Goal: Task Accomplishment & Management: Complete application form

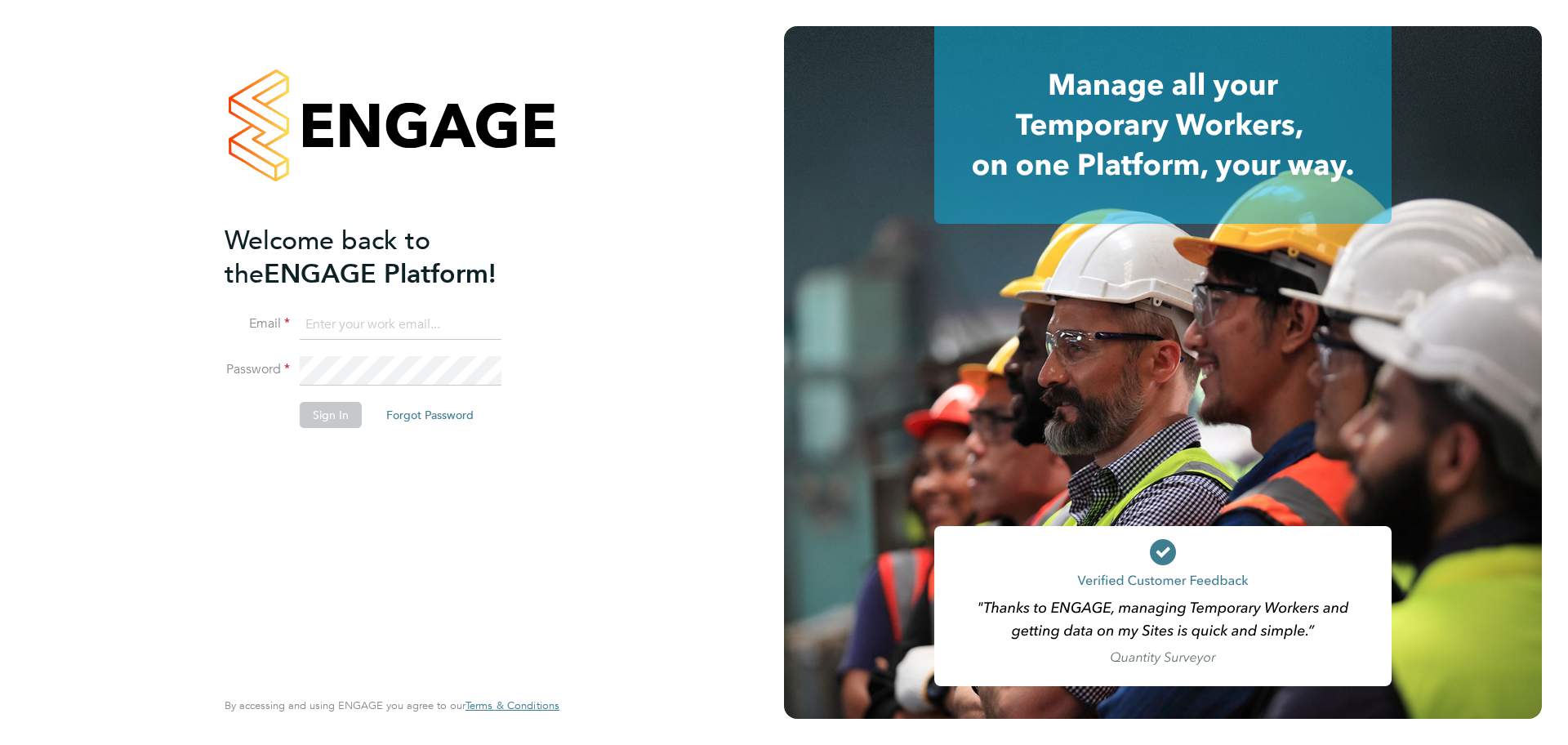
type input "tom.berrill@madigangill.co.uk"
click at [322, 420] on button "Sign In" at bounding box center [331, 415] width 62 height 26
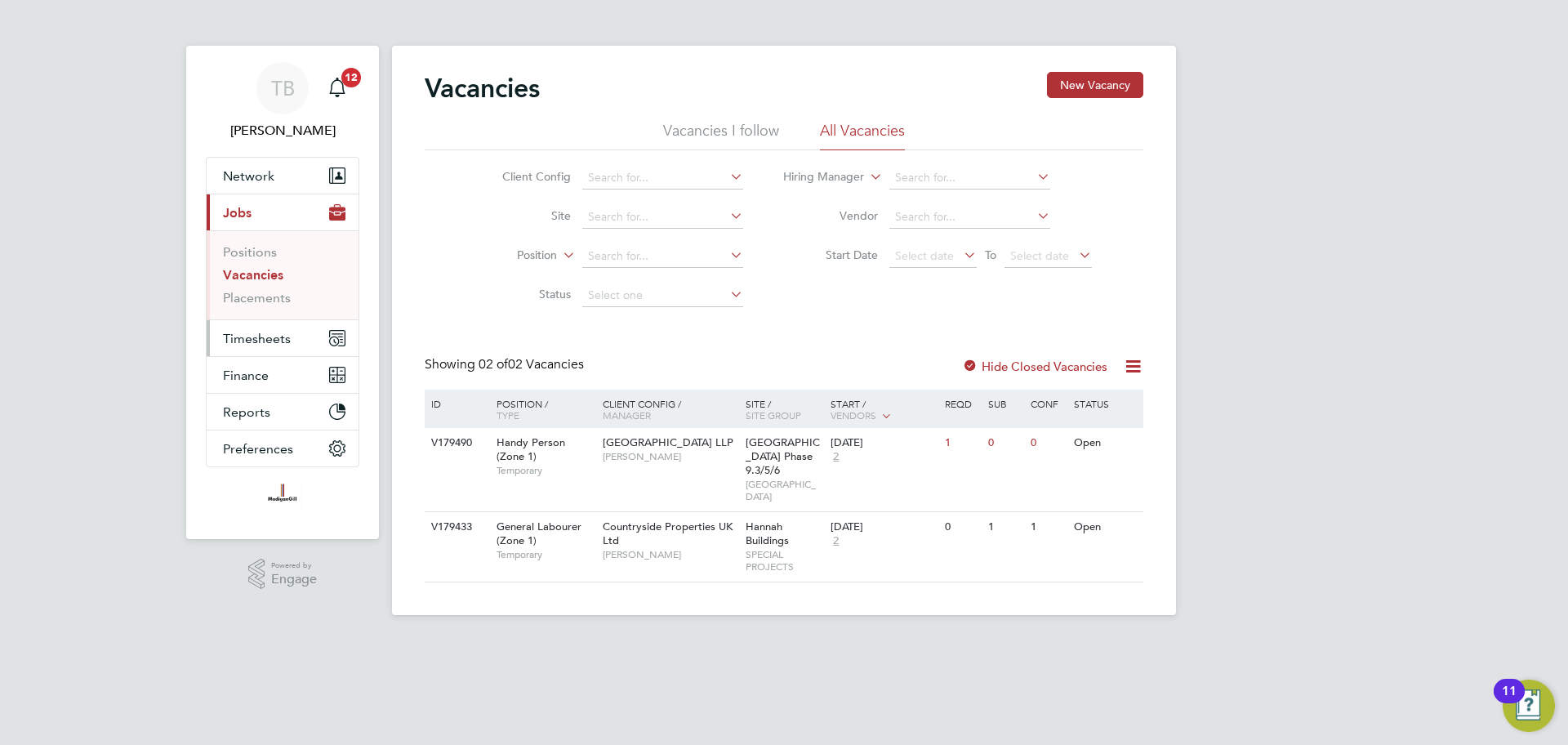
click at [269, 334] on span "Timesheets" at bounding box center [257, 338] width 68 height 16
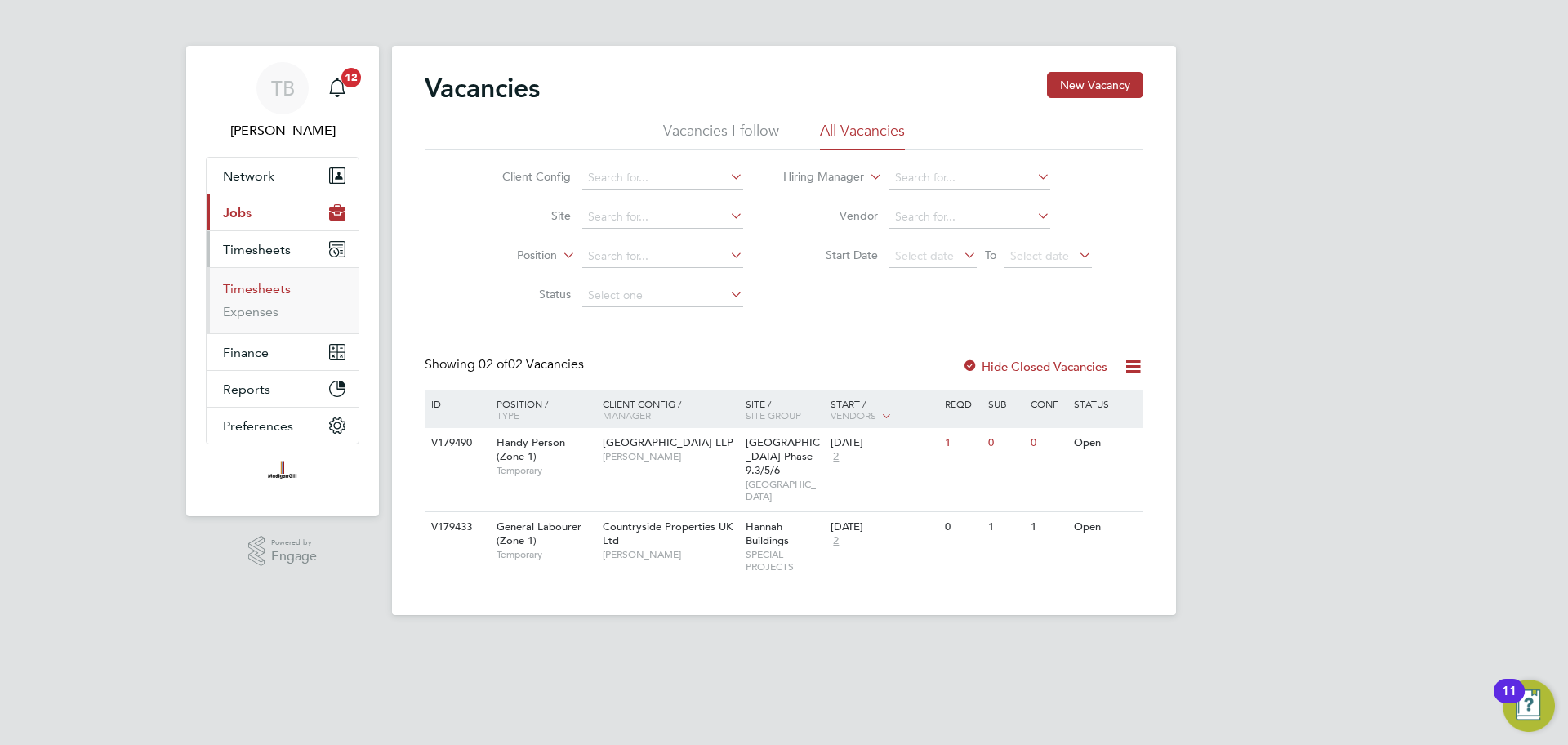
click at [263, 294] on link "Timesheets" at bounding box center [257, 289] width 68 height 16
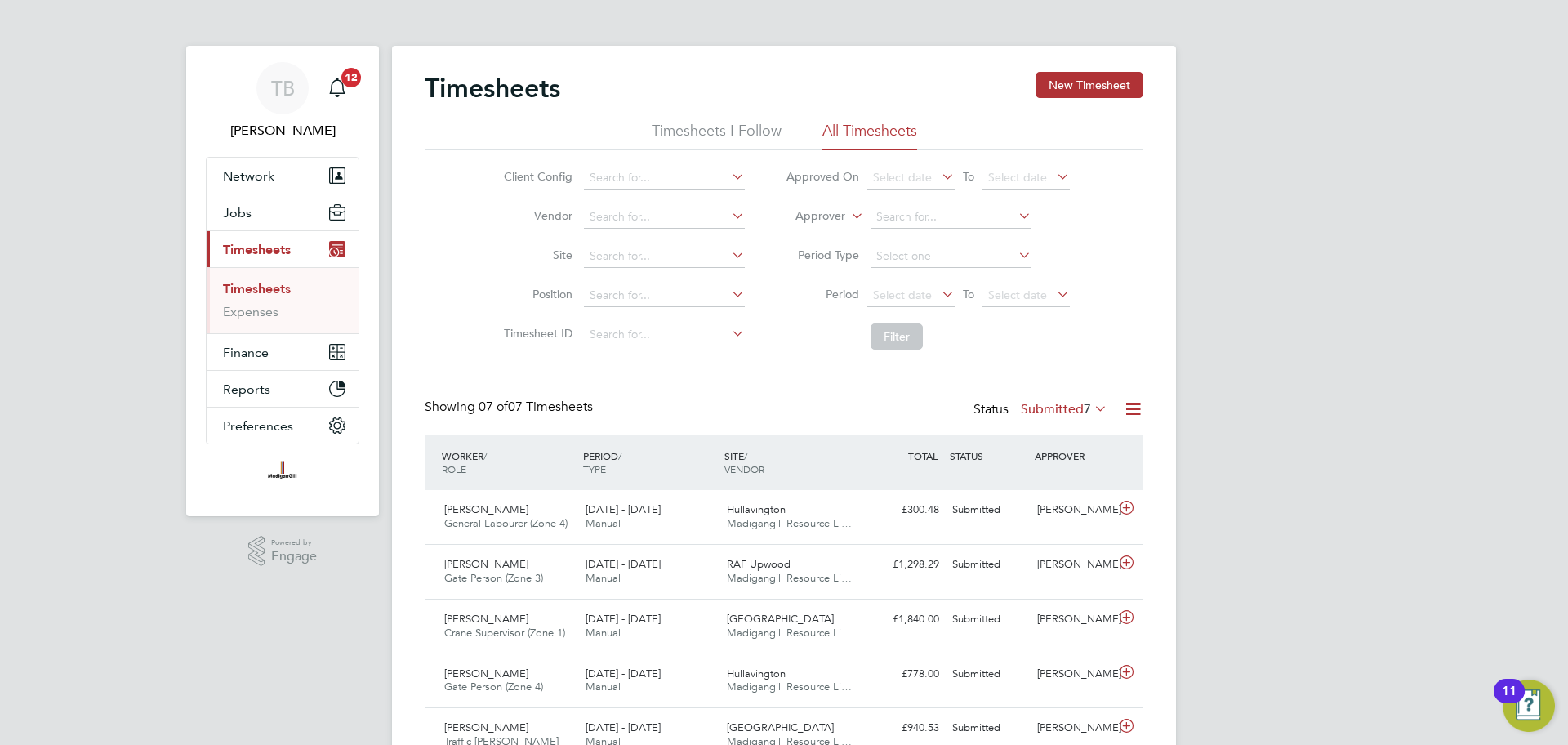
click at [833, 133] on li "All Timesheets" at bounding box center [870, 135] width 95 height 29
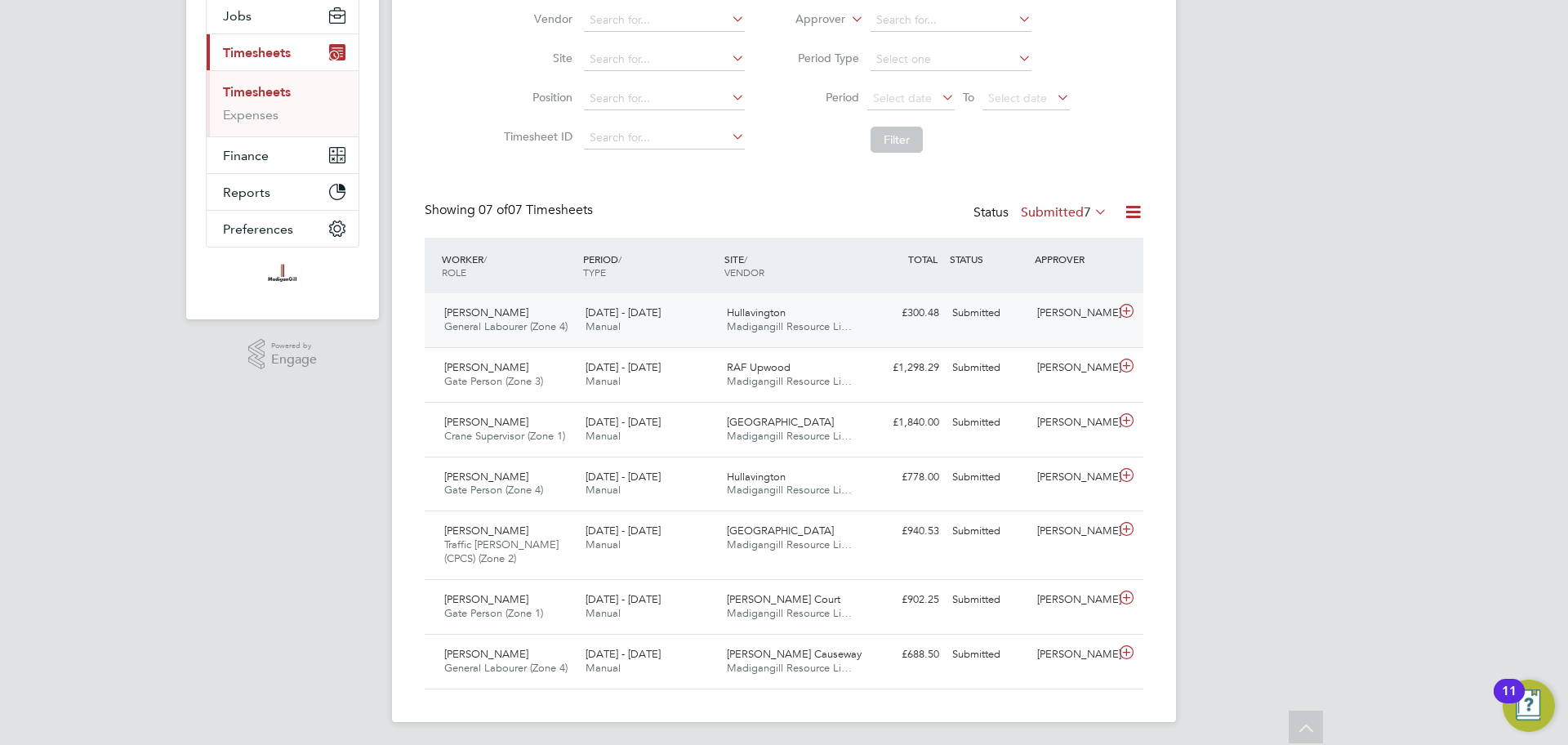
scroll to position [198, 0]
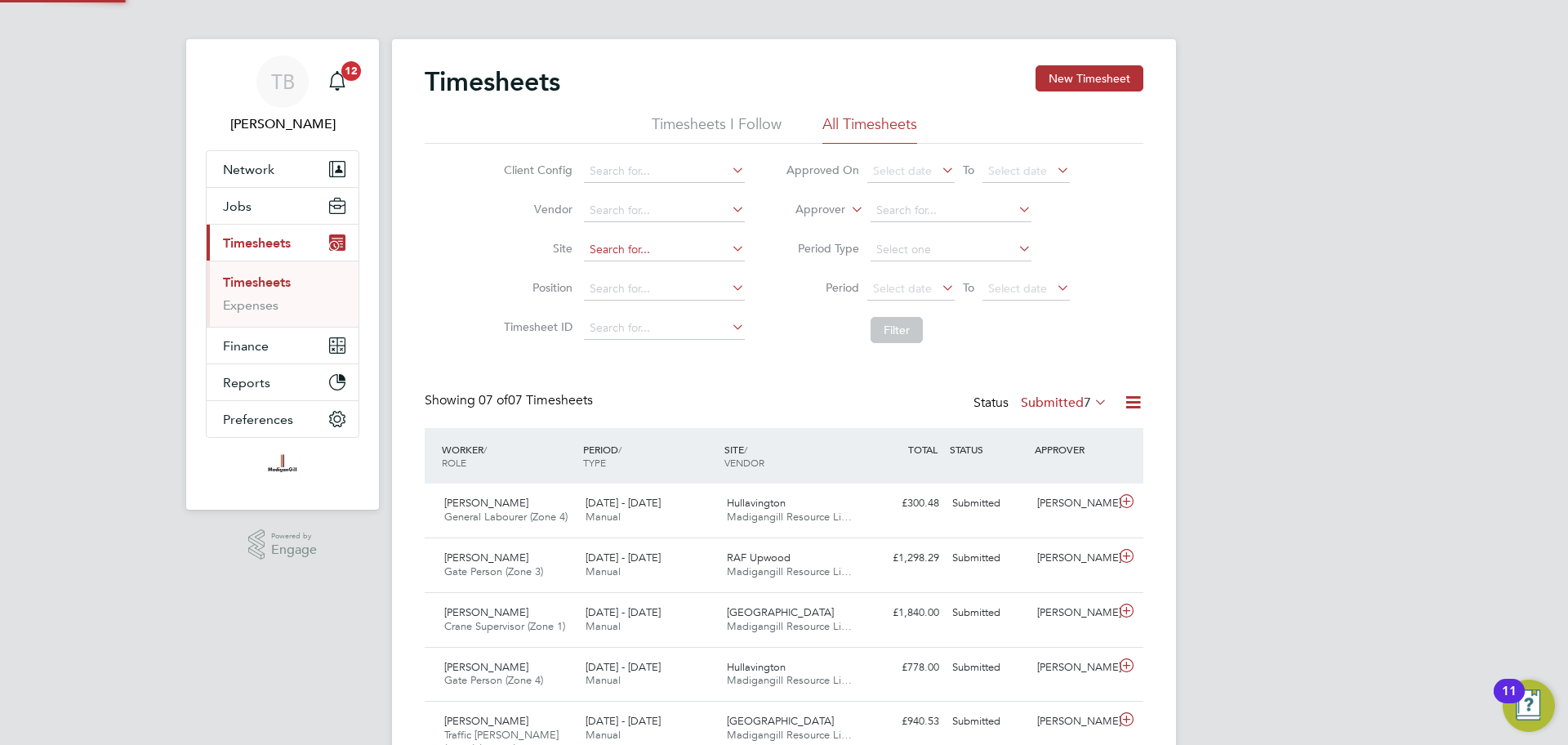
click at [681, 243] on input at bounding box center [664, 250] width 161 height 23
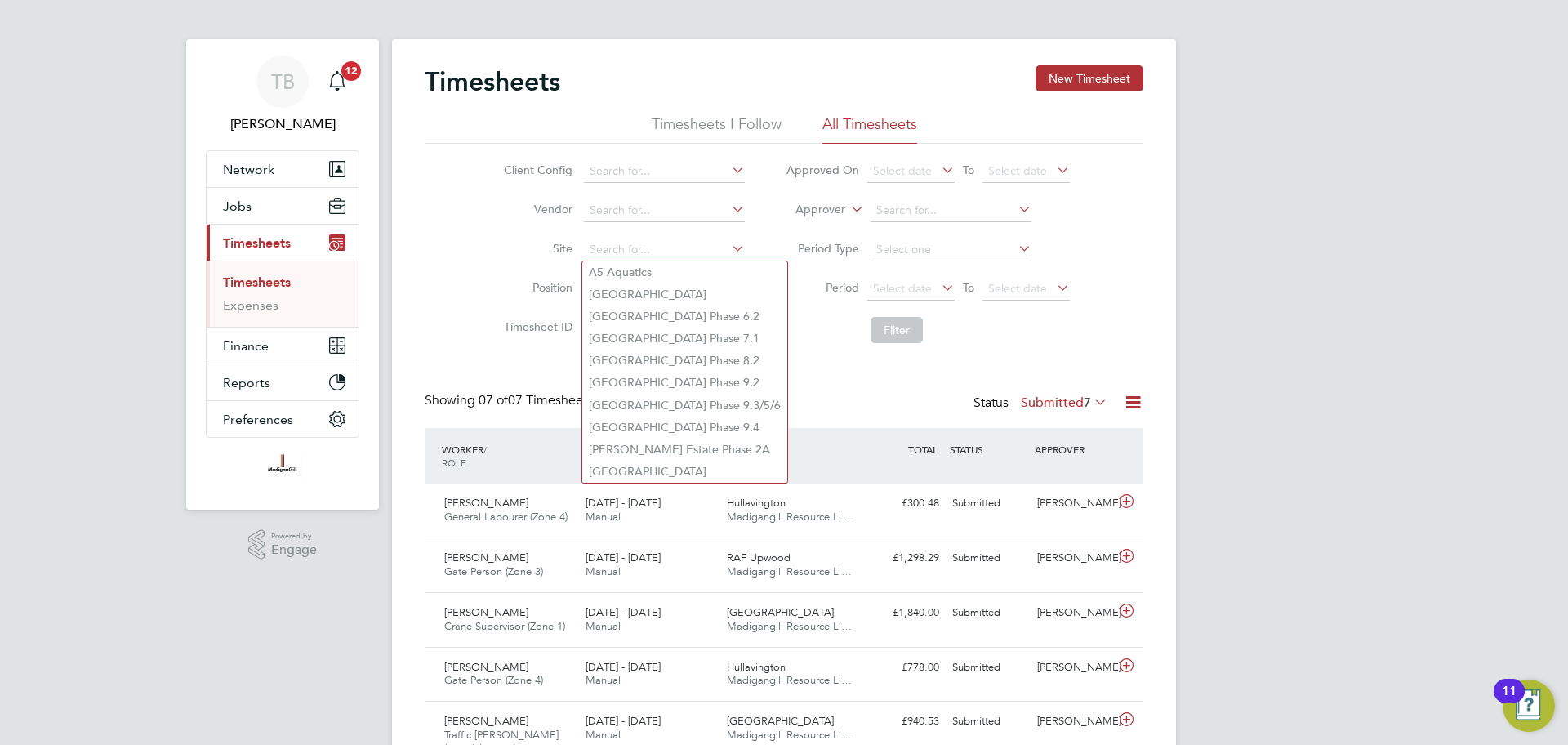
click at [645, 482] on div "WORKER / ROLE WORKER / PERIOD PERIOD / TYPE SITE / VENDOR TOTAL TOTAL / STATUS …" at bounding box center [784, 456] width 719 height 55
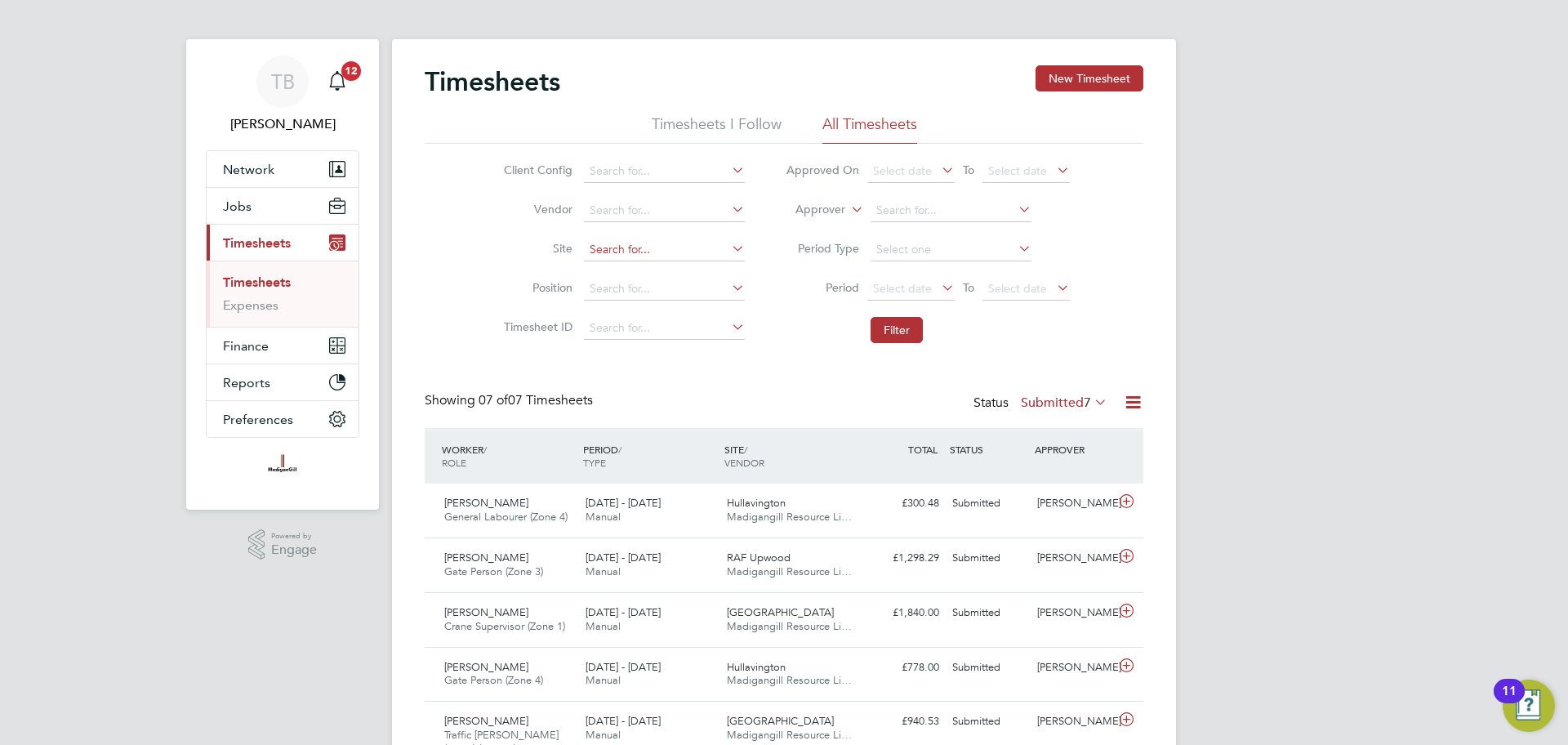
click at [721, 245] on input at bounding box center [664, 250] width 161 height 23
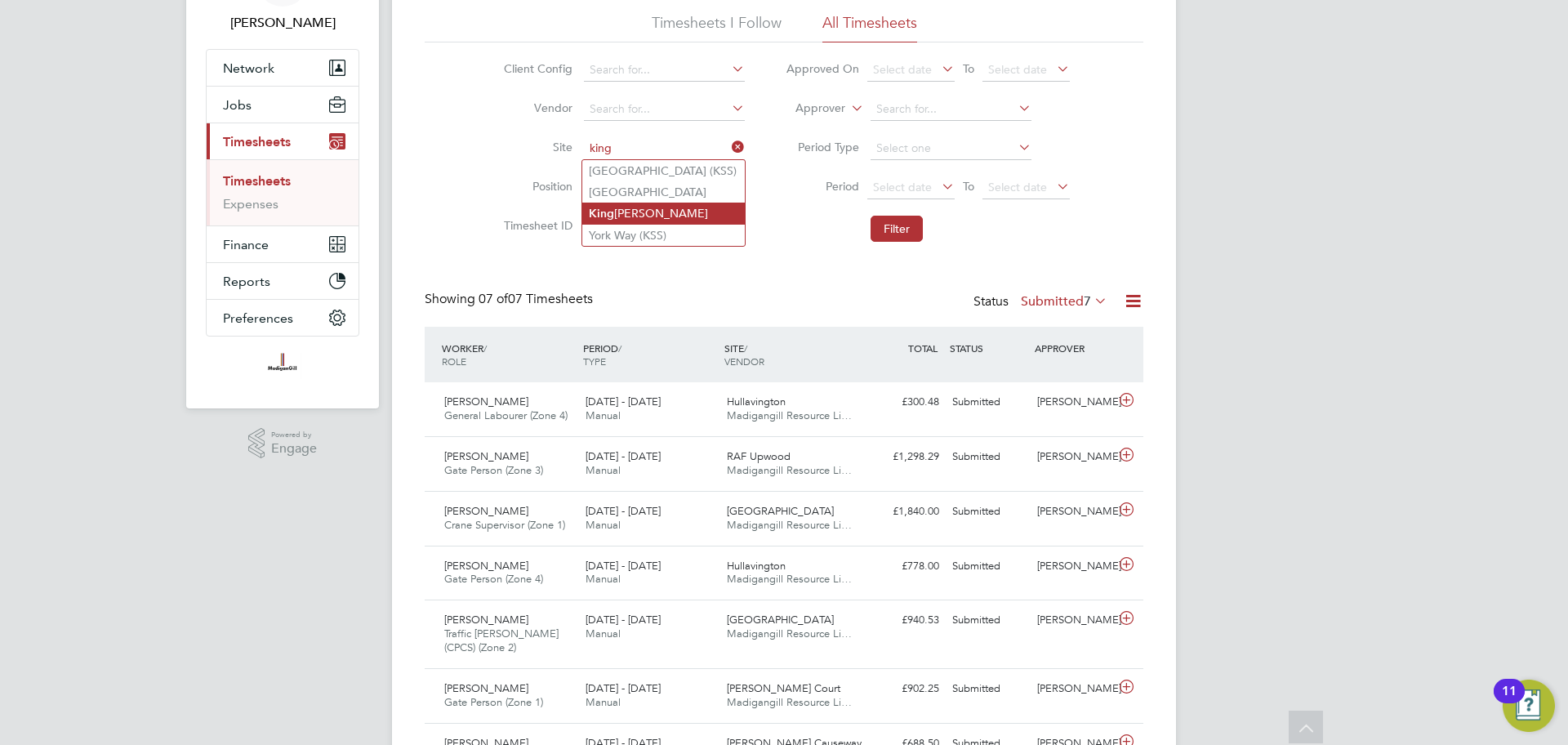
click at [656, 211] on li "King James Park" at bounding box center [663, 214] width 163 height 22
type input "[GEOGRAPHIC_DATA][PERSON_NAME]"
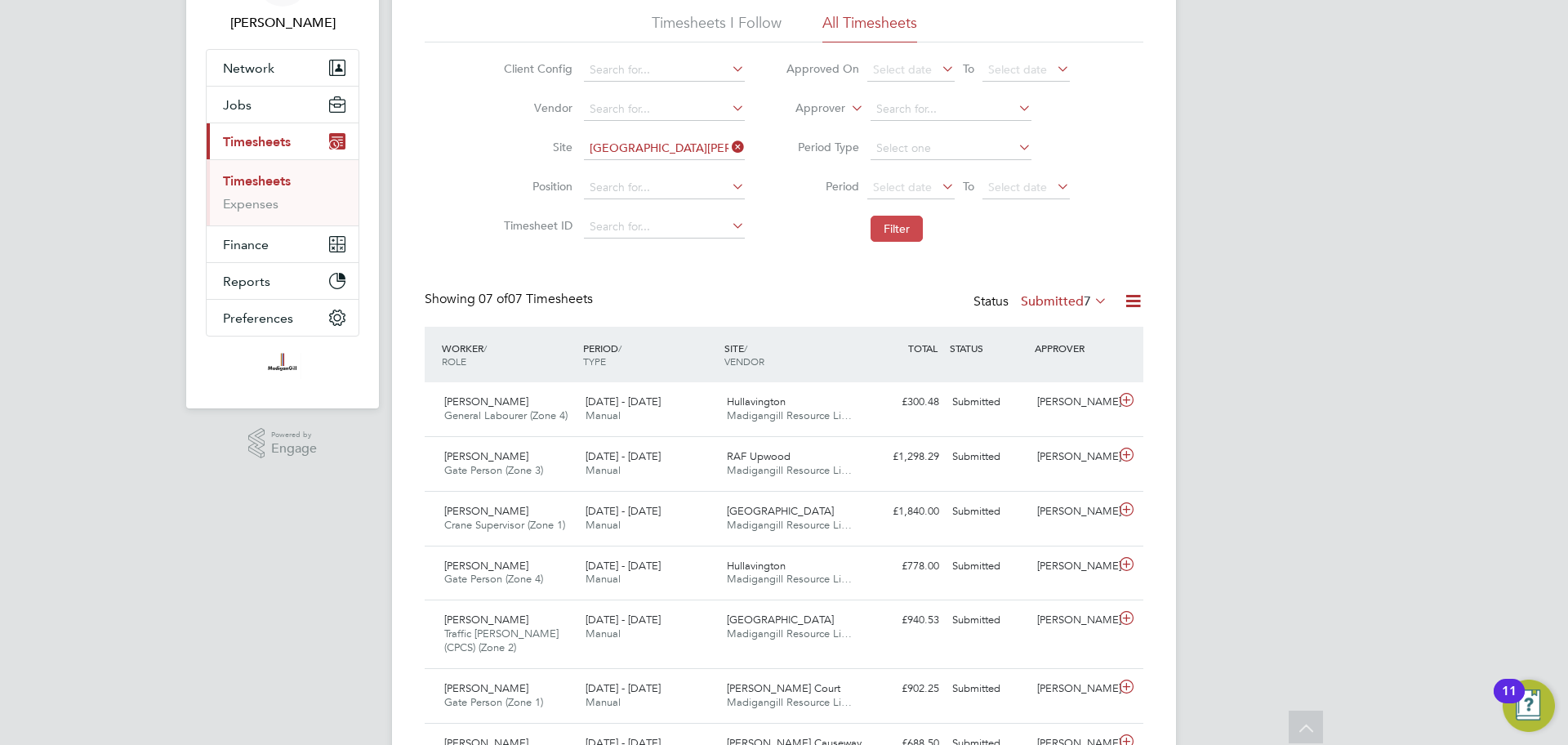
click at [883, 232] on button "Filter" at bounding box center [896, 228] width 53 height 26
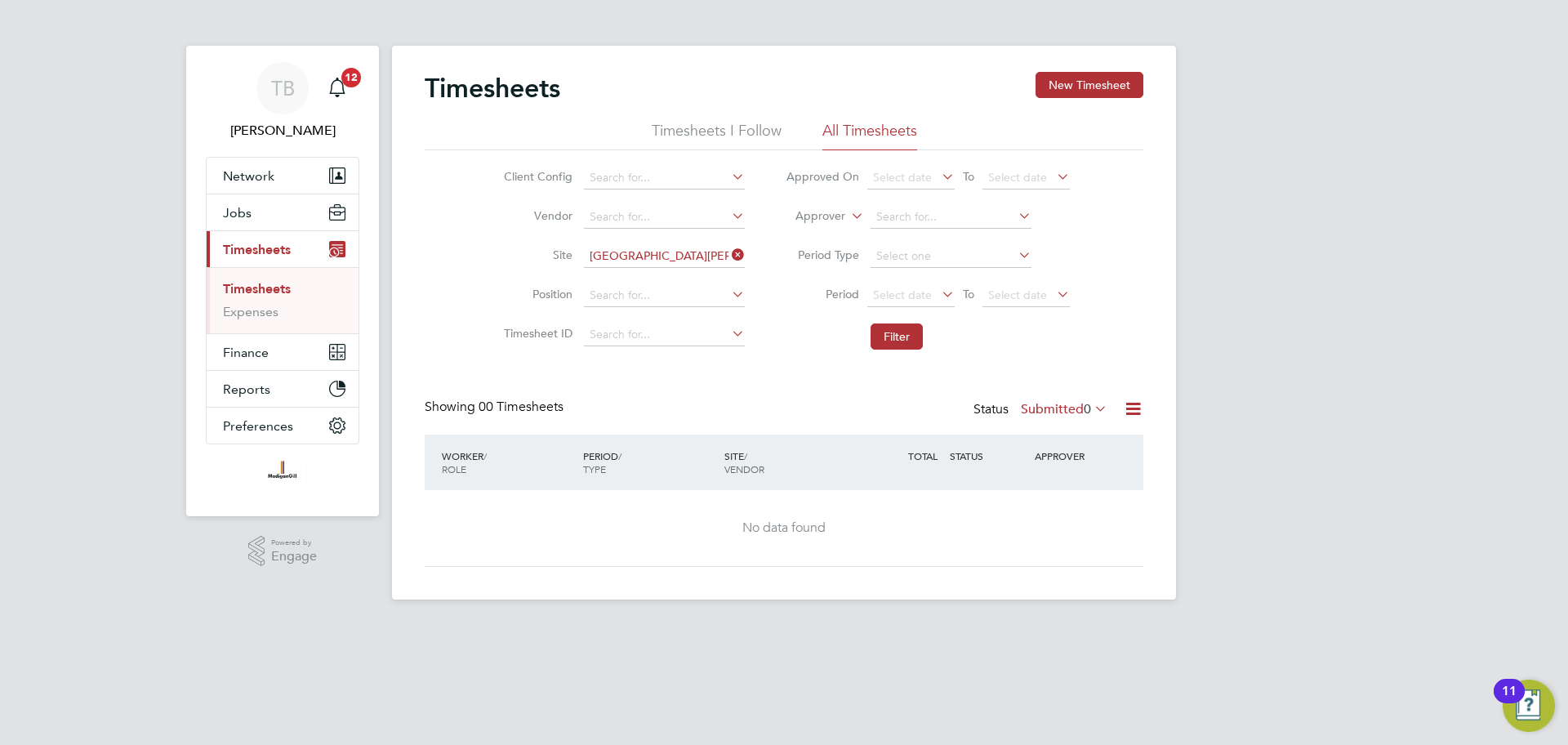
click at [995, 410] on div "Status Submitted 0" at bounding box center [1042, 410] width 137 height 23
click at [1057, 411] on label "Submitted 0" at bounding box center [1064, 409] width 87 height 16
click at [1069, 505] on li "Approved" at bounding box center [1055, 507] width 75 height 23
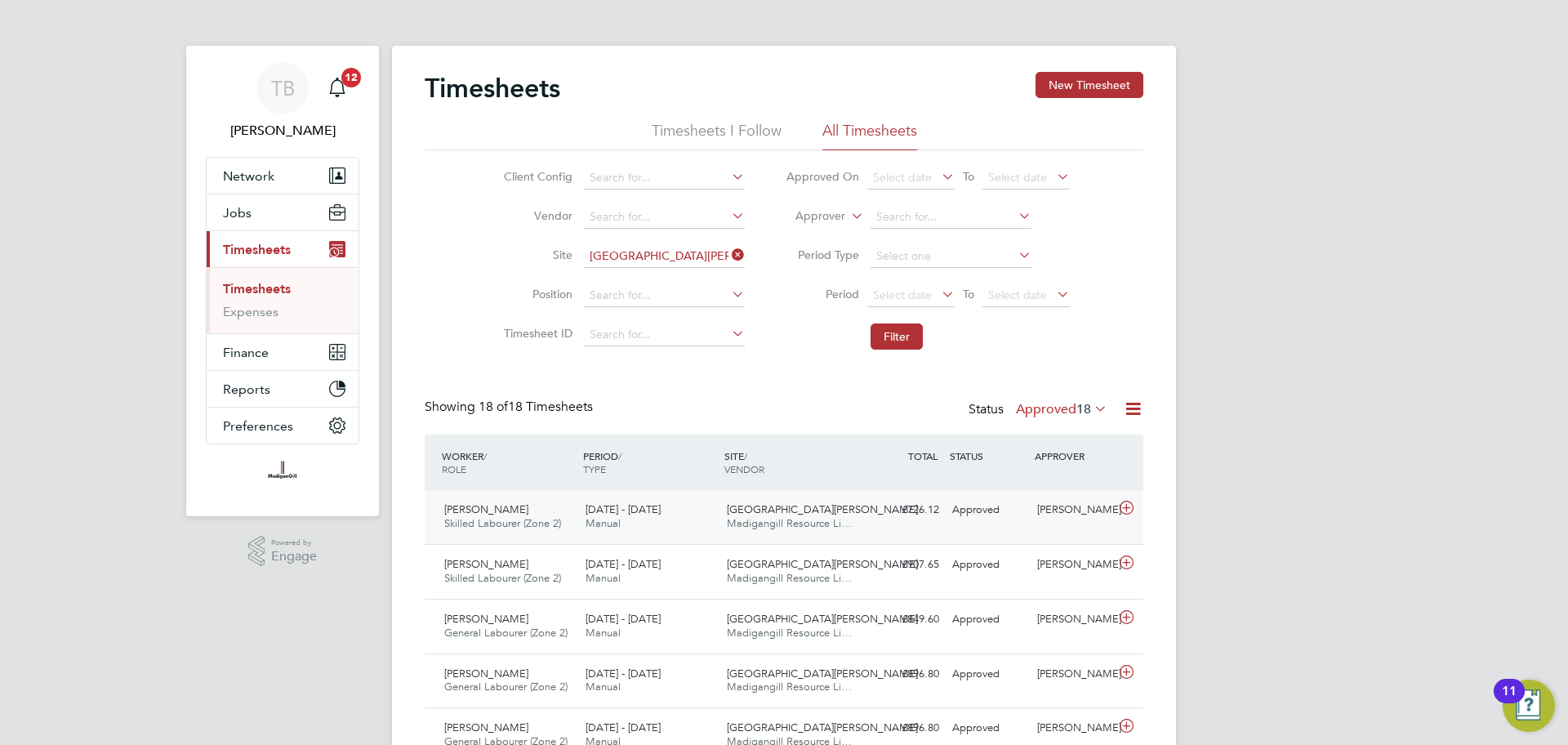
click at [635, 522] on div "25 - 31 Aug 2025 Manual" at bounding box center [649, 517] width 141 height 40
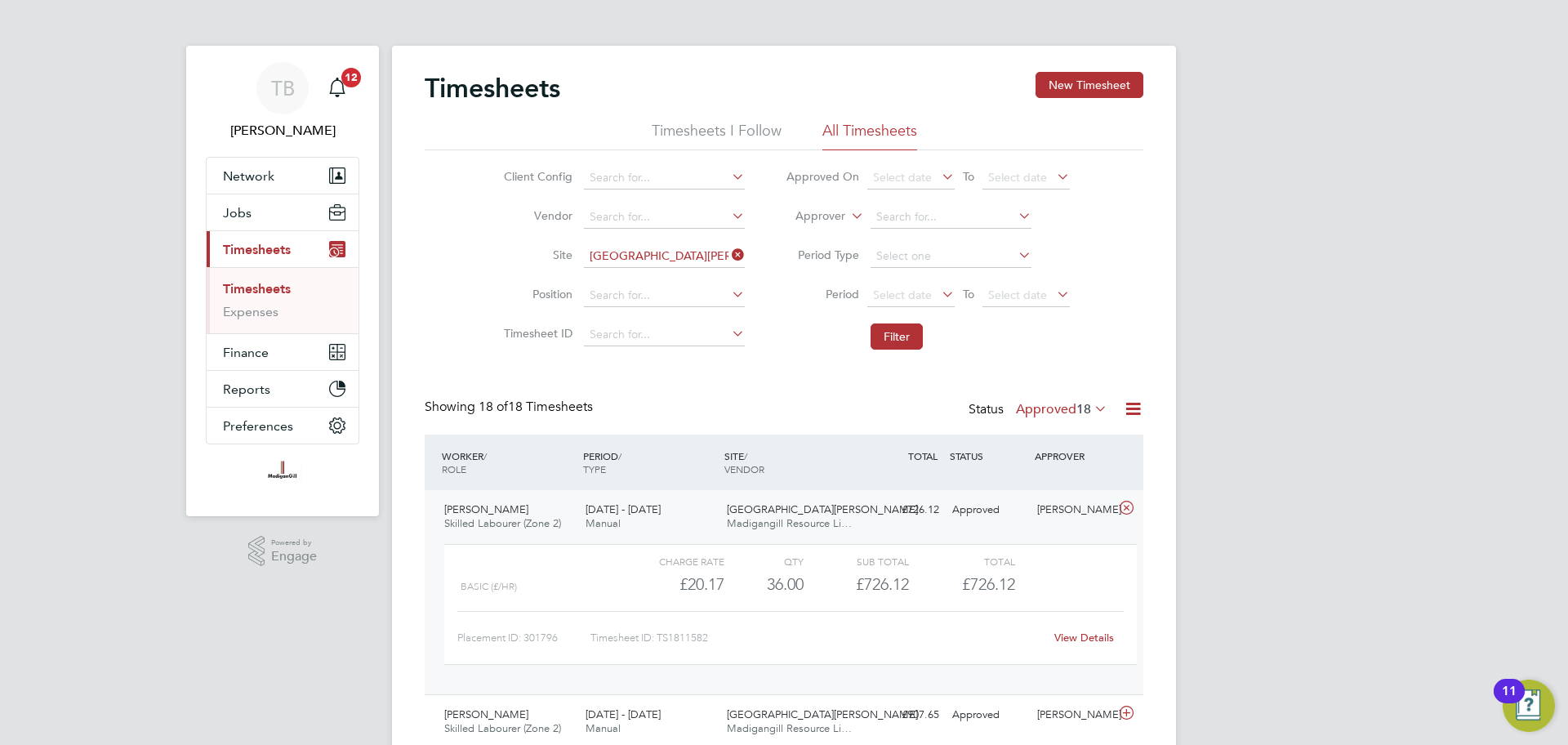
click at [1096, 644] on div "View Details" at bounding box center [1083, 638] width 80 height 26
click at [1098, 637] on link "View Details" at bounding box center [1084, 637] width 59 height 14
click at [728, 253] on icon at bounding box center [728, 255] width 0 height 23
click at [656, 255] on input at bounding box center [664, 257] width 161 height 23
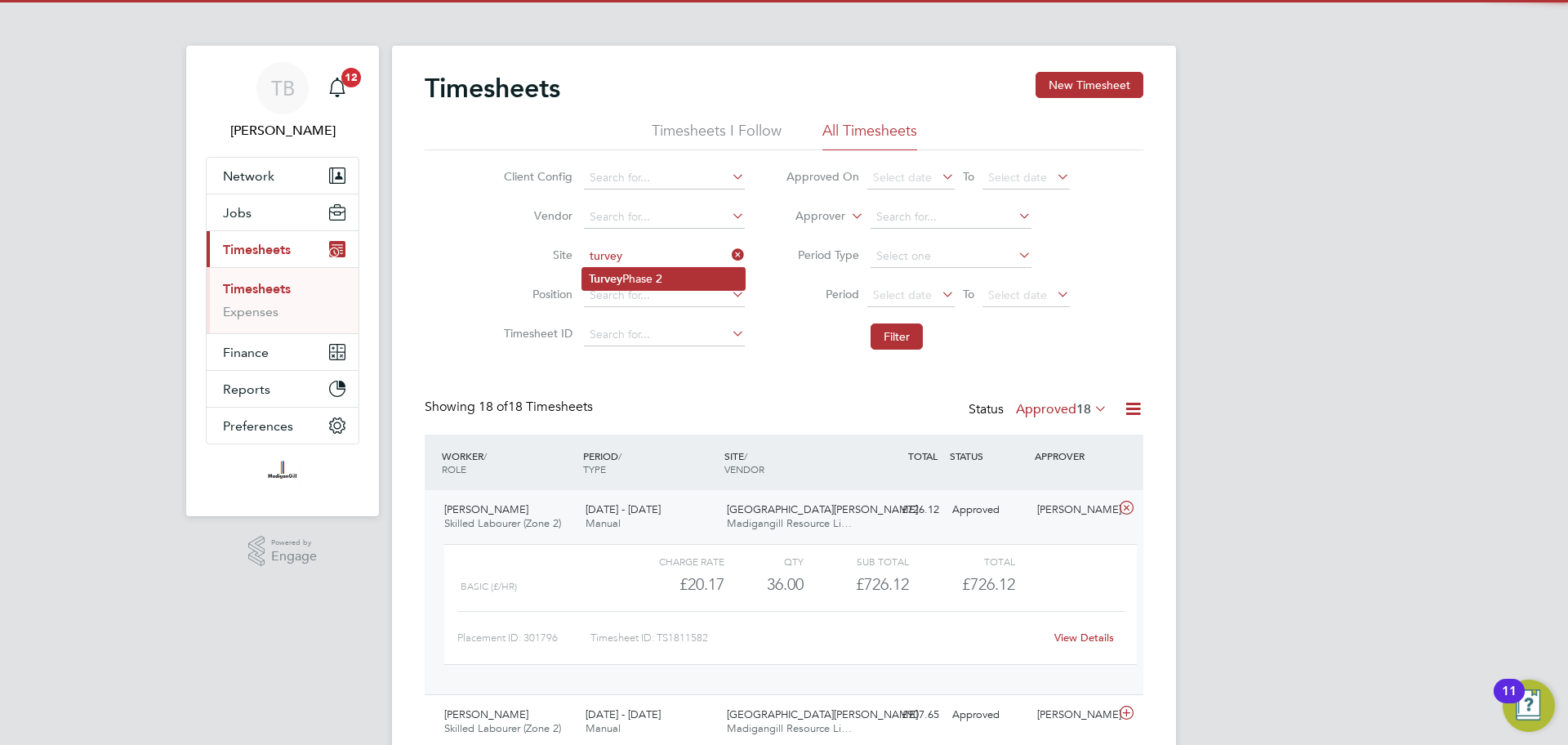
click at [643, 281] on li "Turvey Phase 2" at bounding box center [663, 279] width 163 height 22
type input "Turvey Phase 2"
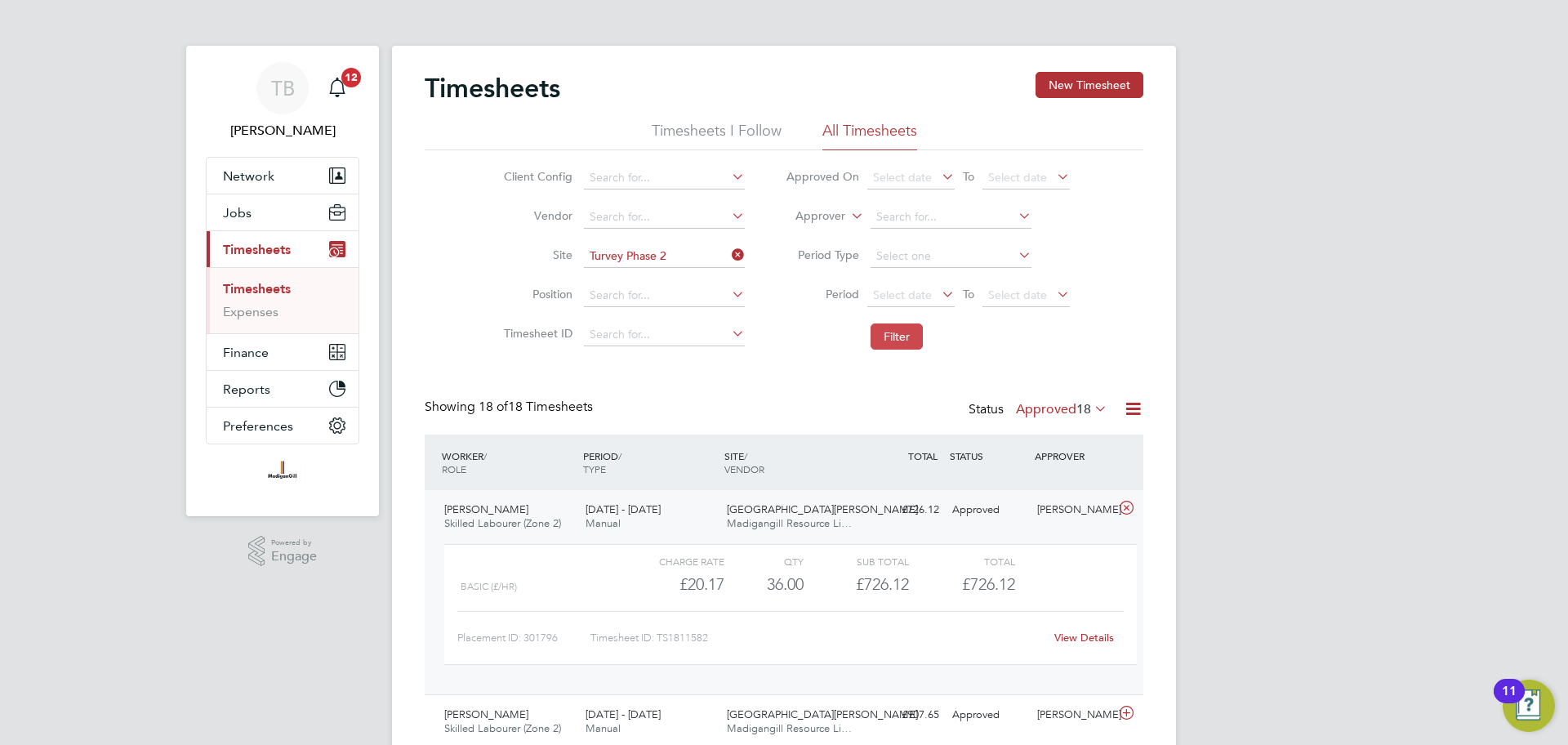
click at [908, 340] on button "Filter" at bounding box center [896, 337] width 53 height 26
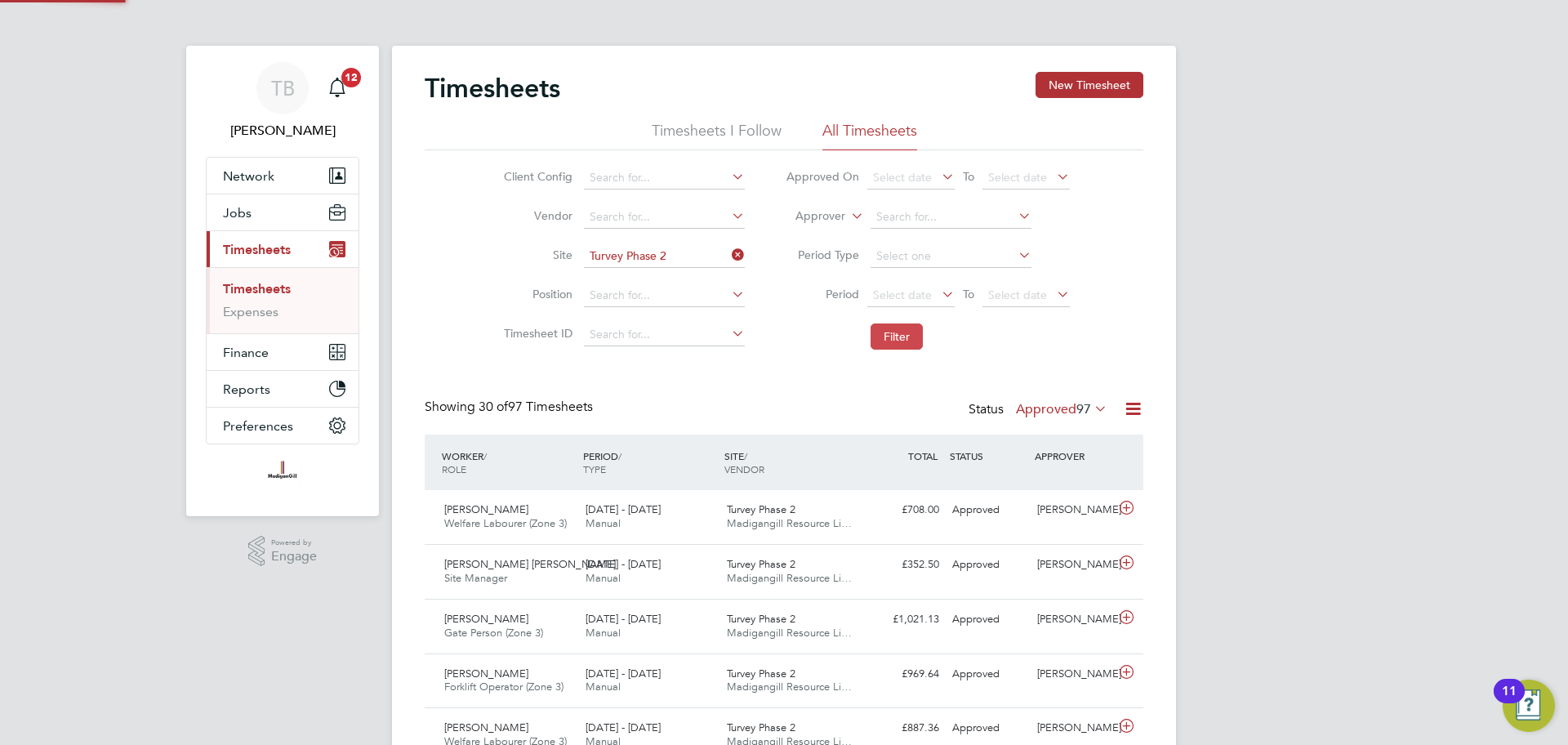
scroll to position [41, 142]
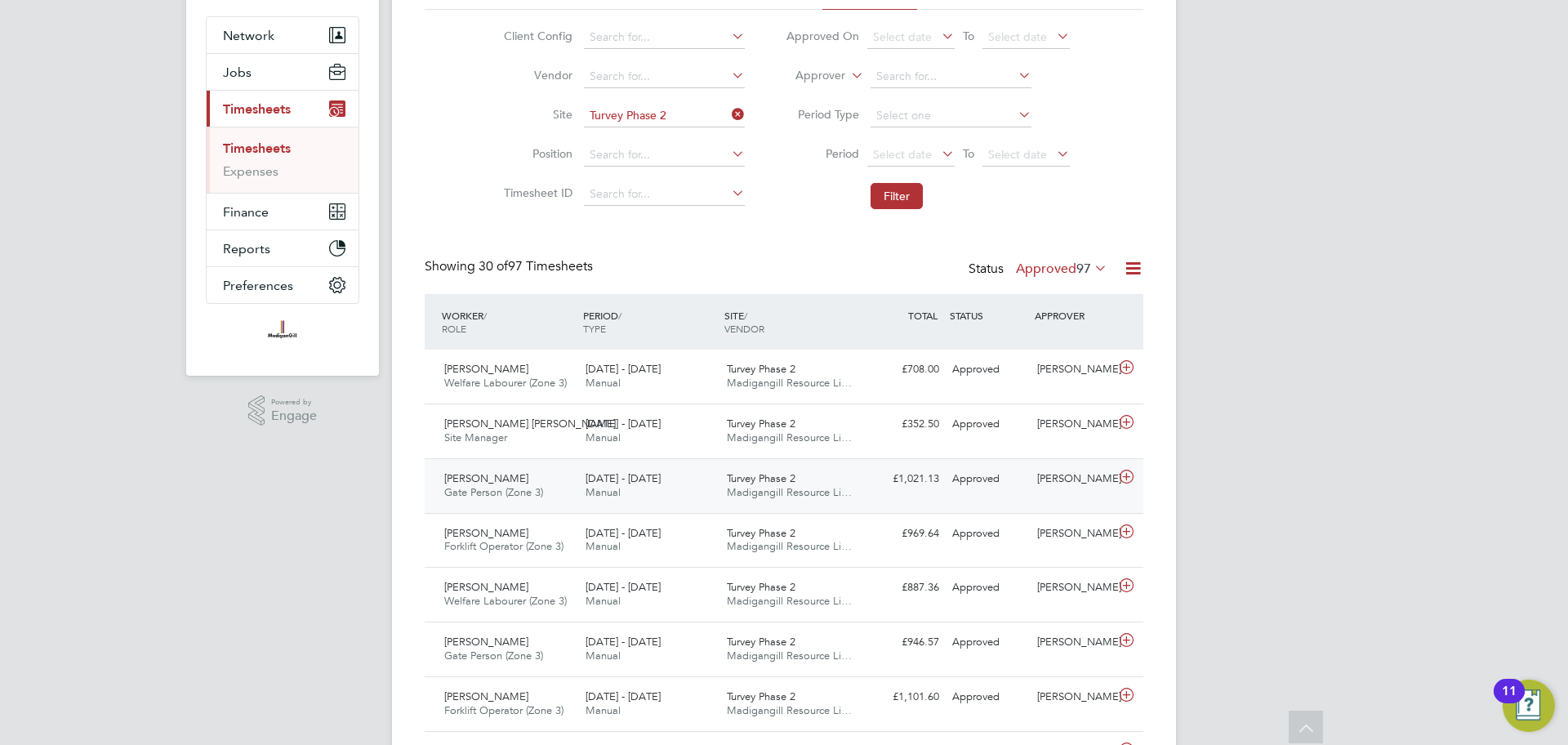
click at [1127, 480] on icon at bounding box center [1127, 476] width 21 height 13
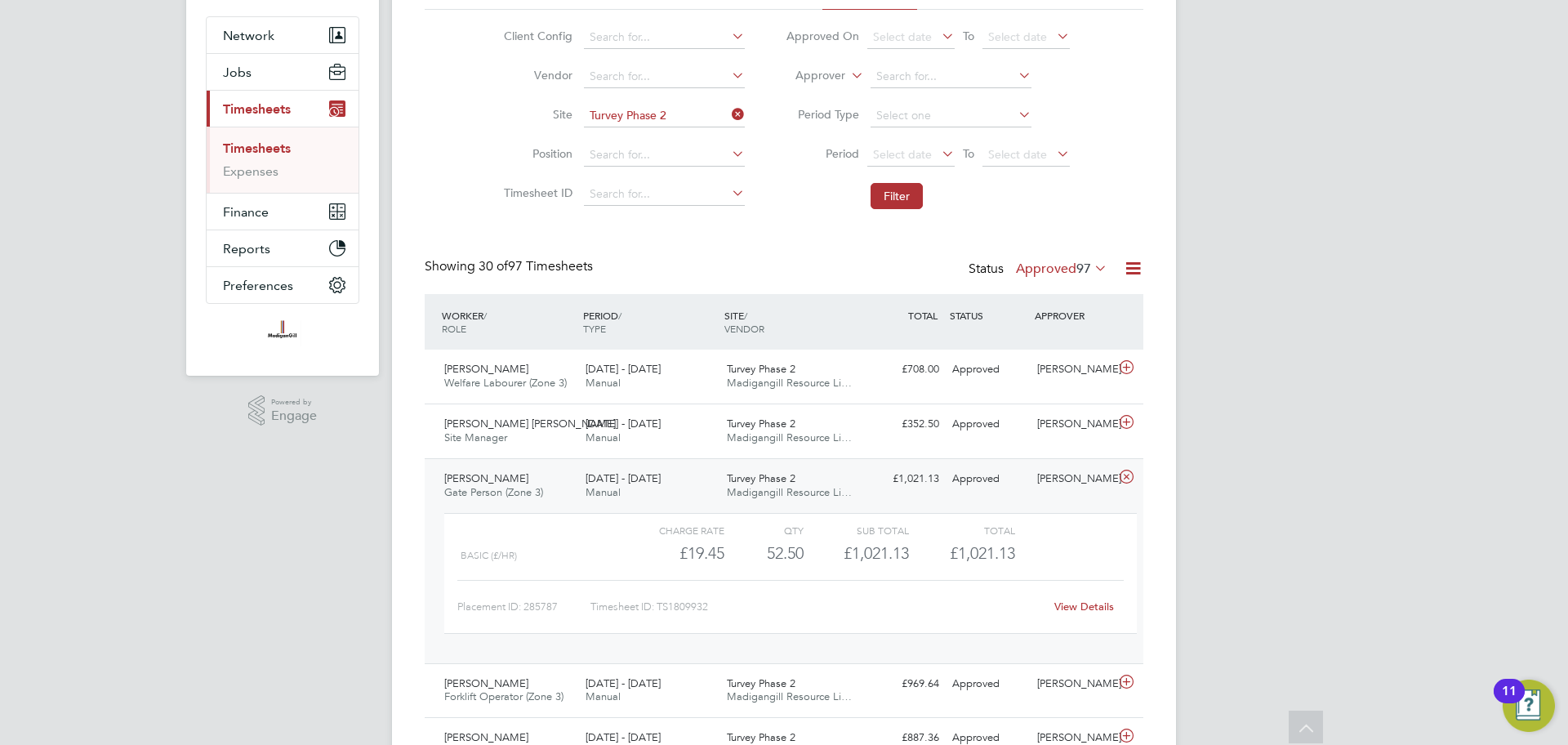
click at [1079, 605] on link "View Details" at bounding box center [1084, 606] width 59 height 14
click at [728, 109] on icon at bounding box center [728, 115] width 0 height 23
click at [654, 119] on input at bounding box center [664, 115] width 161 height 23
click at [651, 134] on li "RAF Upwood" at bounding box center [663, 139] width 163 height 22
type input "RAF Upwood"
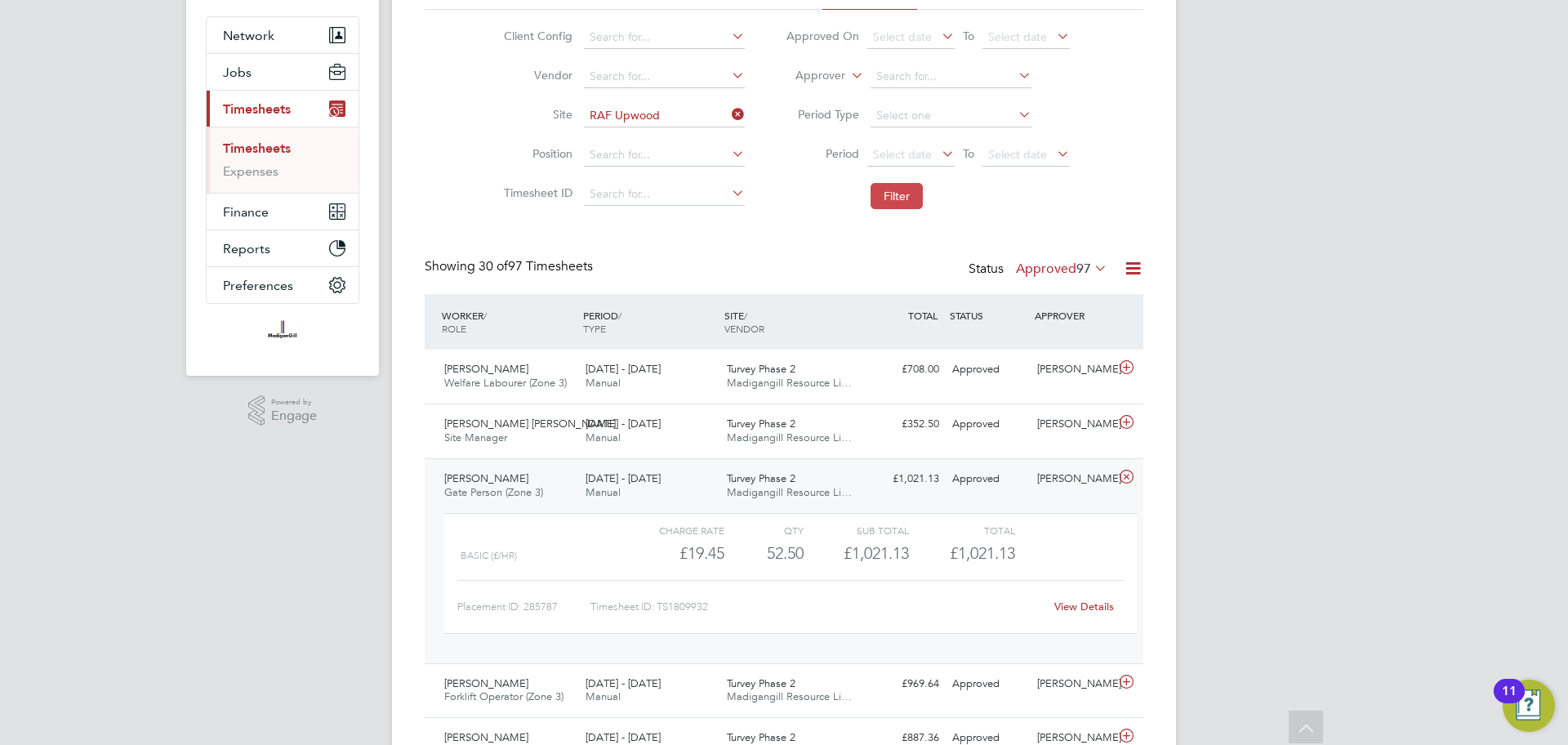
click at [899, 205] on button "Filter" at bounding box center [896, 196] width 53 height 26
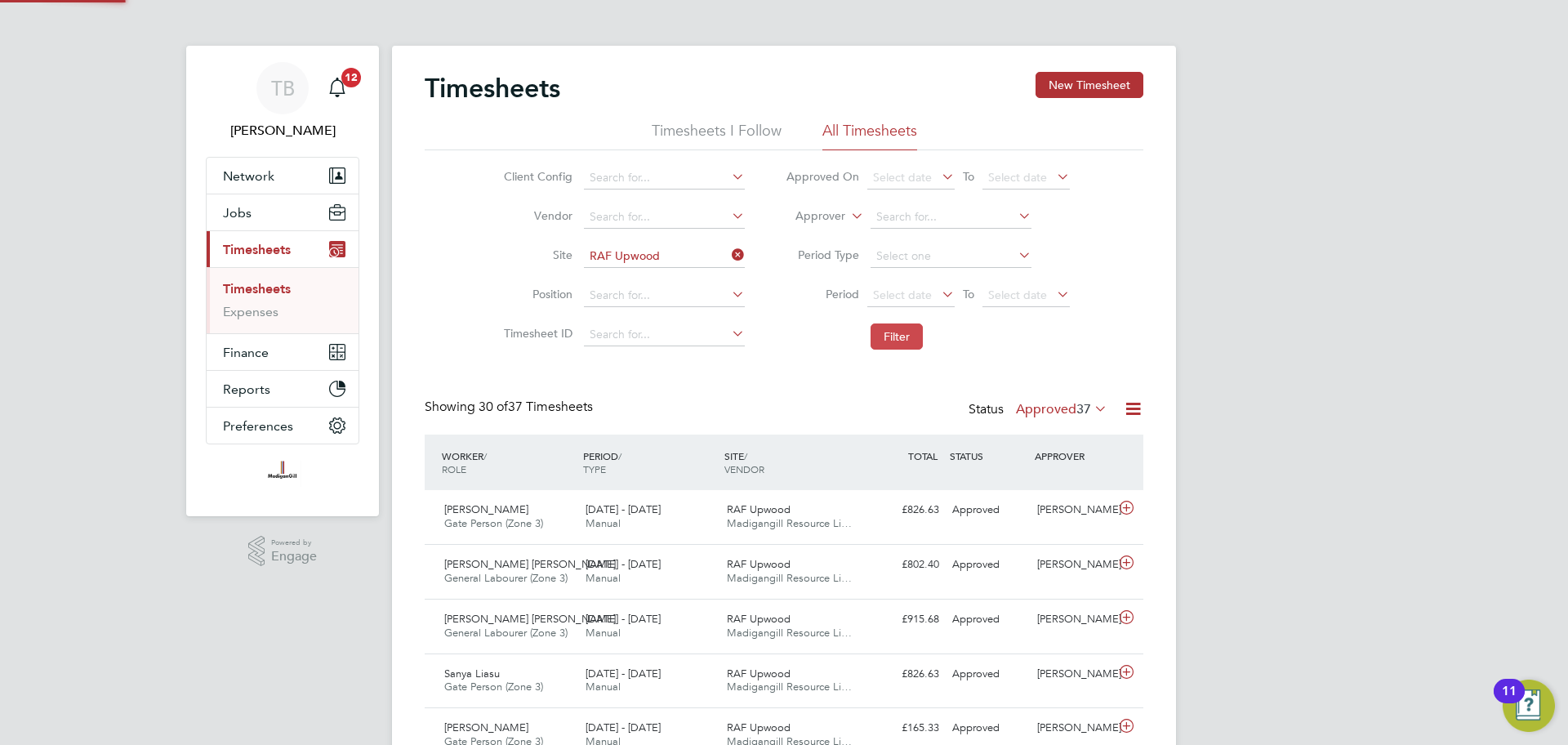
scroll to position [8, 8]
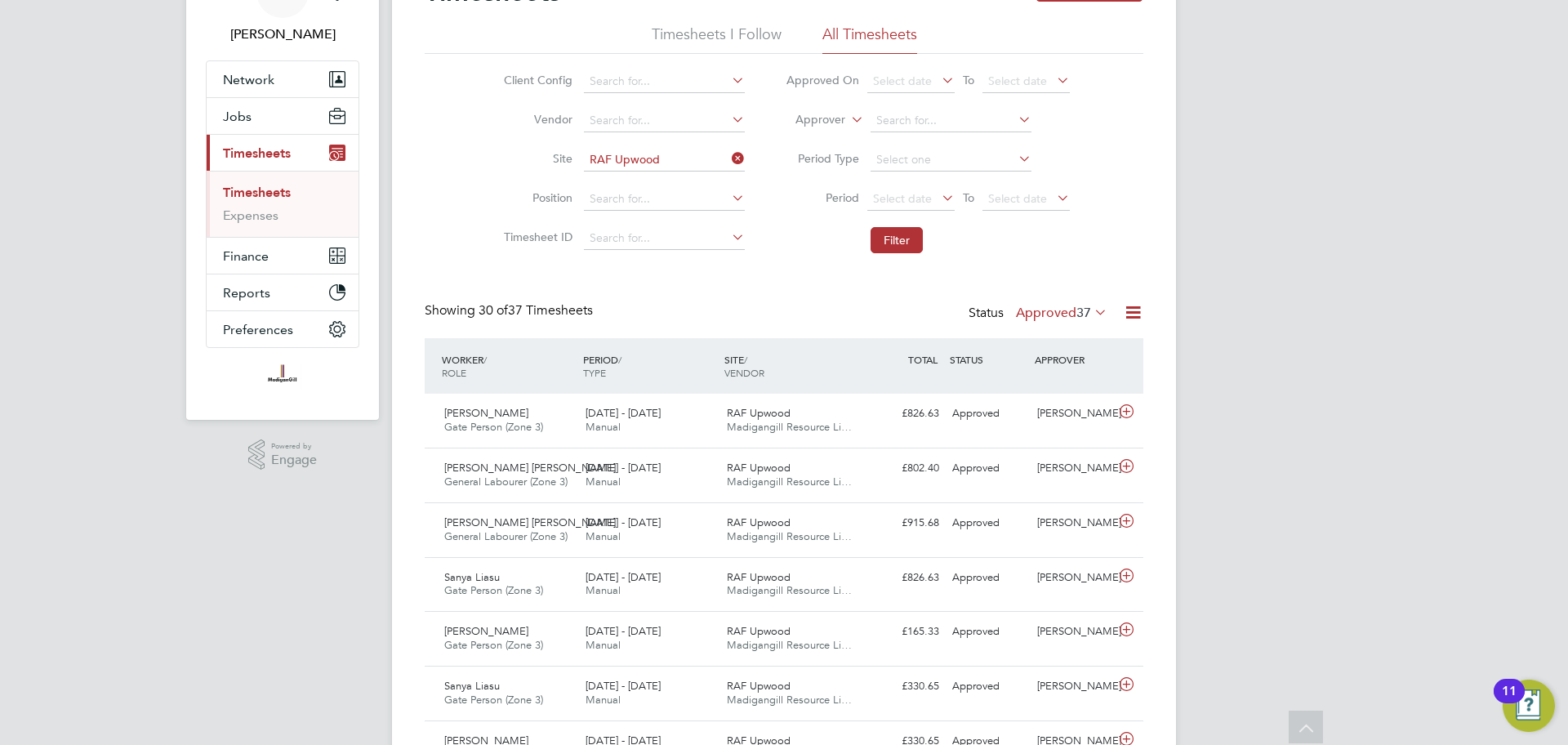
click at [1091, 314] on icon at bounding box center [1091, 312] width 0 height 23
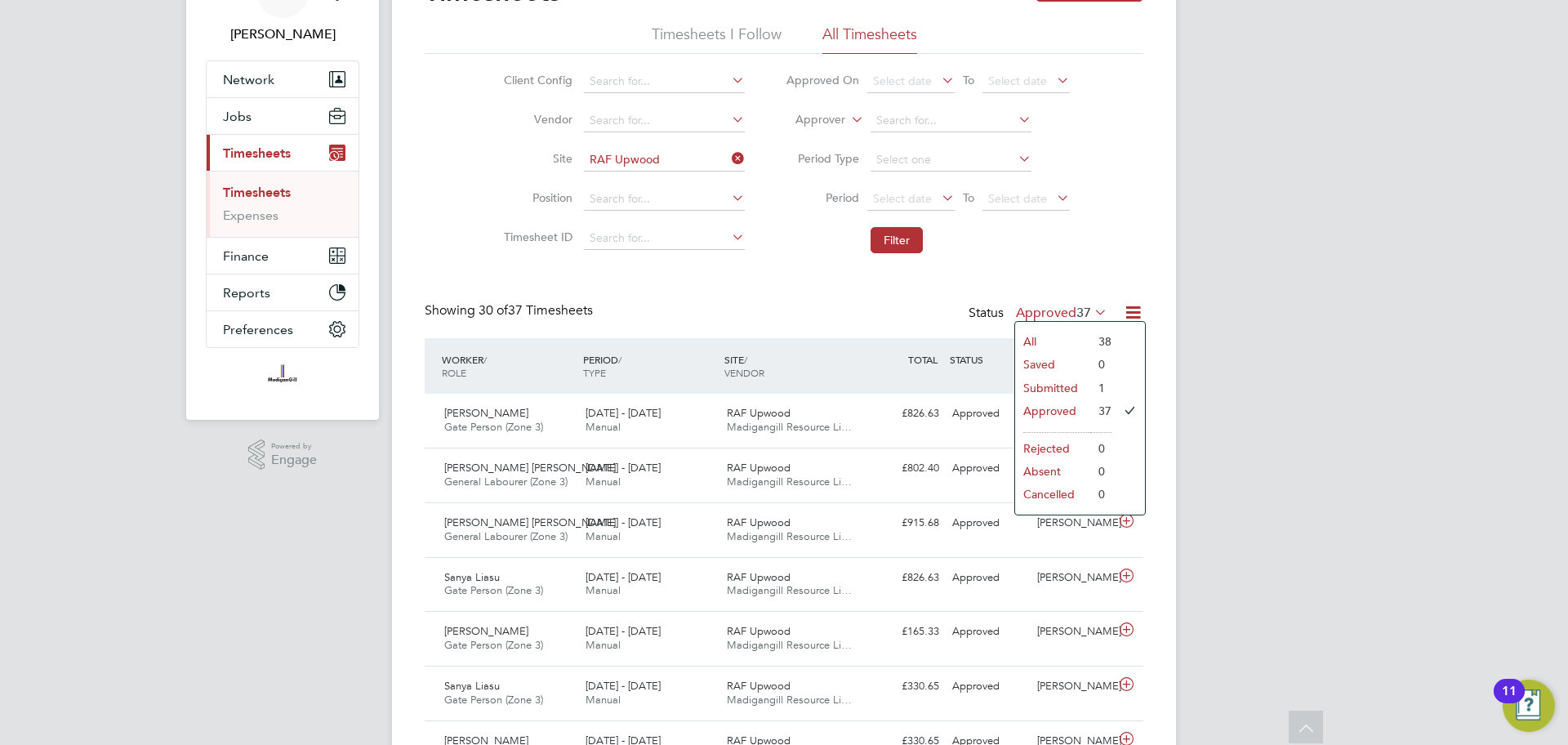
click at [1067, 393] on li "Submitted" at bounding box center [1052, 388] width 75 height 23
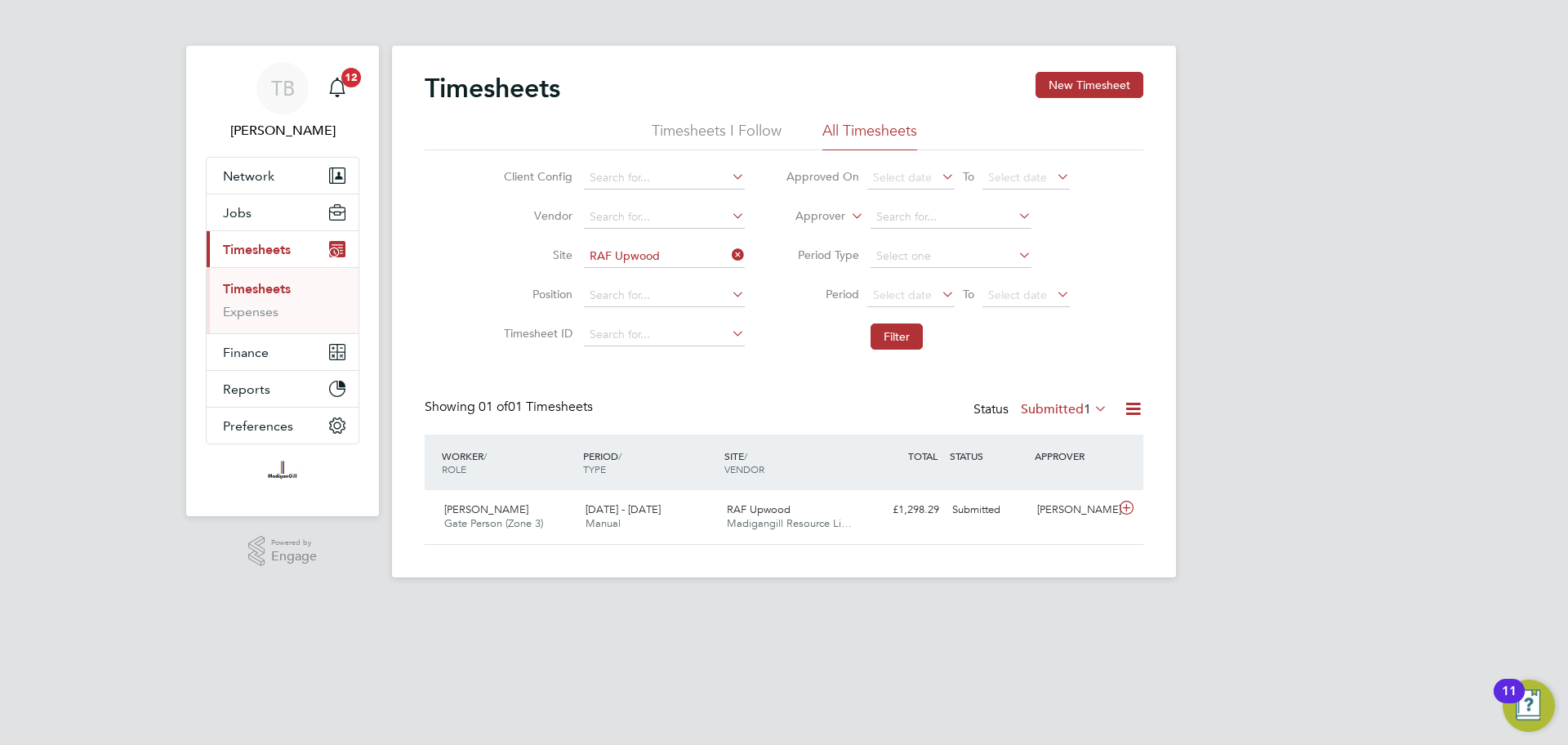
click at [1057, 412] on label "Submitted 1" at bounding box center [1064, 409] width 87 height 16
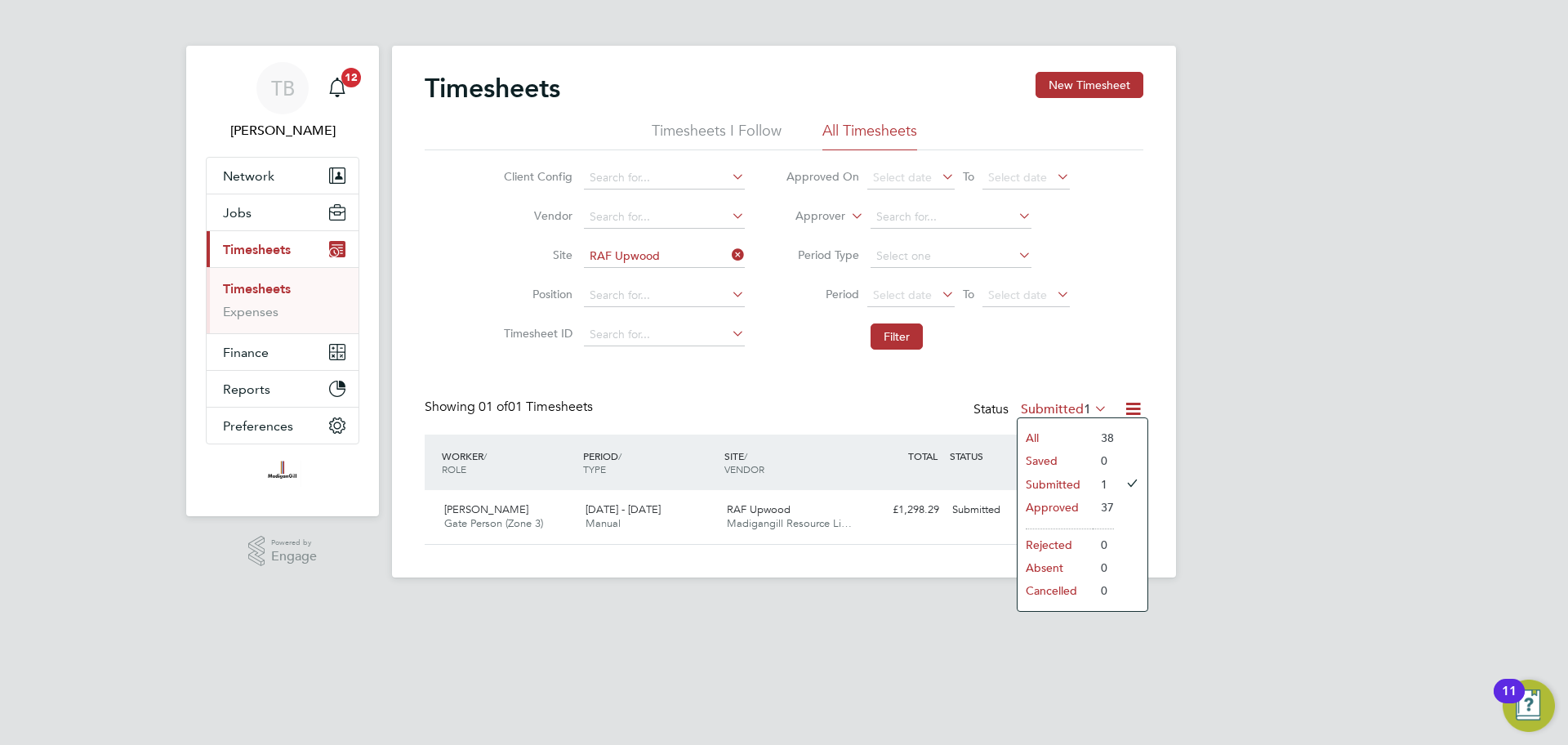
click at [1052, 511] on li "Approved" at bounding box center [1055, 507] width 75 height 23
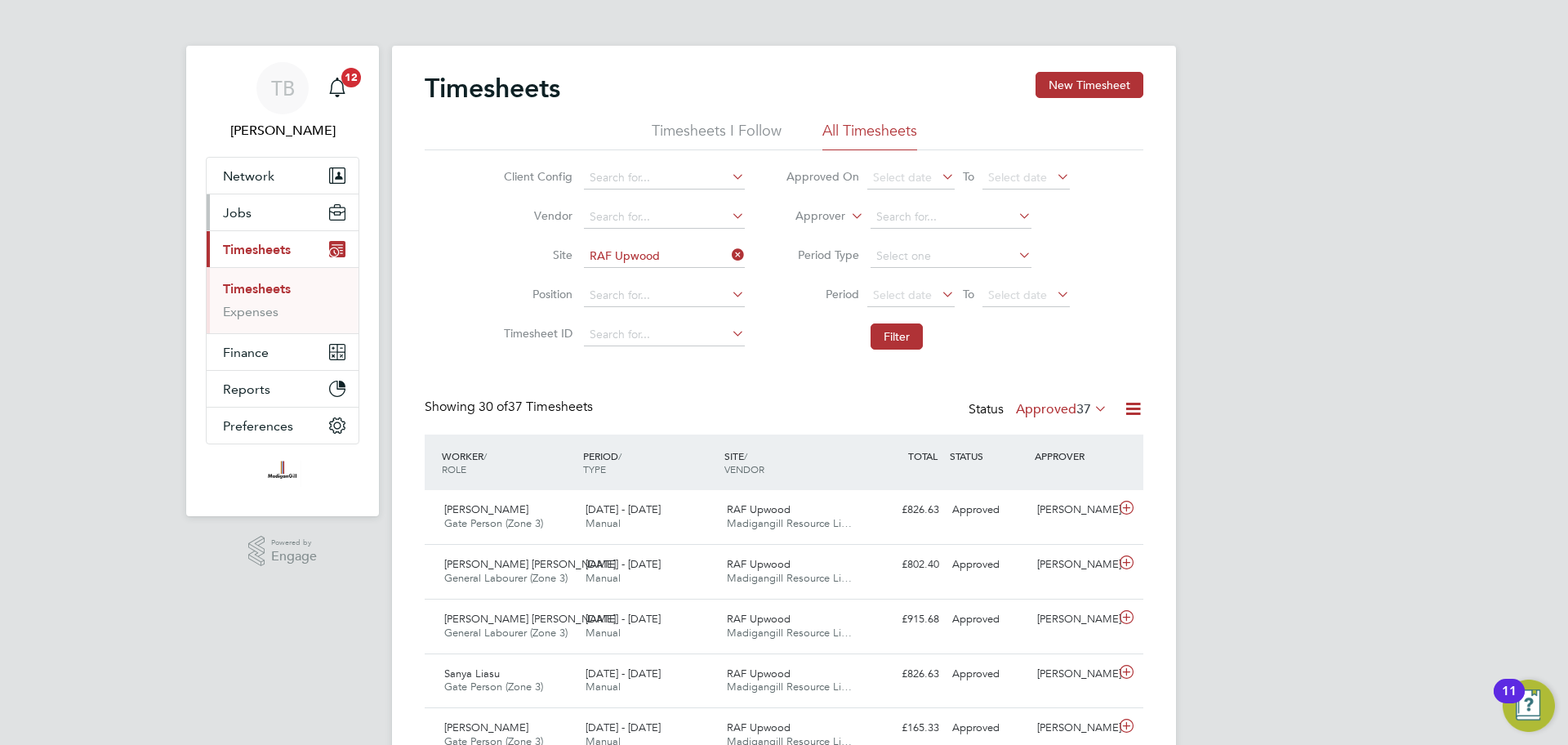
click at [253, 214] on button "Jobs" at bounding box center [282, 213] width 152 height 36
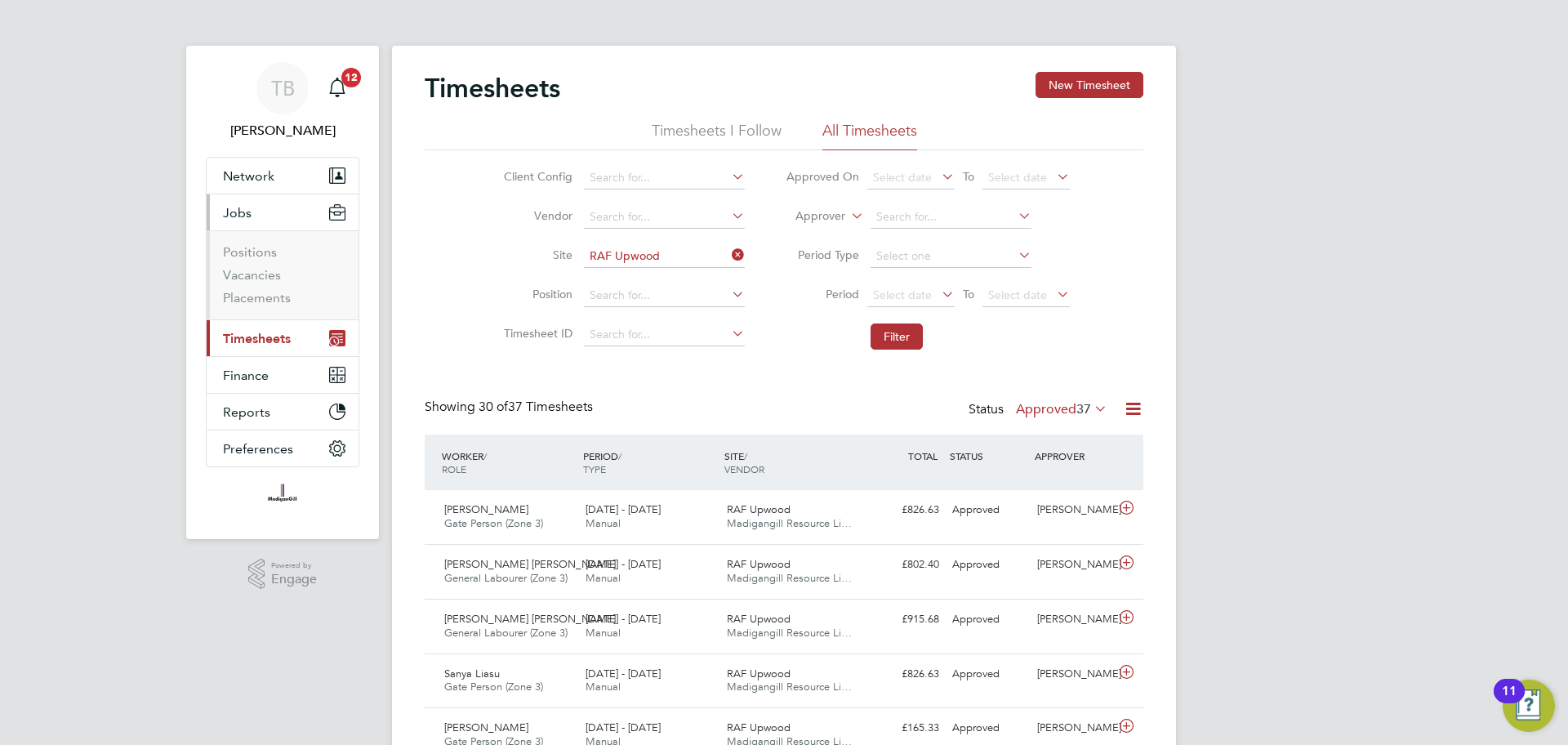
click at [262, 334] on span "Timesheets" at bounding box center [257, 338] width 68 height 16
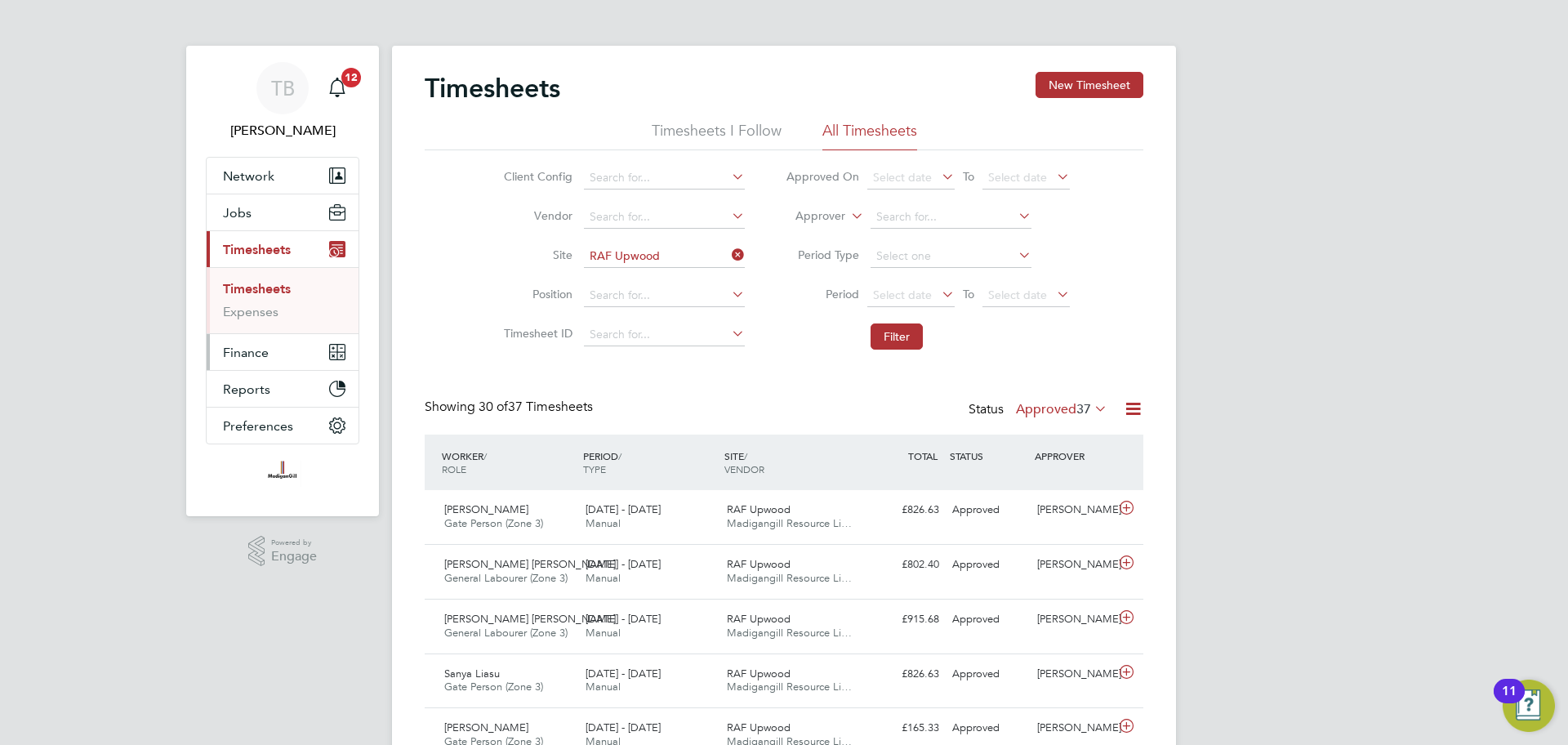
click at [252, 353] on span "Finance" at bounding box center [245, 352] width 46 height 16
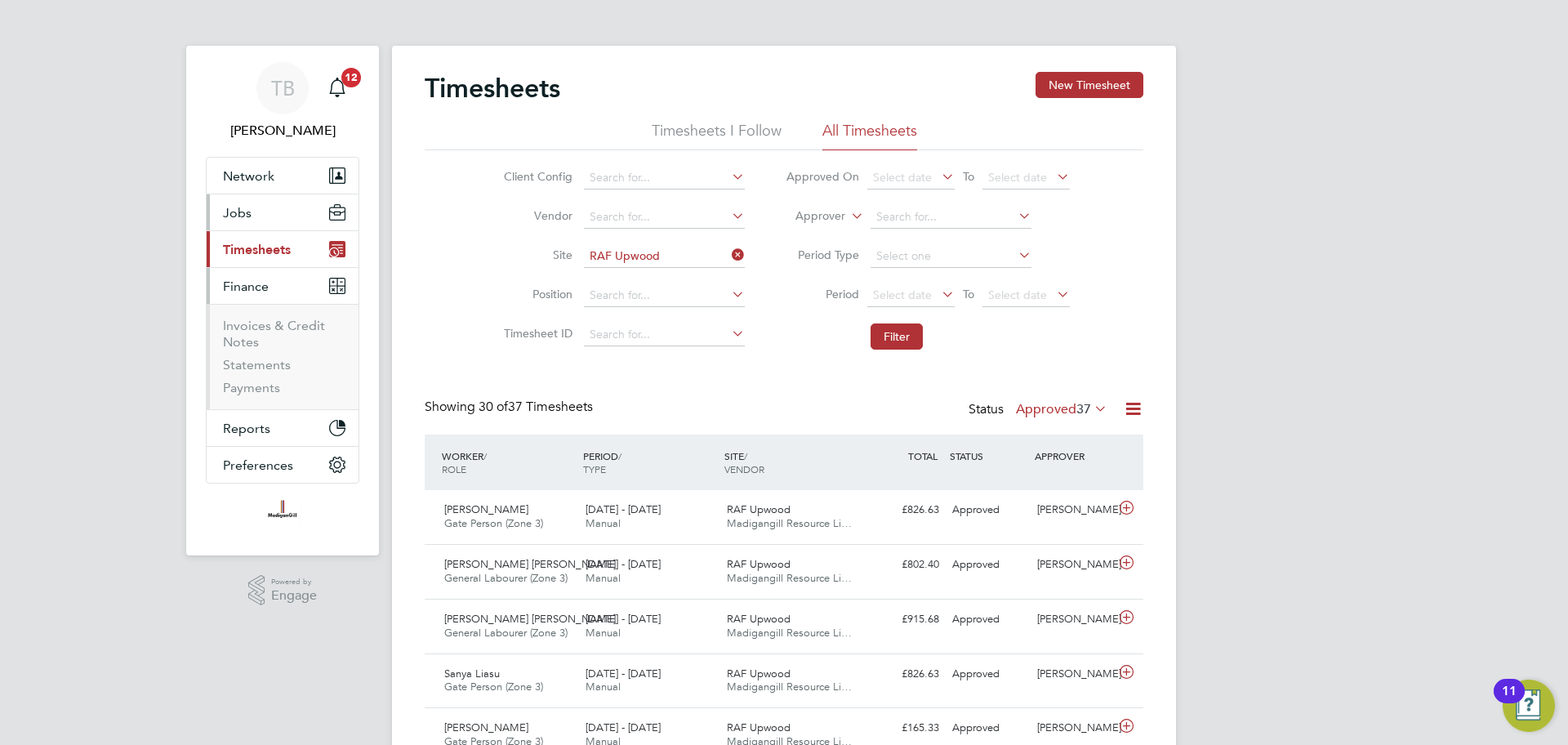
click at [265, 214] on button "Jobs" at bounding box center [282, 213] width 152 height 36
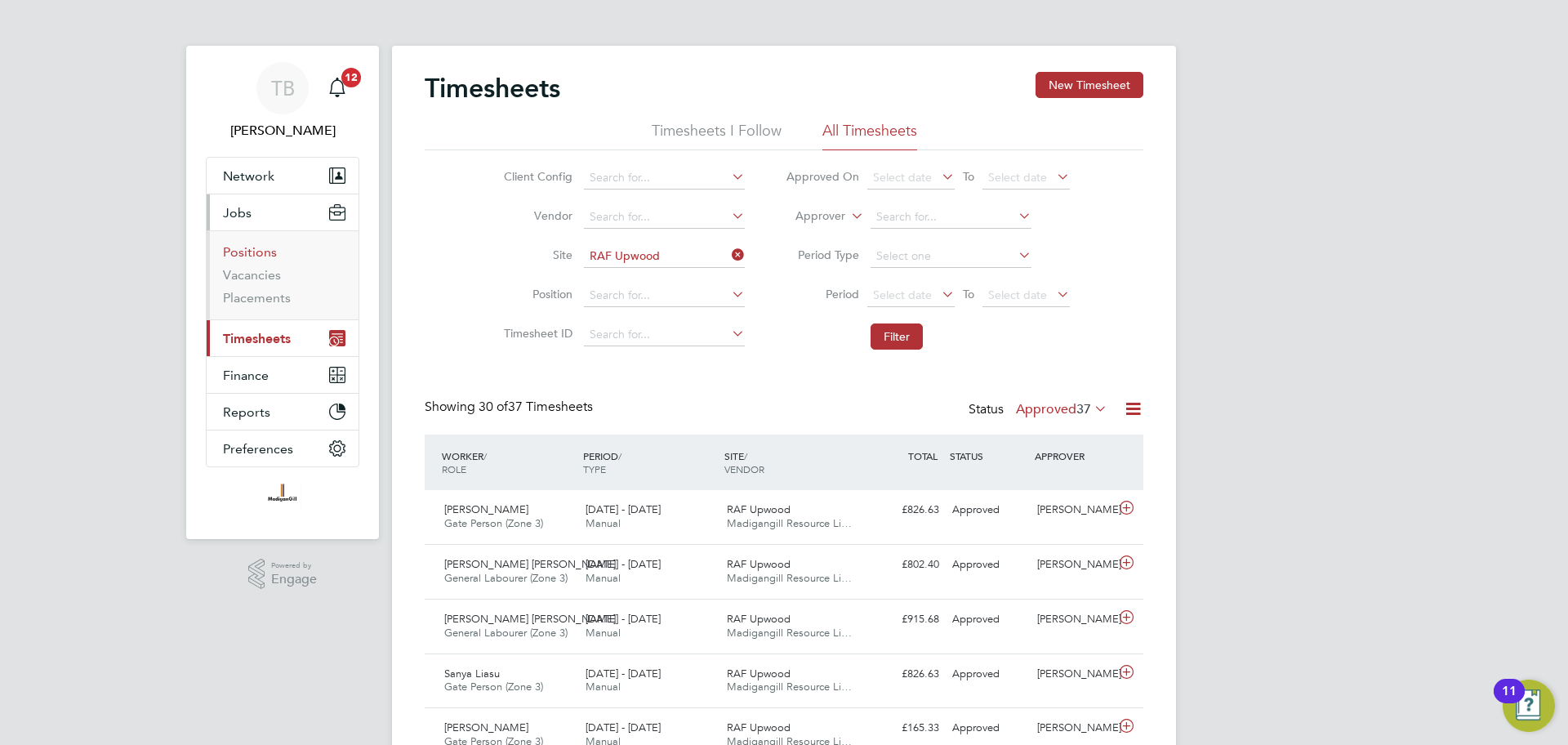
click at [249, 253] on link "Positions" at bounding box center [250, 252] width 54 height 16
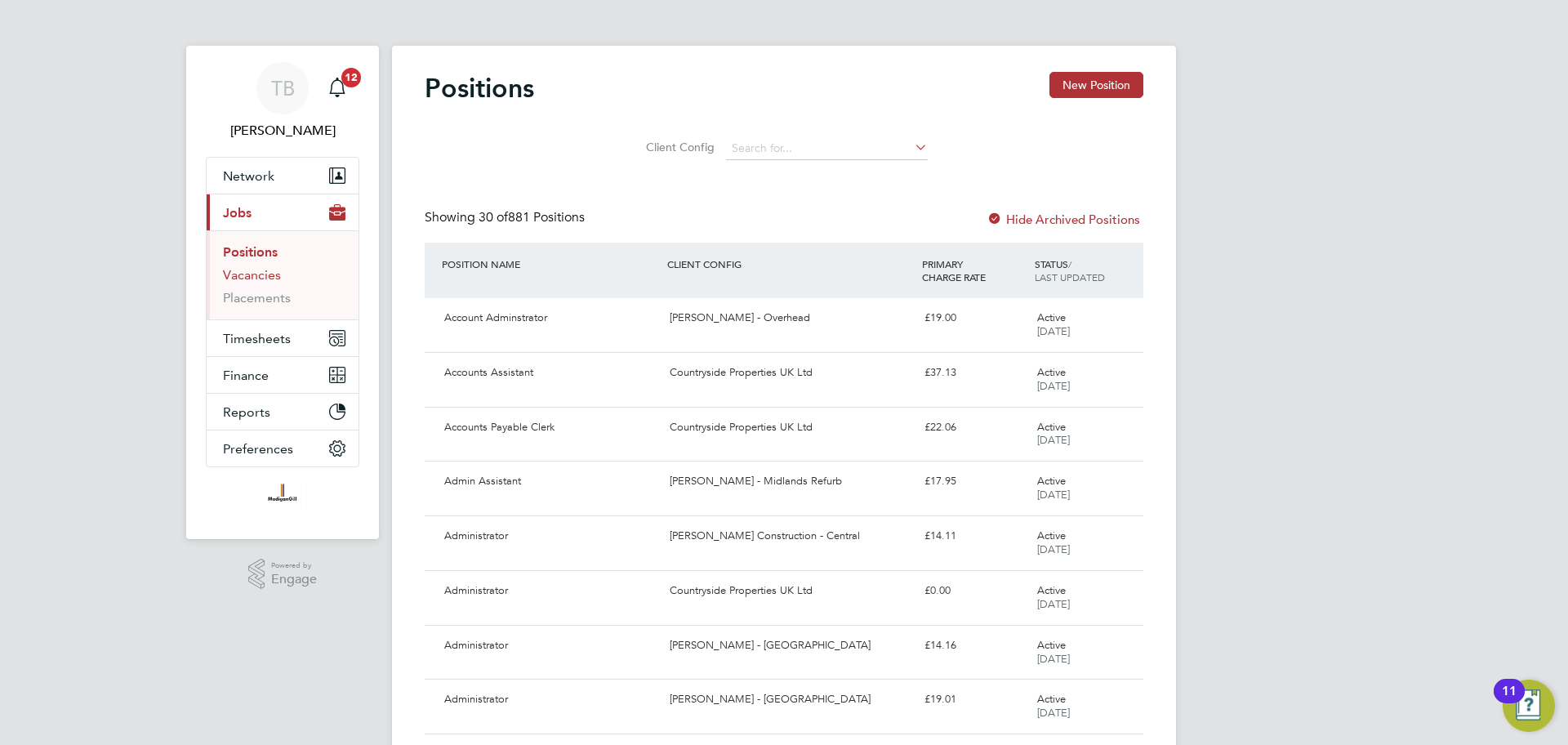
click at [259, 271] on link "Vacancies" at bounding box center [251, 275] width 58 height 16
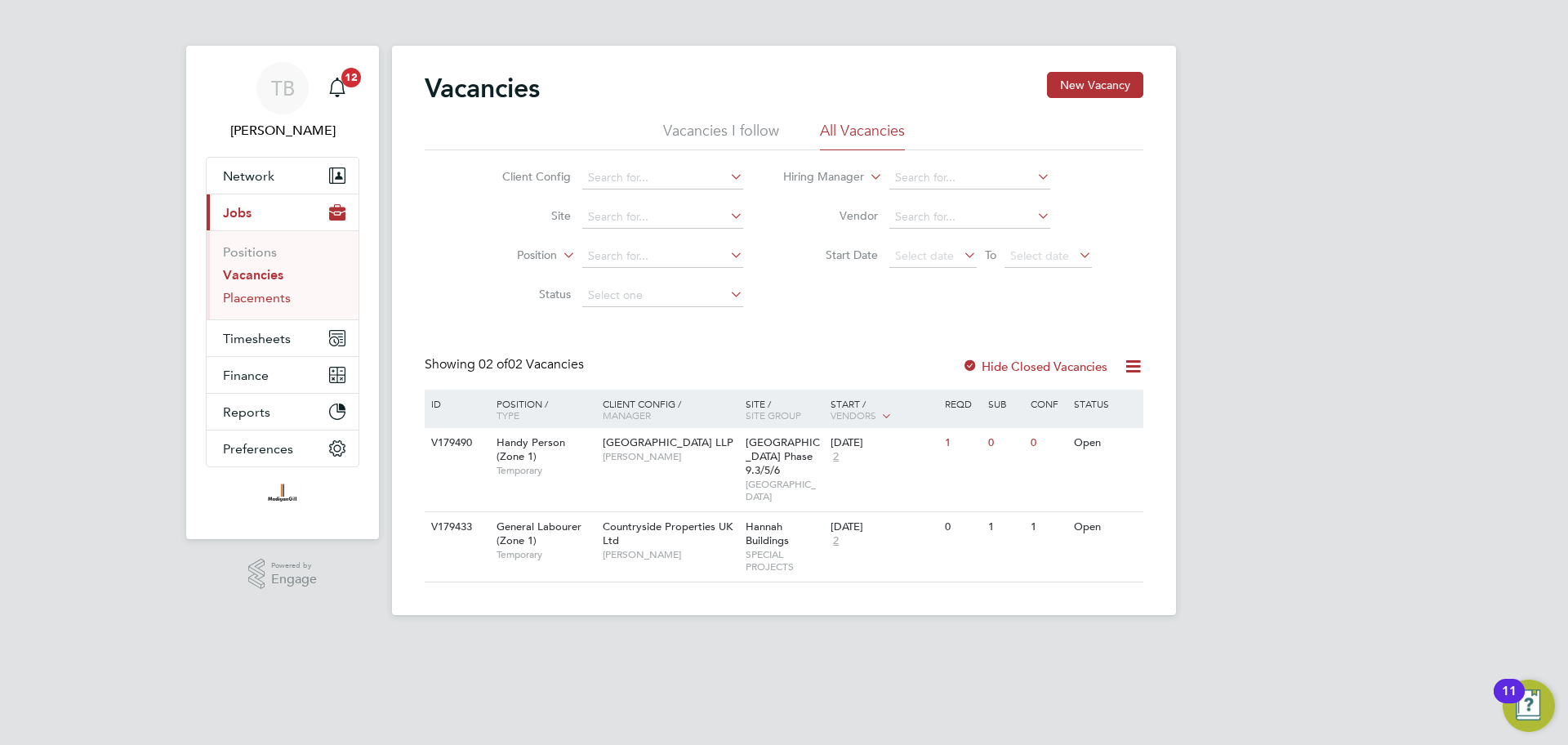
click at [265, 290] on link "Placements" at bounding box center [257, 298] width 68 height 16
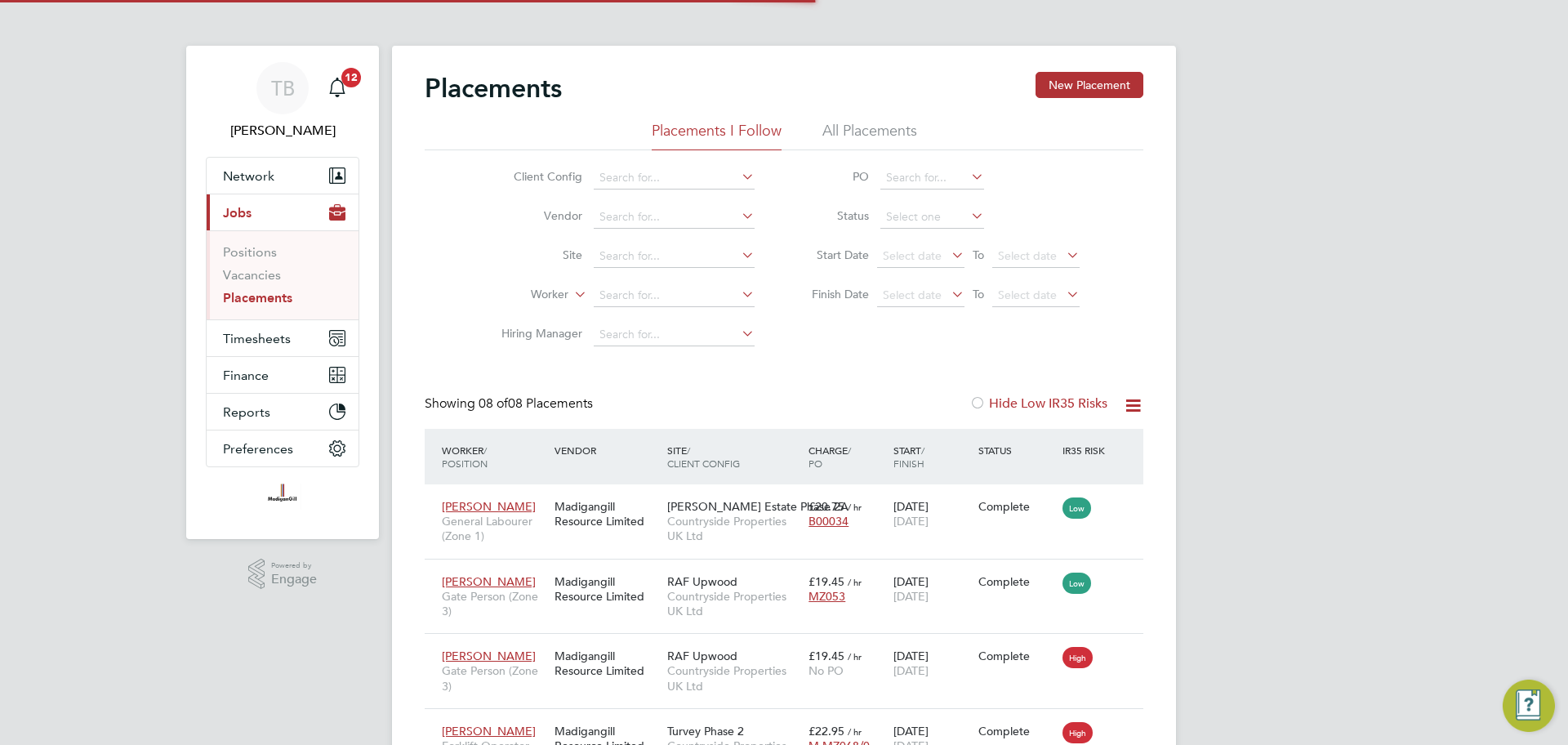
scroll to position [61, 142]
click at [265, 290] on link "Placements" at bounding box center [257, 298] width 70 height 16
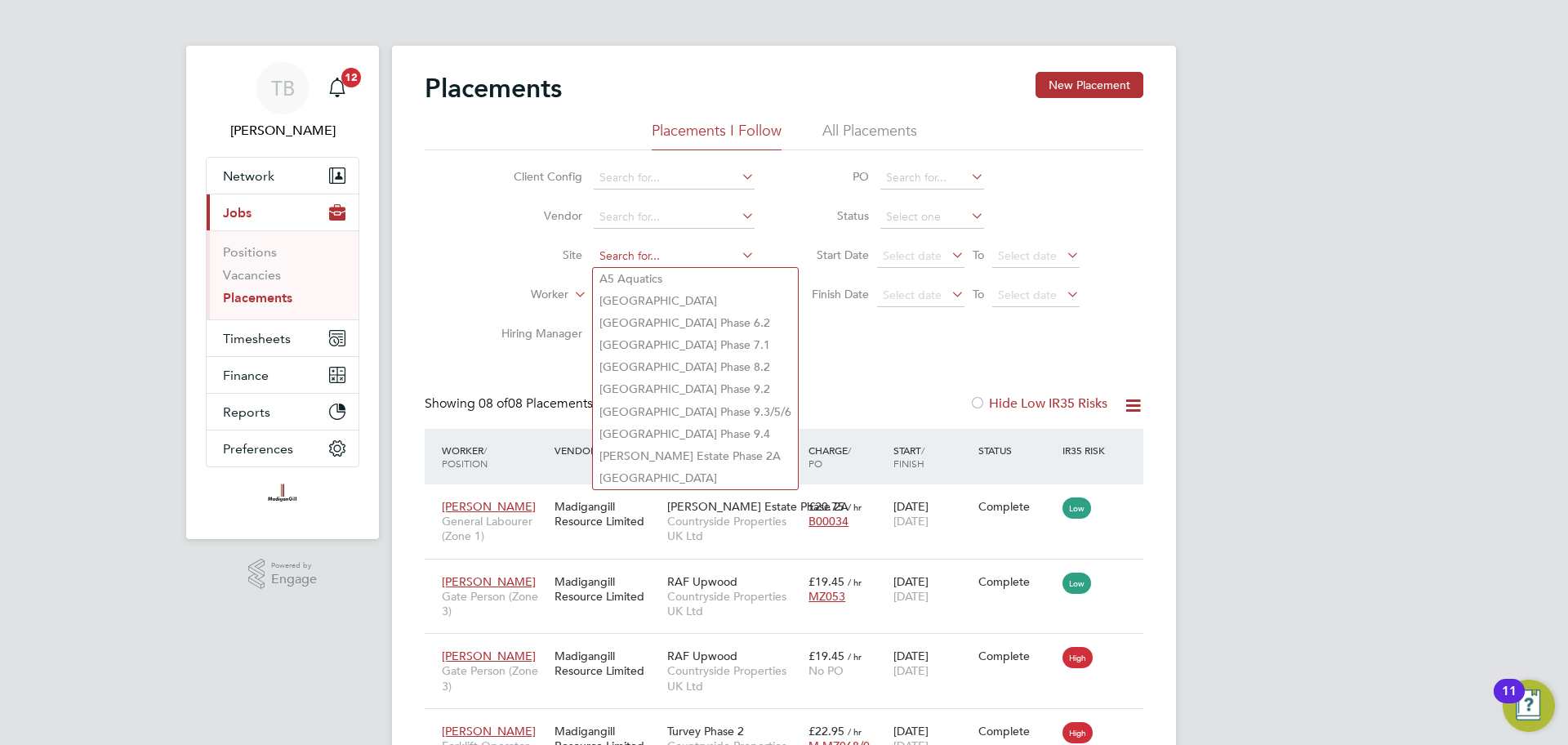
drag, startPoint x: 696, startPoint y: 251, endPoint x: 657, endPoint y: 259, distance: 39.8
click at [657, 259] on input at bounding box center [674, 257] width 161 height 23
type input "w"
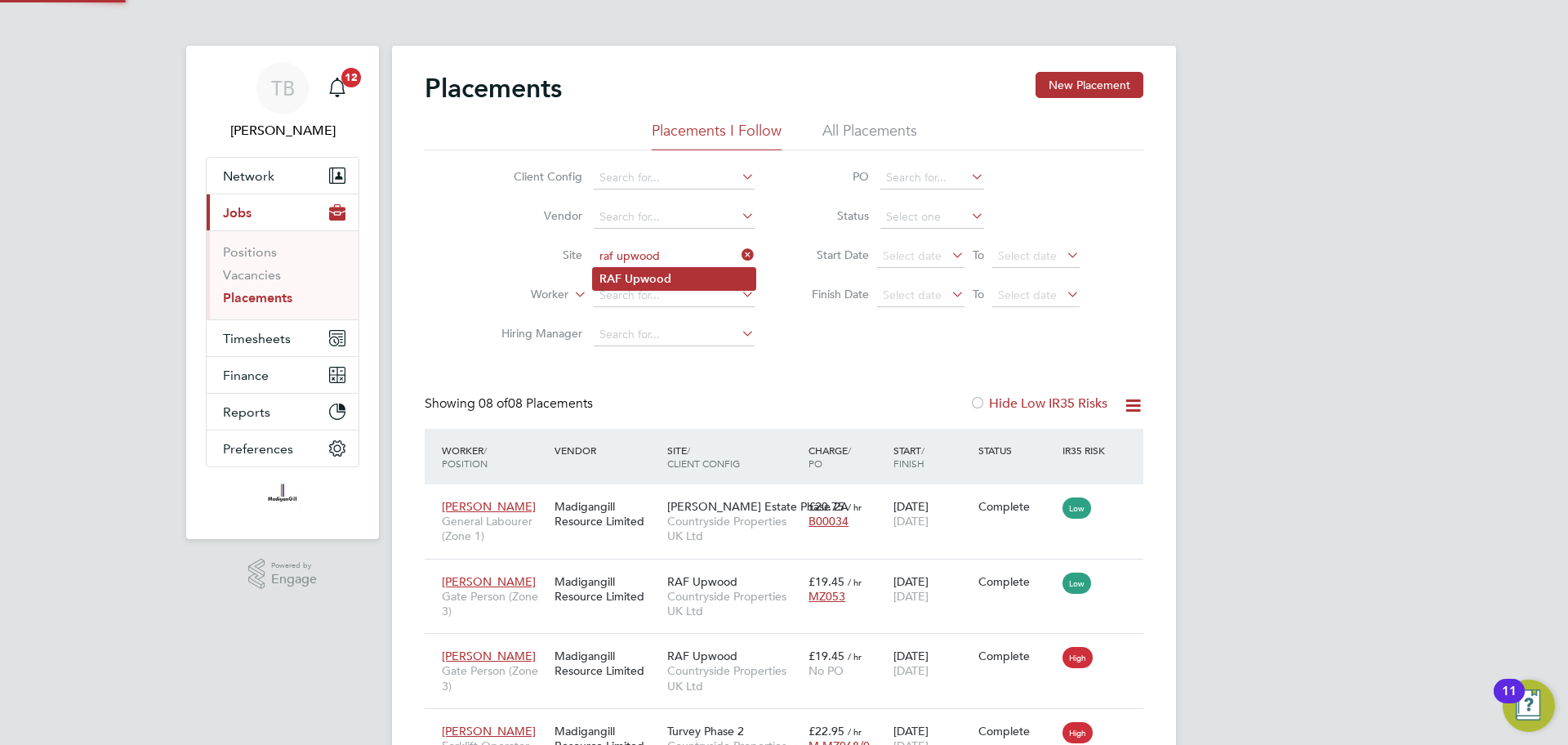
click at [649, 283] on b "Upwood" at bounding box center [648, 279] width 46 height 14
type input "RAF Upwood"
click at [293, 334] on button "Timesheets" at bounding box center [282, 338] width 152 height 36
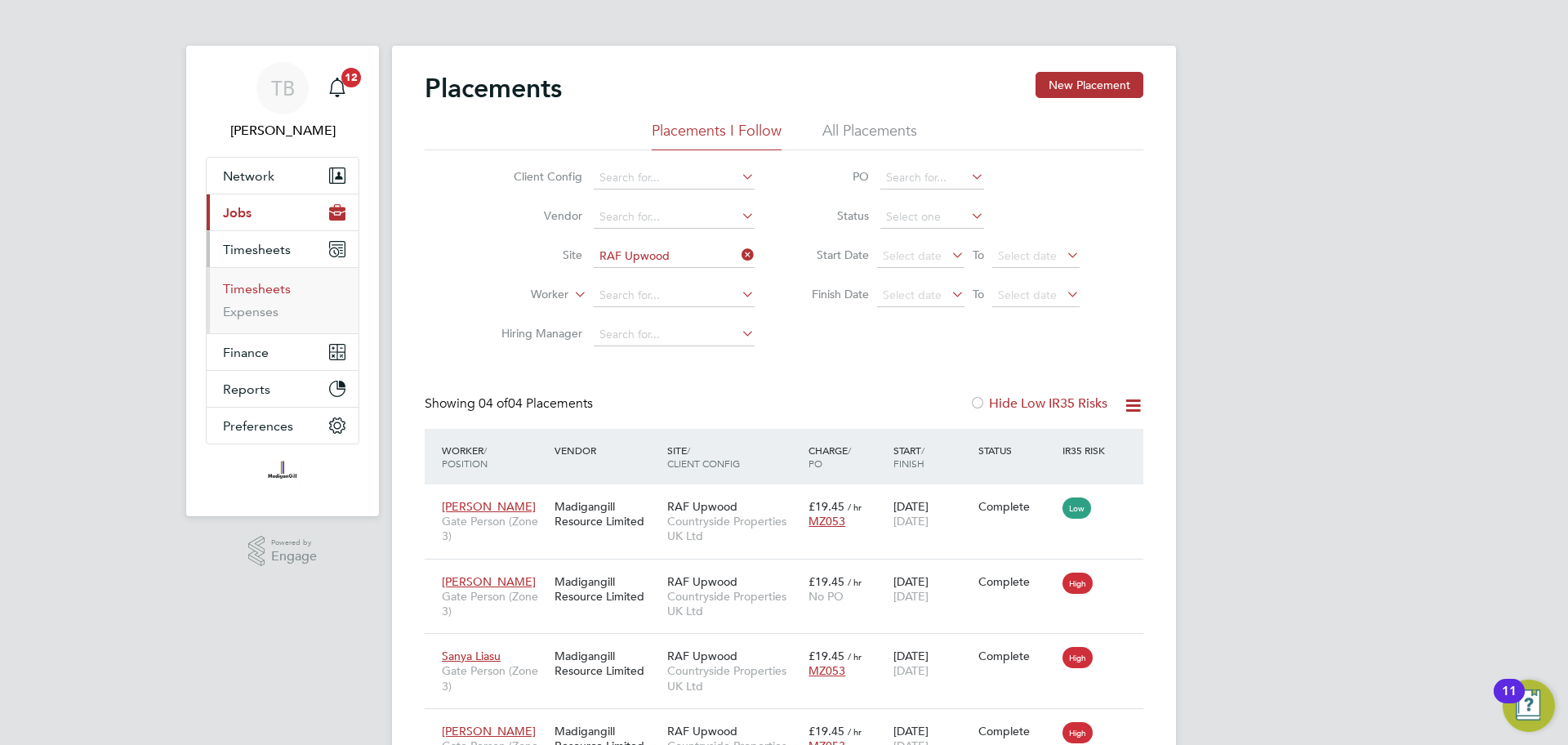
click at [272, 288] on link "Timesheets" at bounding box center [257, 289] width 68 height 16
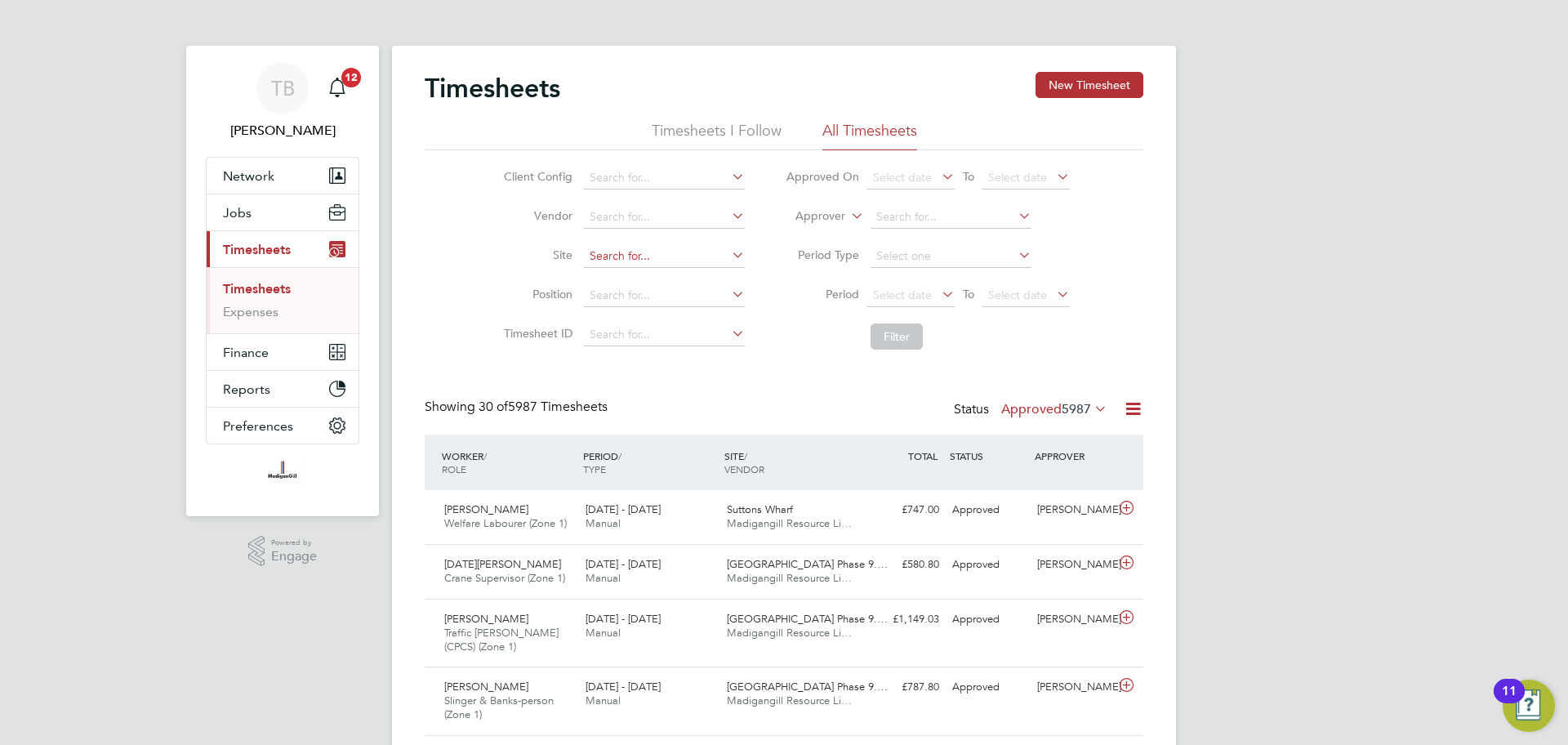
click at [691, 257] on input at bounding box center [664, 257] width 161 height 23
type input "RAF Upwood"
click at [891, 334] on button "Filter" at bounding box center [896, 337] width 53 height 26
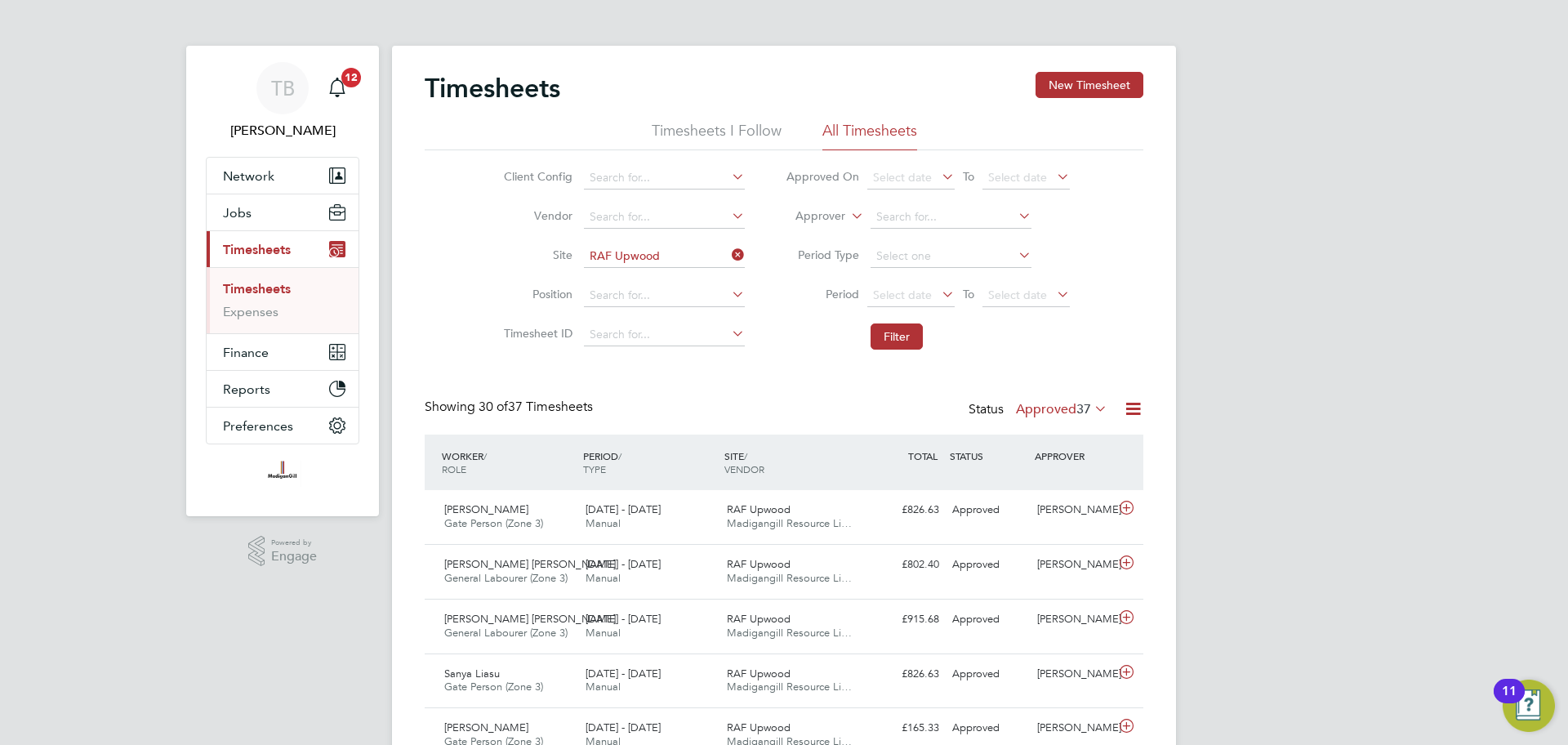
click at [1062, 412] on label "Approved 37" at bounding box center [1062, 409] width 91 height 16
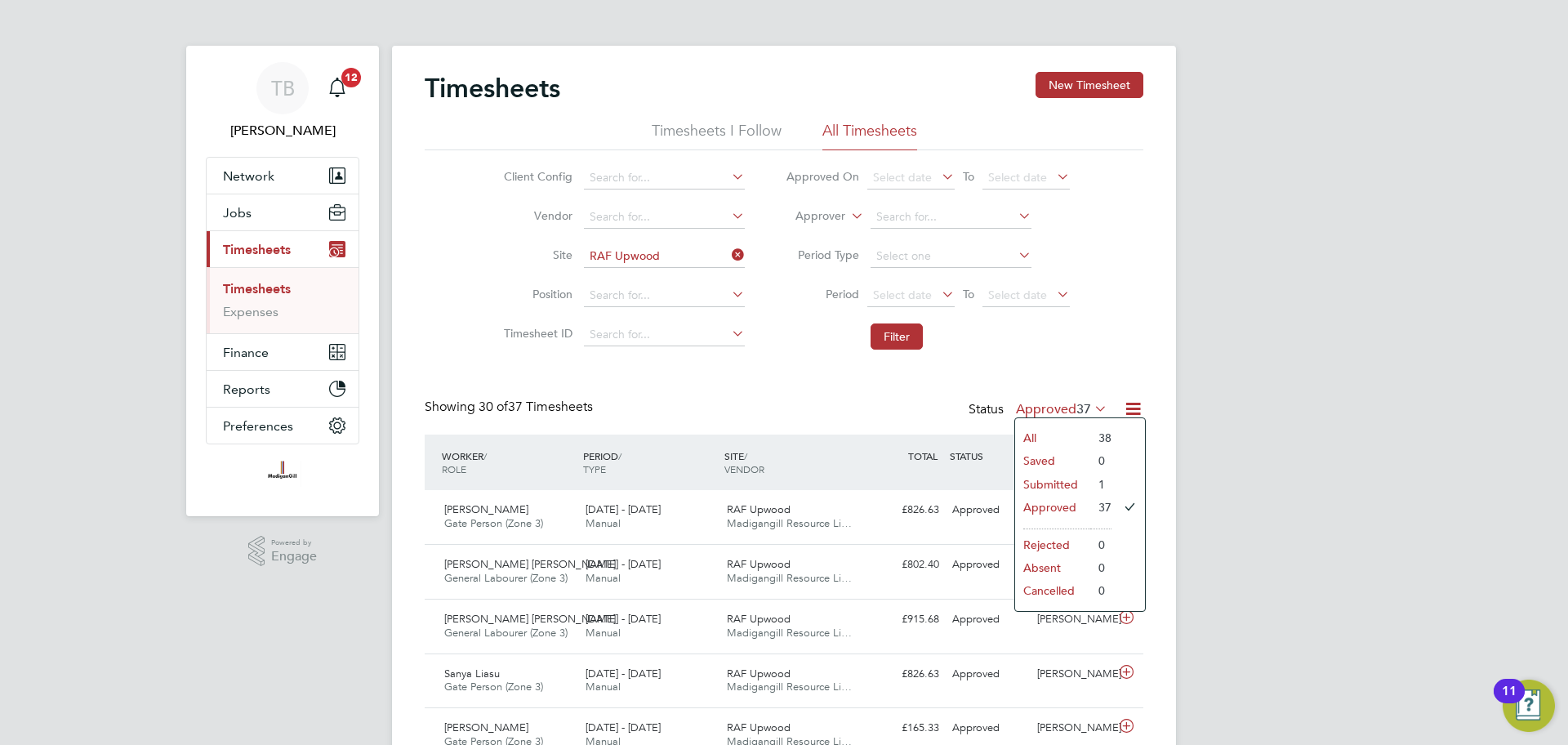
click at [957, 424] on div "Showing 30 of 37 Timesheets Status Approved 37" at bounding box center [784, 417] width 719 height 36
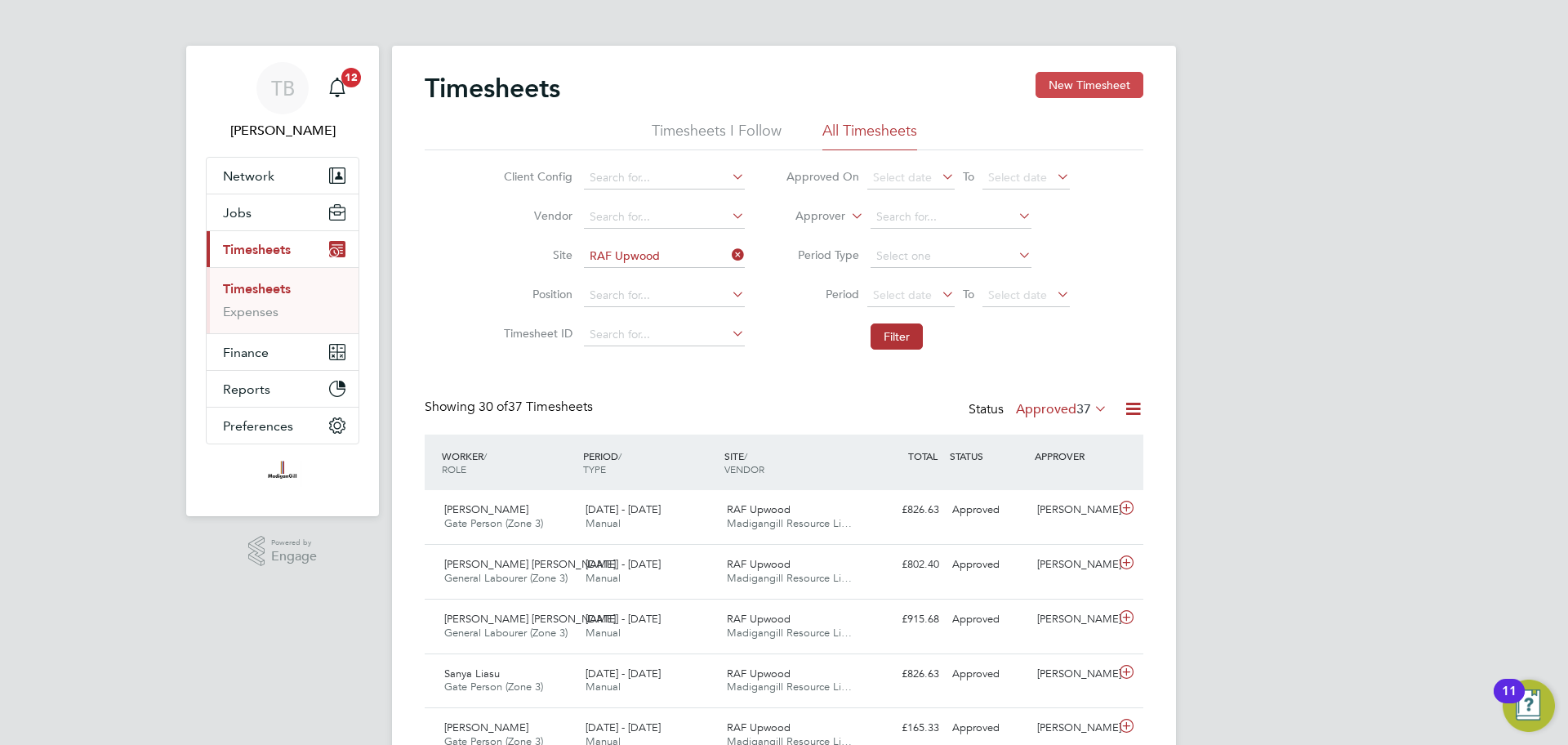
click at [1062, 84] on button "New Timesheet" at bounding box center [1089, 84] width 108 height 26
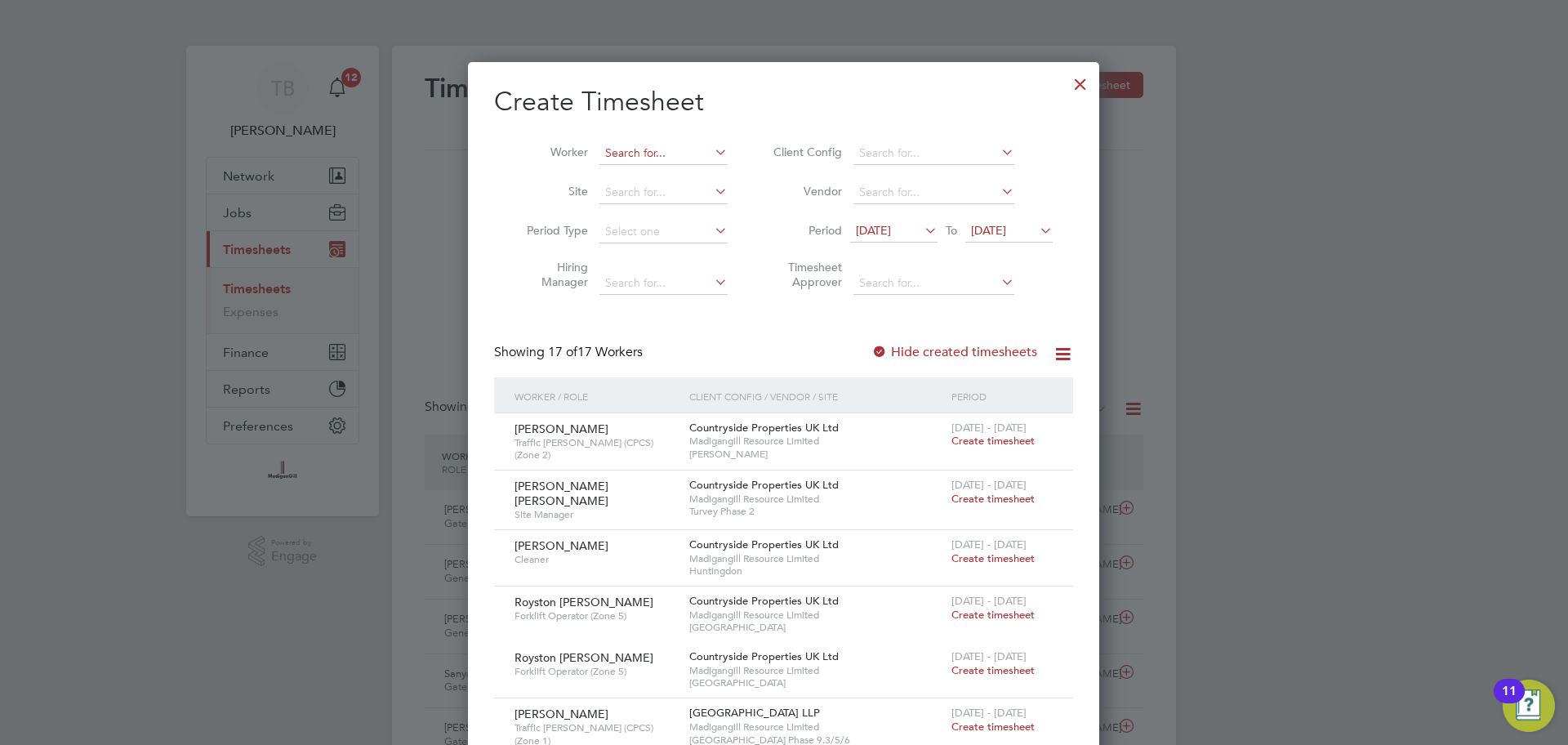
click at [658, 149] on input at bounding box center [663, 153] width 128 height 23
click at [661, 151] on input "rob varga" at bounding box center [663, 153] width 128 height 23
type input "rob varga"
click at [711, 152] on icon at bounding box center [711, 152] width 0 height 23
click at [649, 155] on input at bounding box center [663, 153] width 128 height 23
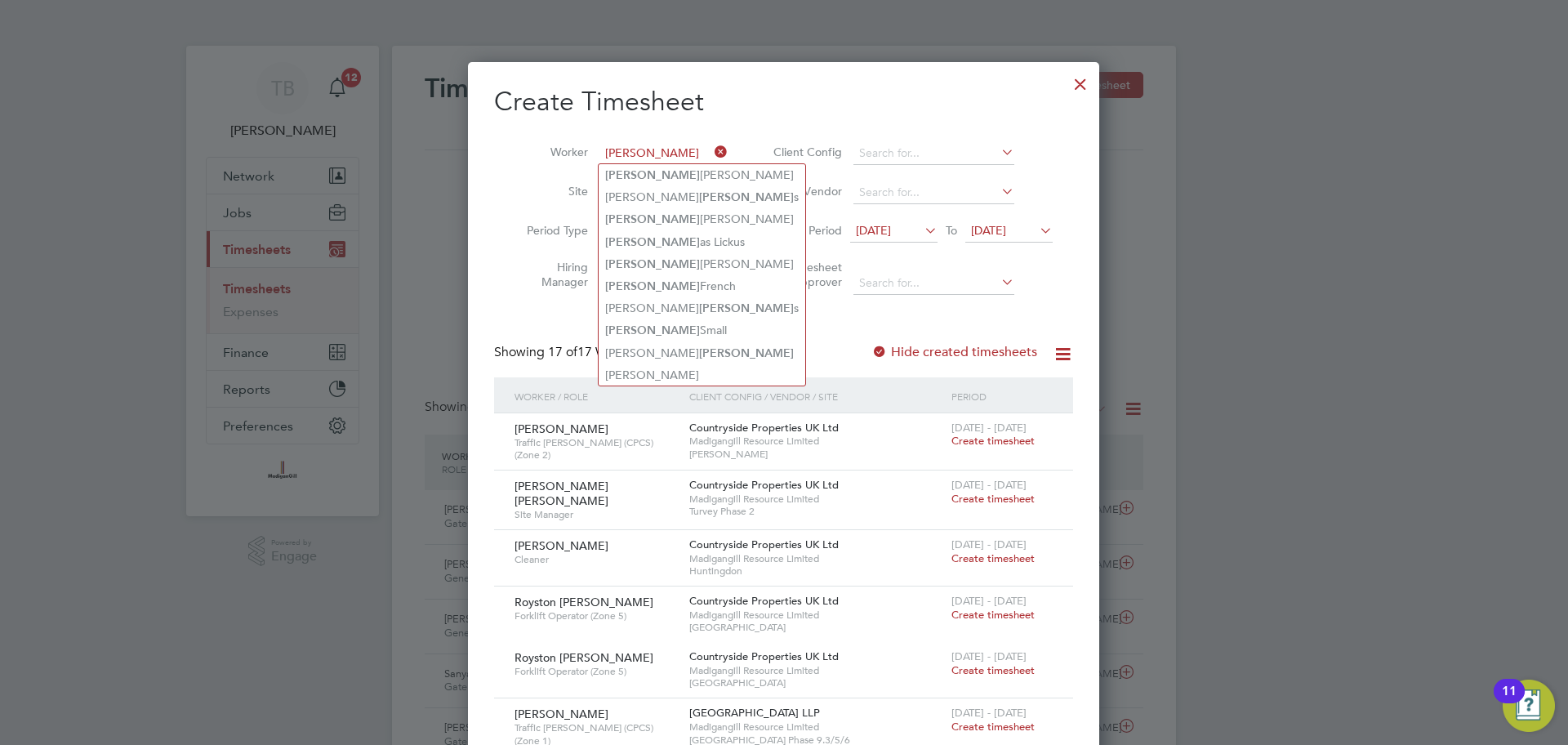
type input "robert varga"
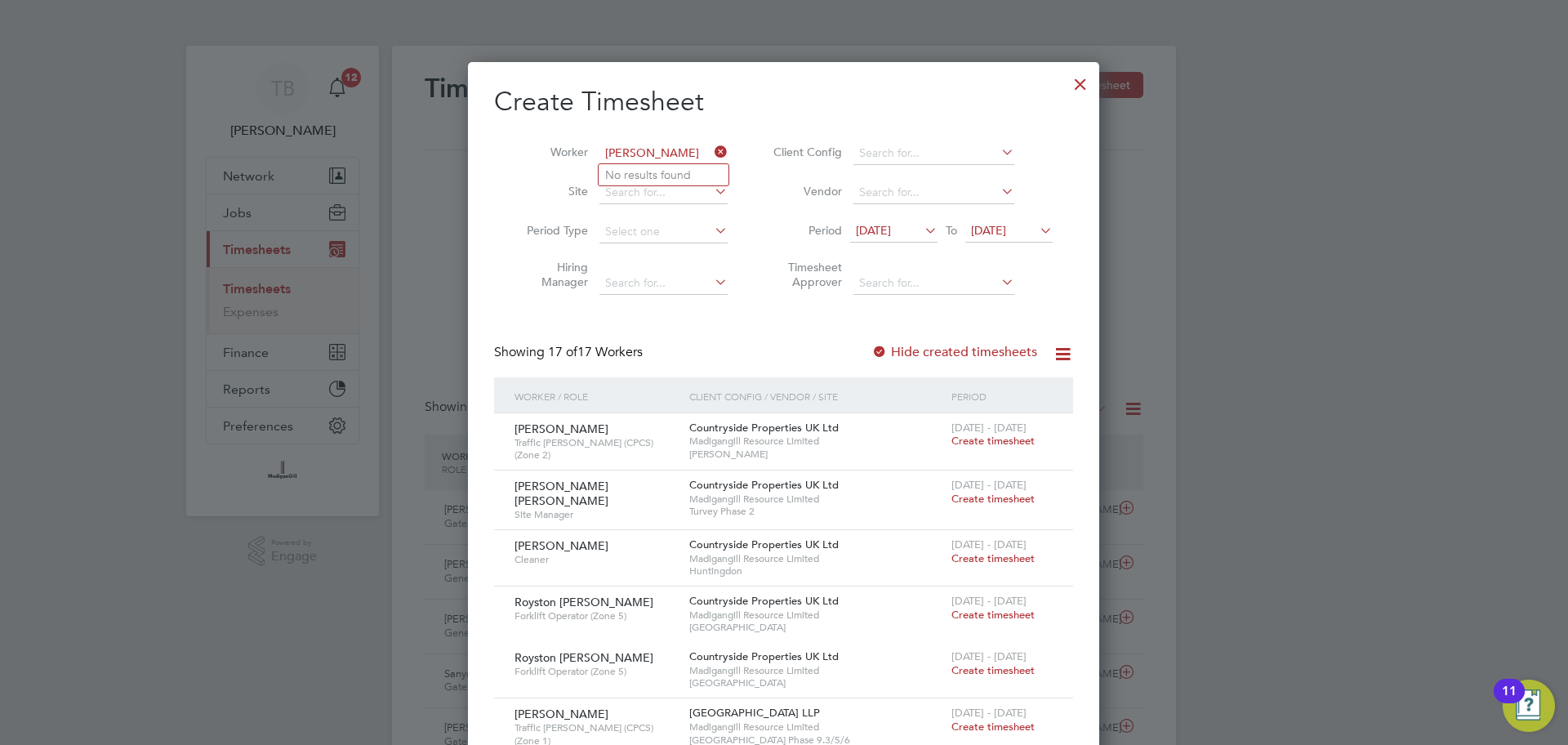
drag, startPoint x: 676, startPoint y: 147, endPoint x: 569, endPoint y: 146, distance: 107.0
click at [569, 146] on li "Worker robert varga" at bounding box center [621, 154] width 254 height 40
click at [699, 202] on b "Varga" at bounding box center [747, 197] width 95 height 14
type input "Istvan Robert Varga"
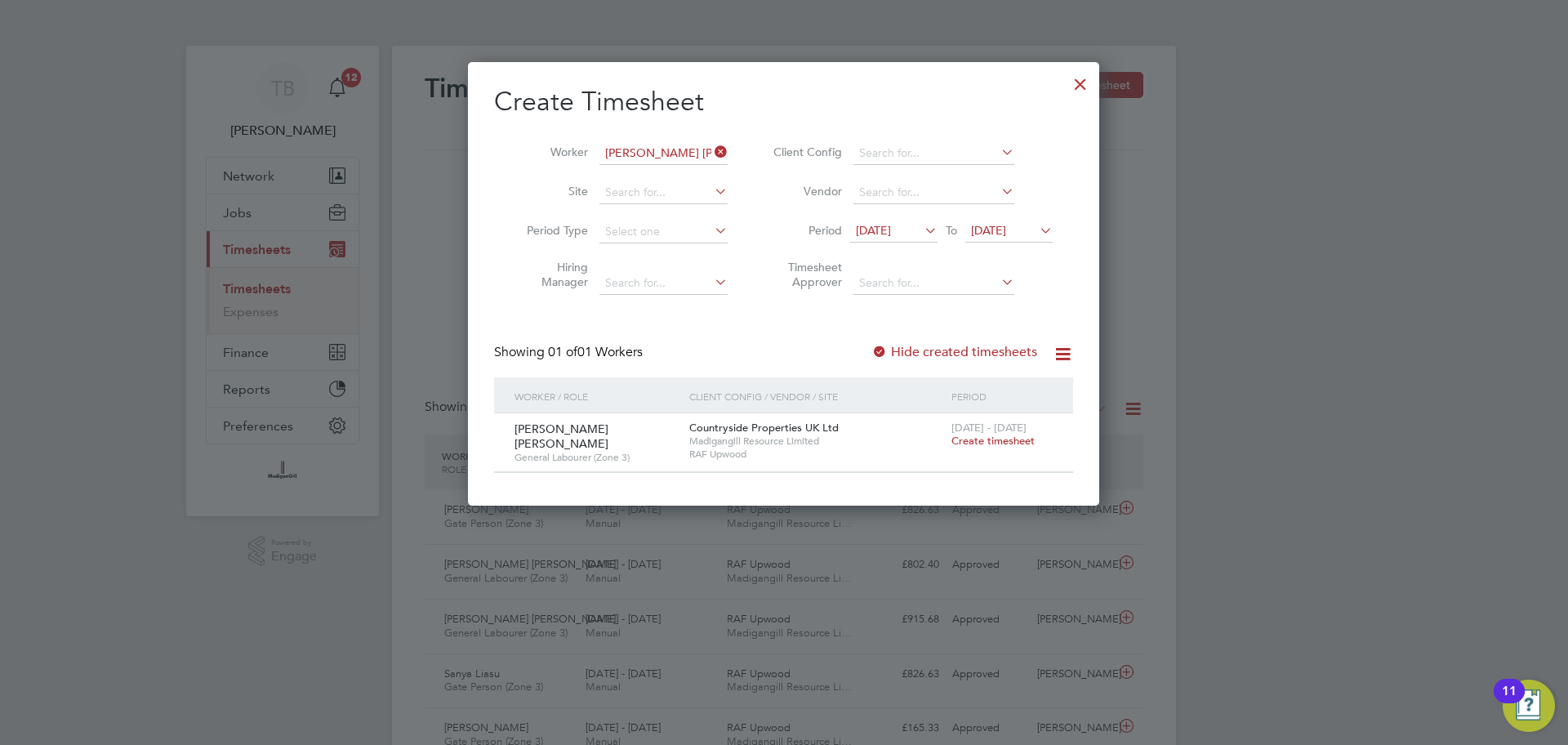
click at [985, 438] on span "Create timesheet" at bounding box center [993, 441] width 84 height 14
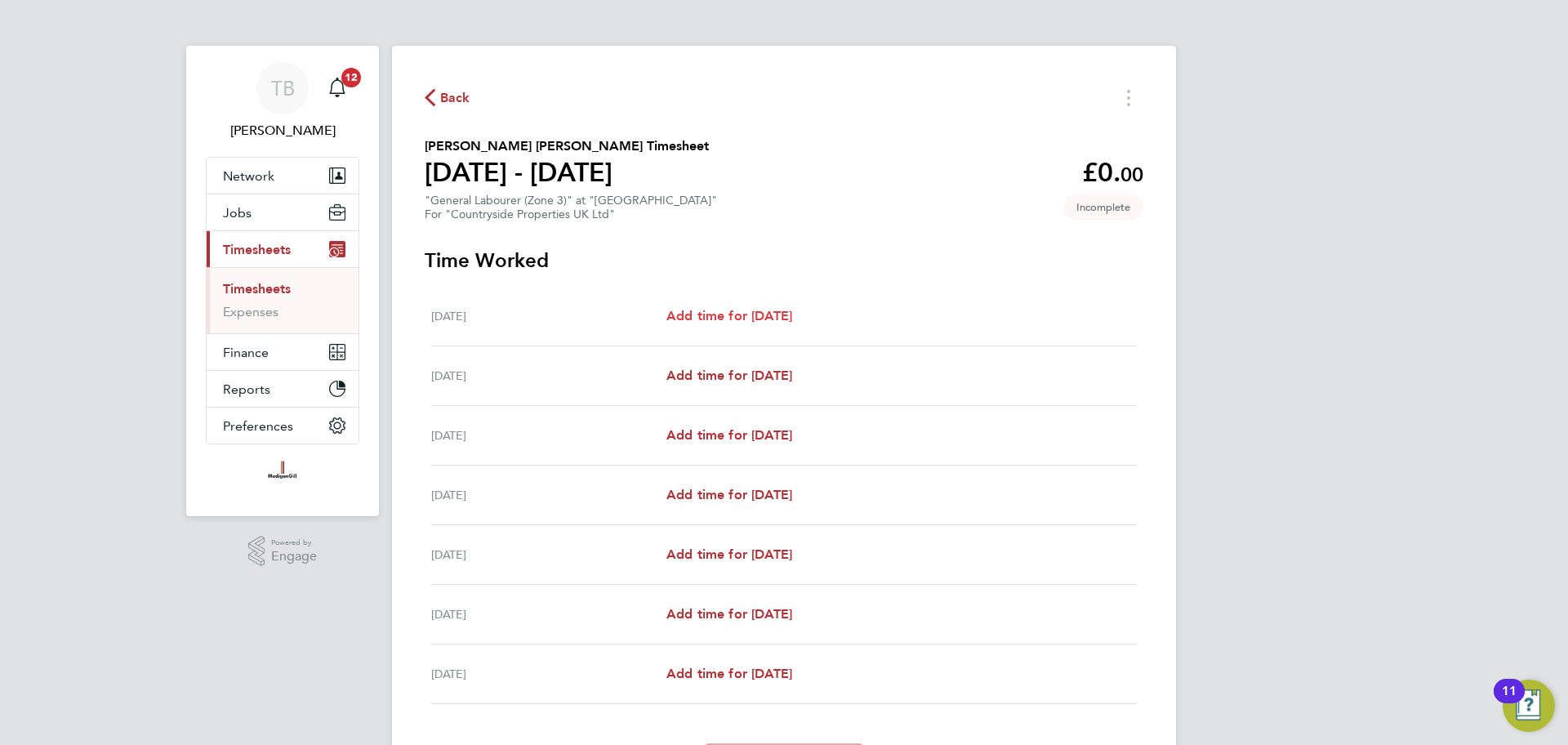
click at [791, 312] on span "Add time for [DATE]" at bounding box center [729, 316] width 126 height 16
select select "30"
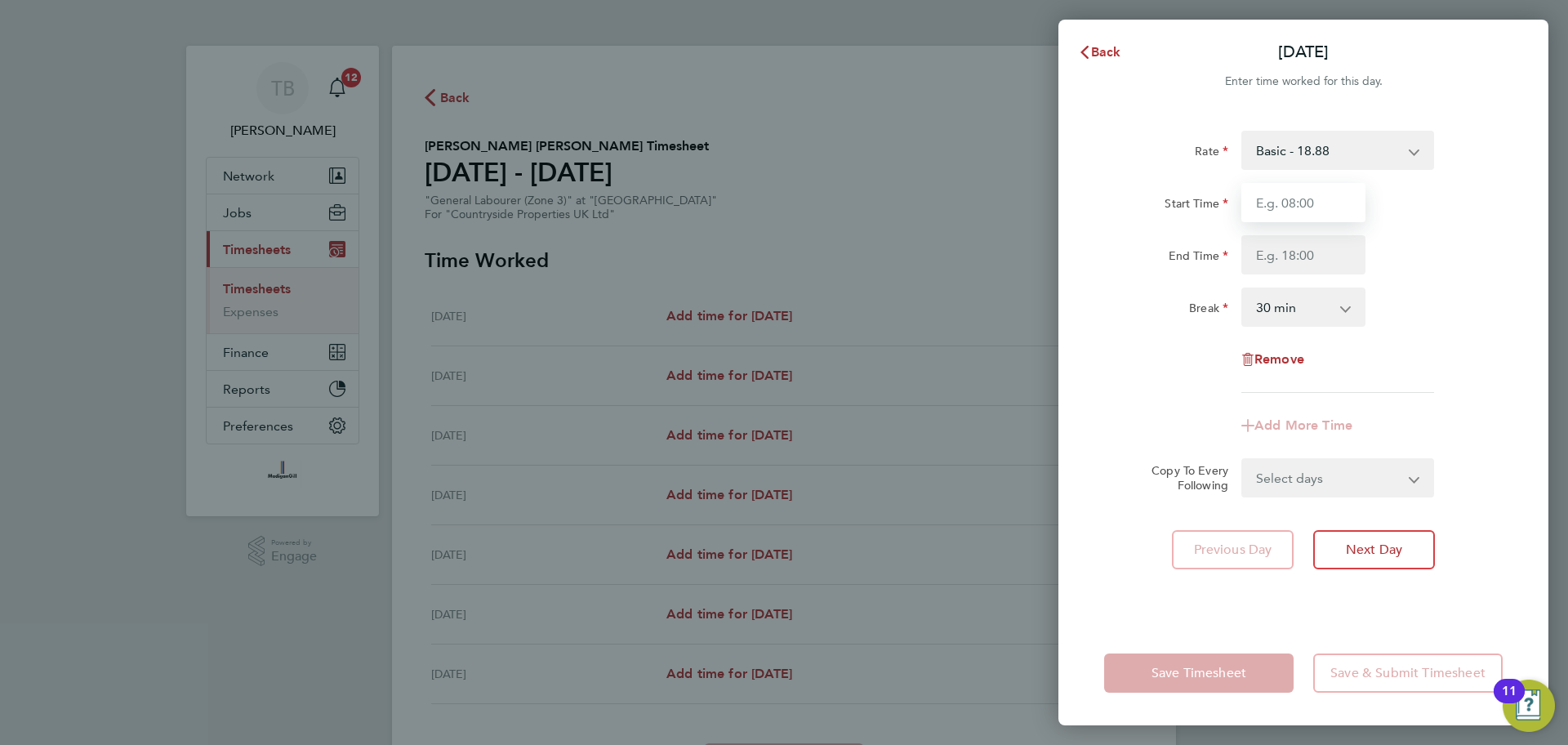
click at [1290, 204] on input "Start Time" at bounding box center [1304, 202] width 124 height 40
type input "7"
type input "07:30"
click at [1298, 257] on input "End Time" at bounding box center [1304, 255] width 124 height 40
click at [1305, 251] on input "End Time" at bounding box center [1304, 255] width 124 height 40
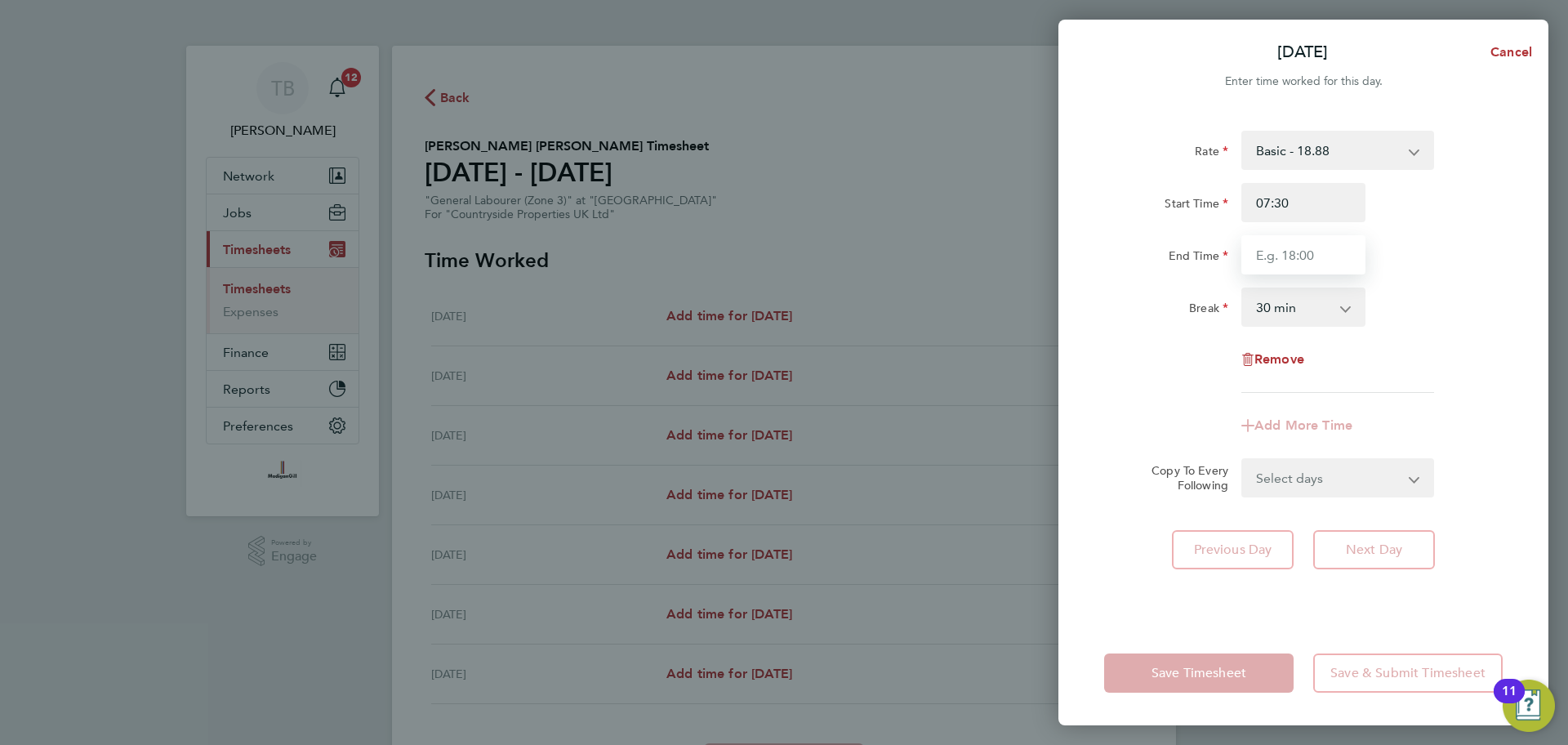
click at [1305, 251] on input "End Time" at bounding box center [1304, 255] width 124 height 40
type input "16:30"
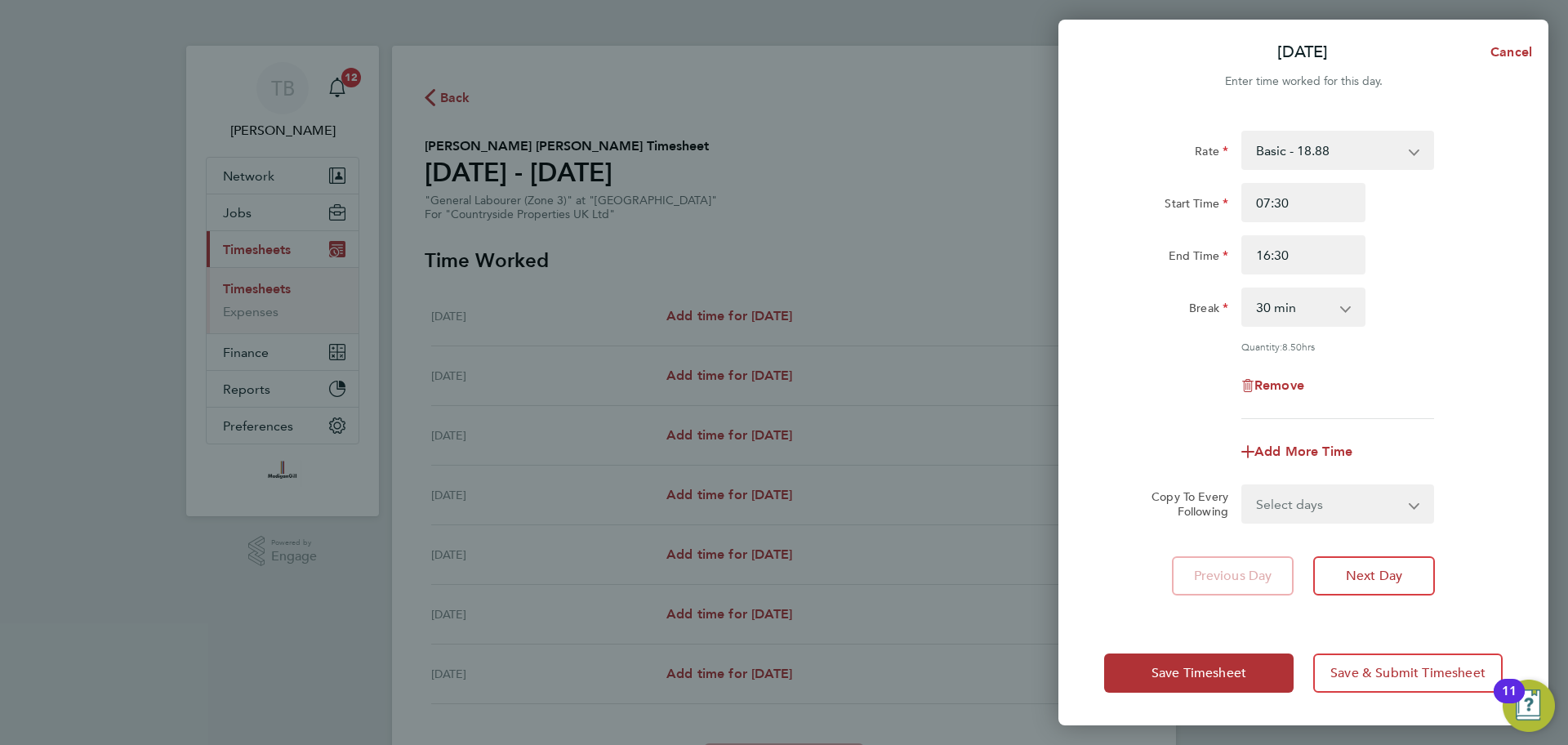
click at [1423, 366] on div "Remove" at bounding box center [1304, 386] width 412 height 40
click at [1330, 500] on select "Select days Day Weekday (Mon-Fri) Weekend (Sat-Sun) Tuesday Wednesday Thursday …" at bounding box center [1329, 504] width 171 height 36
select select "TUE"
click at [1243, 486] on select "Select days Day Weekday (Mon-Fri) Weekend (Sat-Sun) Tuesday Wednesday Thursday …" at bounding box center [1329, 504] width 171 height 36
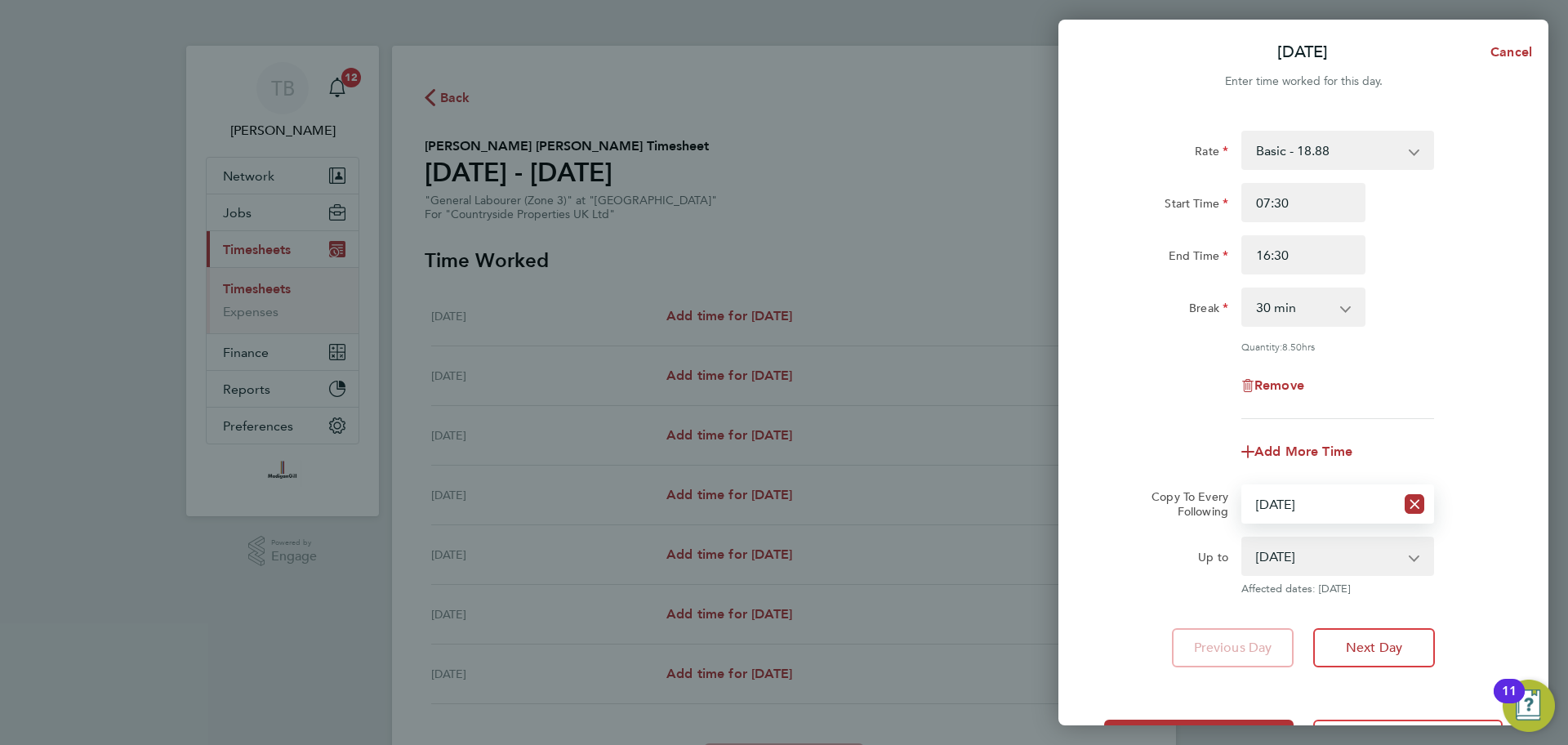
click at [1348, 556] on select "26 Aug 2025 27 Aug 2025 28 Aug 2025 29 Aug 2025 30 Aug 2025 31 Aug 2025" at bounding box center [1328, 556] width 170 height 36
select select "2025-08-27"
click at [1243, 538] on select "26 Aug 2025 27 Aug 2025 28 Aug 2025 29 Aug 2025 30 Aug 2025 31 Aug 2025" at bounding box center [1328, 556] width 170 height 36
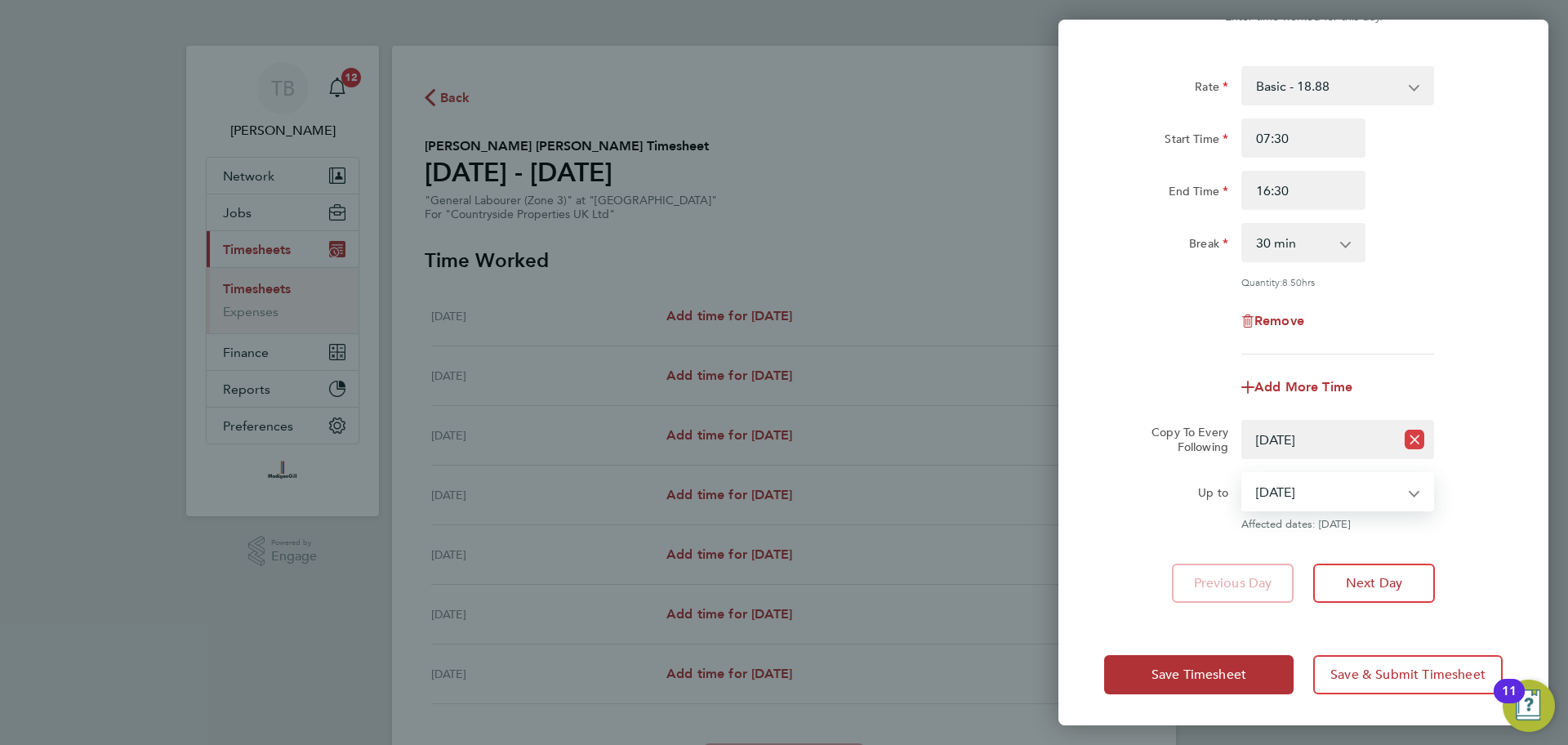
click at [1416, 444] on icon "Reset selection" at bounding box center [1414, 439] width 20 height 20
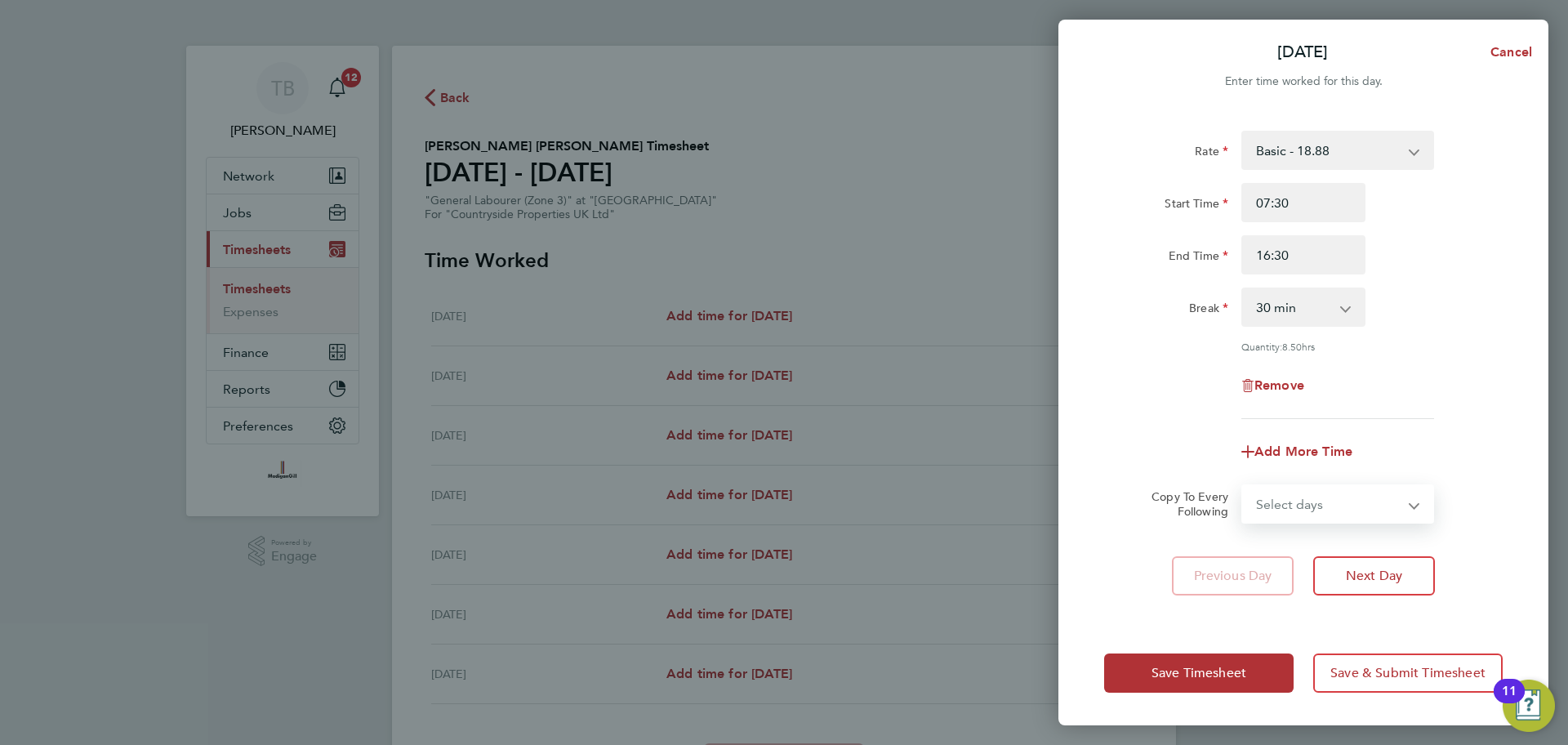
scroll to position [0, 0]
click at [1327, 500] on select "Select days Day Weekday (Mon-Fri) Weekend (Sat-Sun) Tuesday Wednesday Thursday …" at bounding box center [1329, 504] width 171 height 36
select select "TUE"
click at [1243, 486] on select "Select days Day Weekday (Mon-Fri) Weekend (Sat-Sun) Tuesday Wednesday Thursday …" at bounding box center [1329, 504] width 171 height 36
select select "2025-08-31"
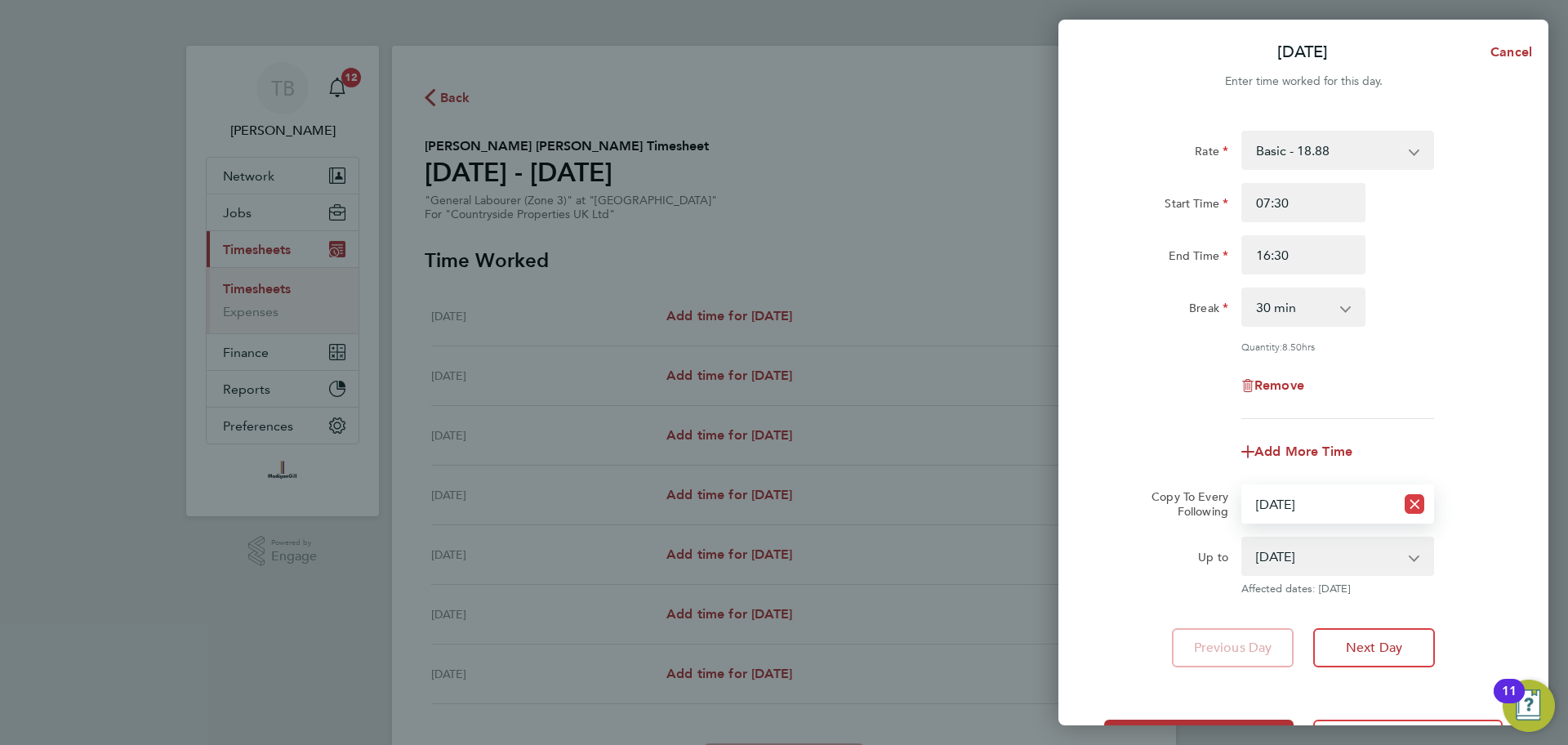
click at [1413, 509] on icon "Reset selection" at bounding box center [1414, 504] width 20 height 20
select select "0: null"
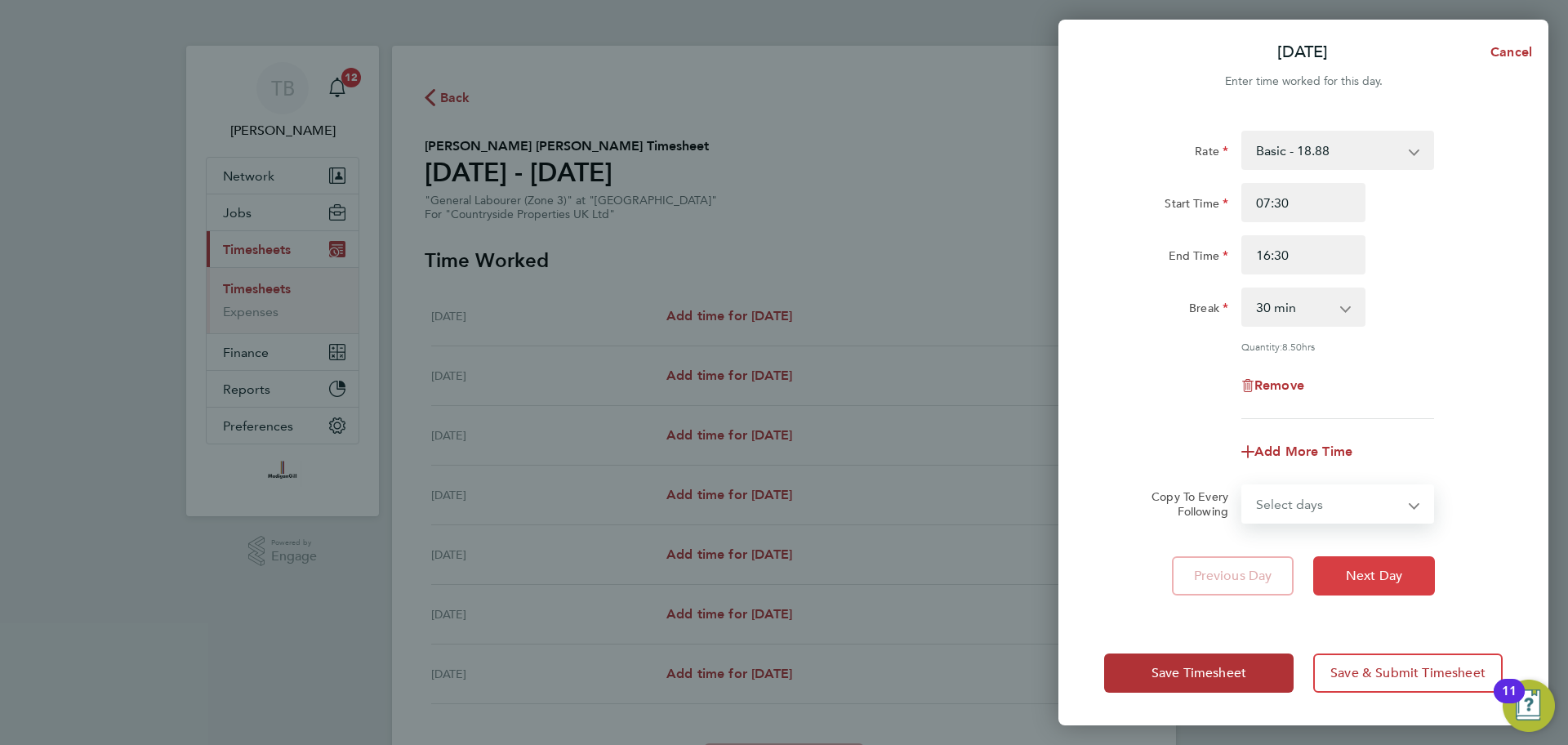
click at [1373, 583] on button "Next Day" at bounding box center [1373, 576] width 121 height 40
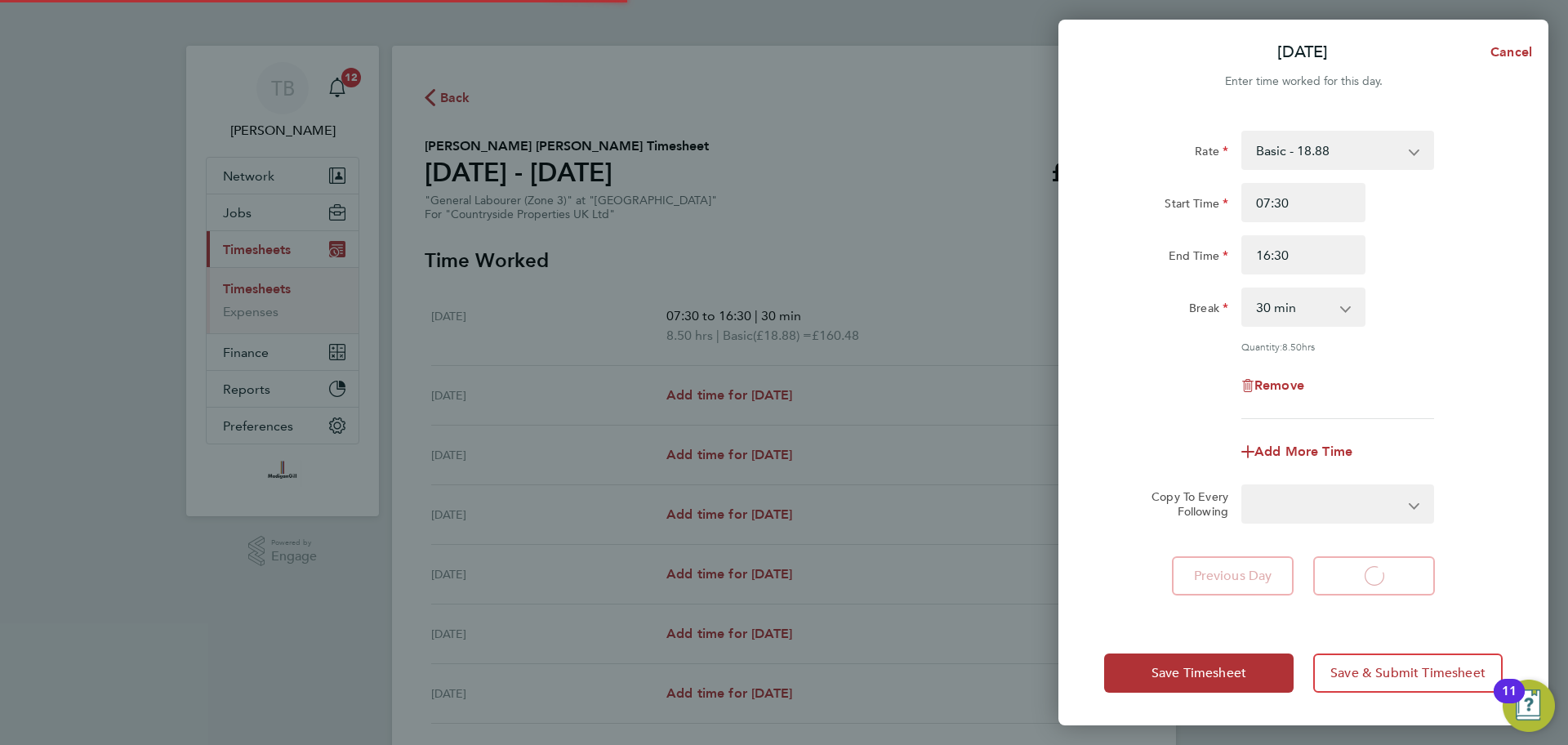
select select "30"
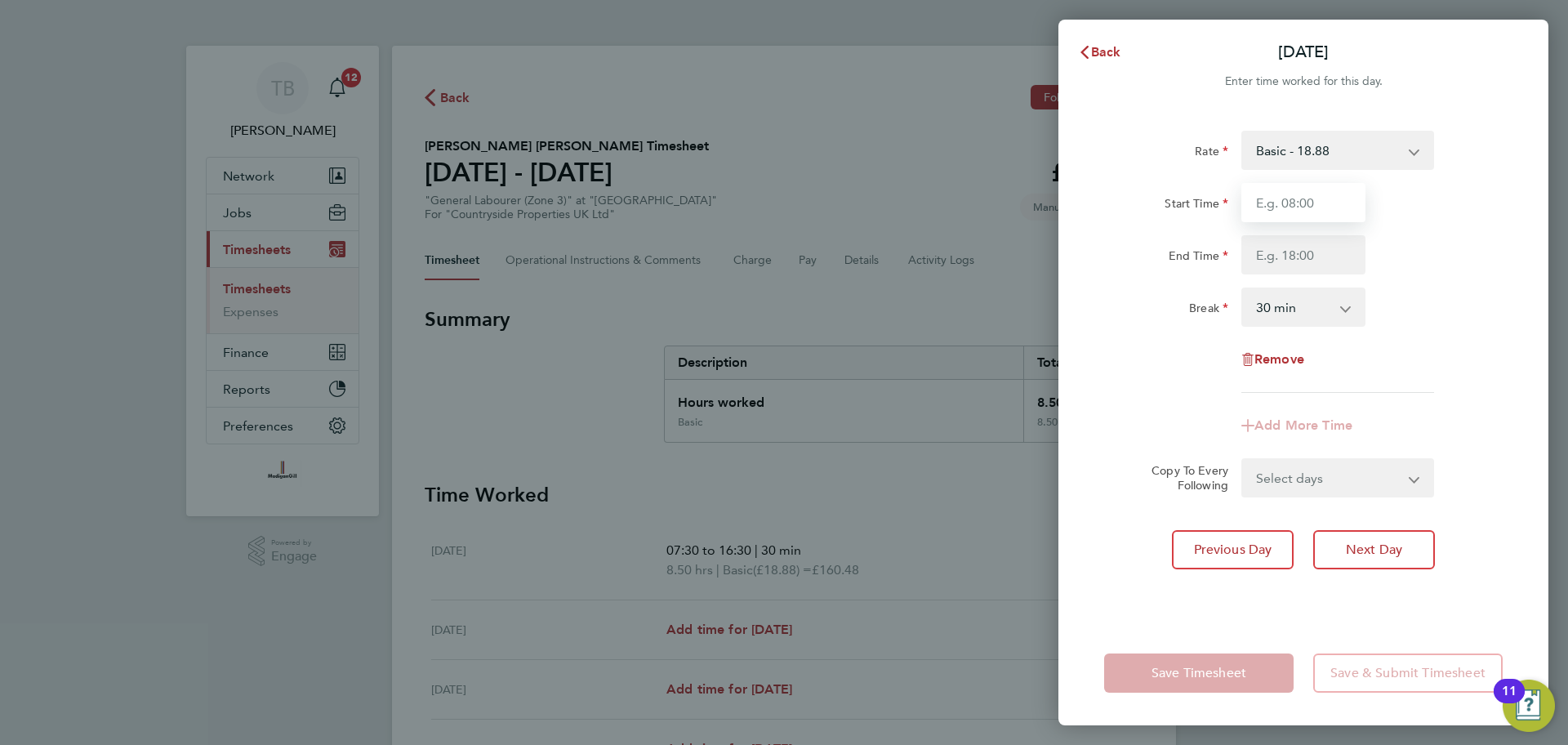
click at [1296, 199] on input "Start Time" at bounding box center [1304, 202] width 124 height 40
type input "07:30"
type input "16:30"
click at [1464, 305] on div "Break 0 min 15 min 30 min 45 min 60 min 75 min 90 min" at bounding box center [1304, 307] width 412 height 40
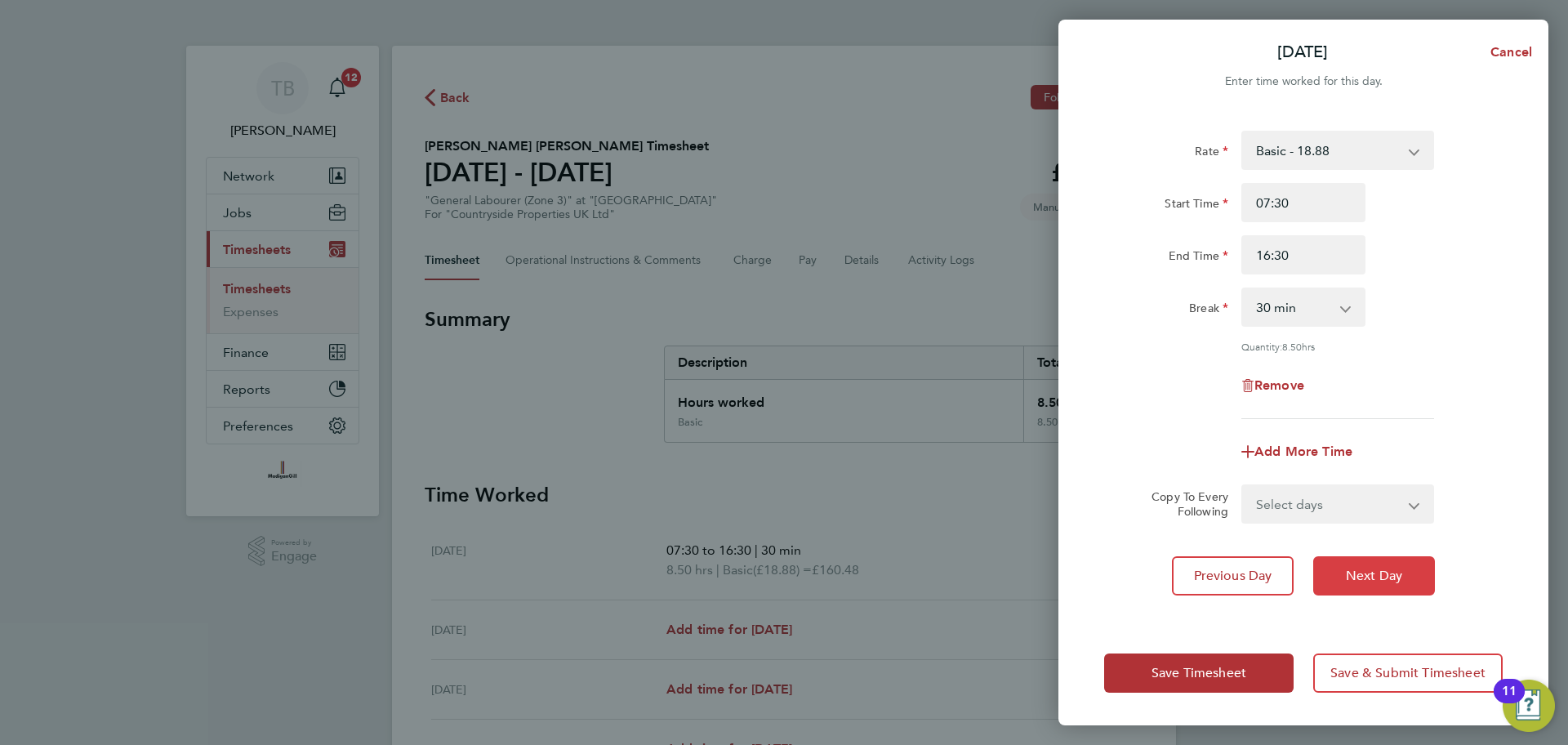
click at [1379, 579] on span "Next Day" at bounding box center [1373, 575] width 56 height 16
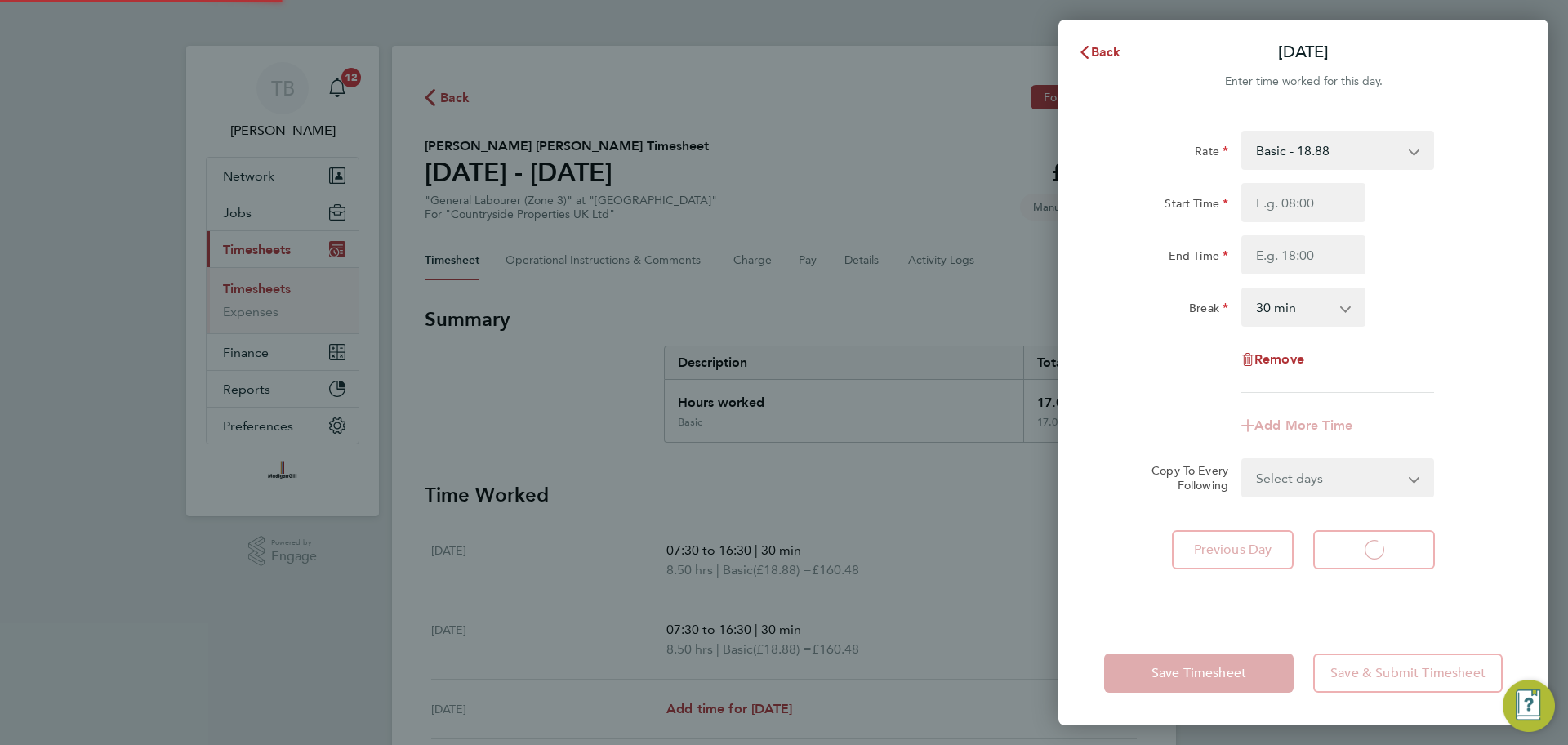
select select "30"
click at [1298, 201] on input "Start Time" at bounding box center [1304, 202] width 124 height 40
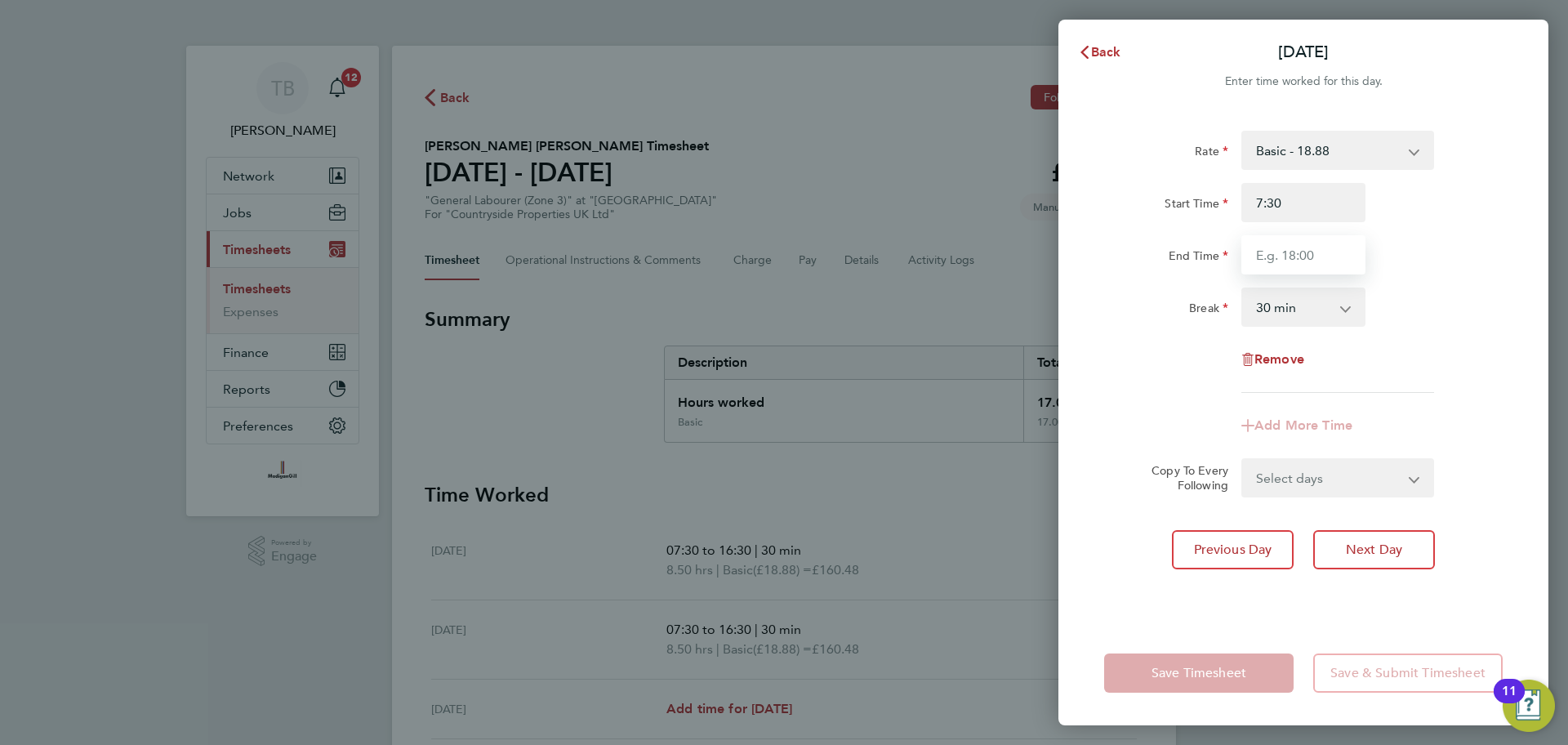
type input "07:30"
type input "16:30"
click at [1462, 295] on div "Break 0 min 15 min 30 min 45 min 60 min 75 min 90 min" at bounding box center [1304, 307] width 412 height 40
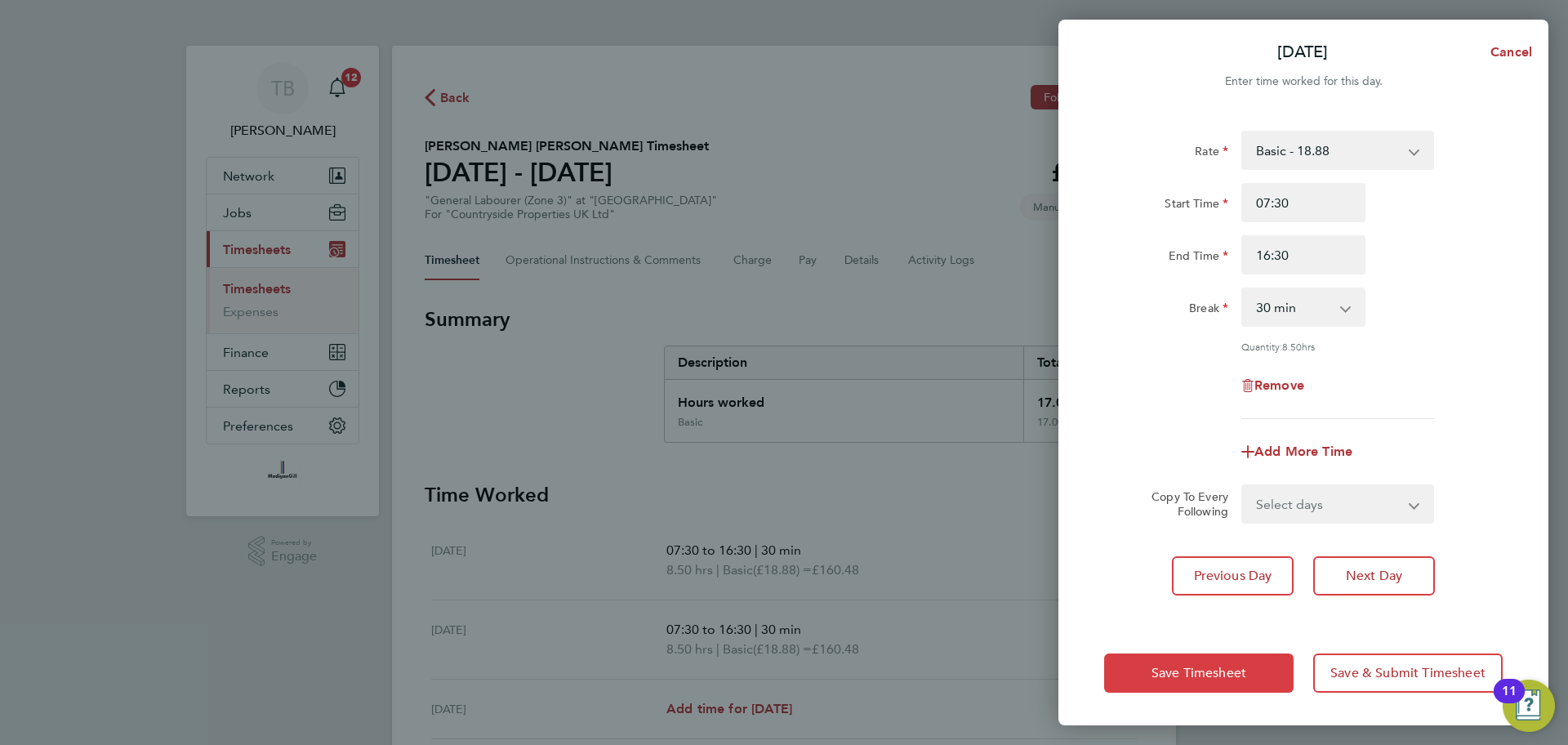
click at [1247, 680] on button "Save Timesheet" at bounding box center [1199, 674] width 189 height 40
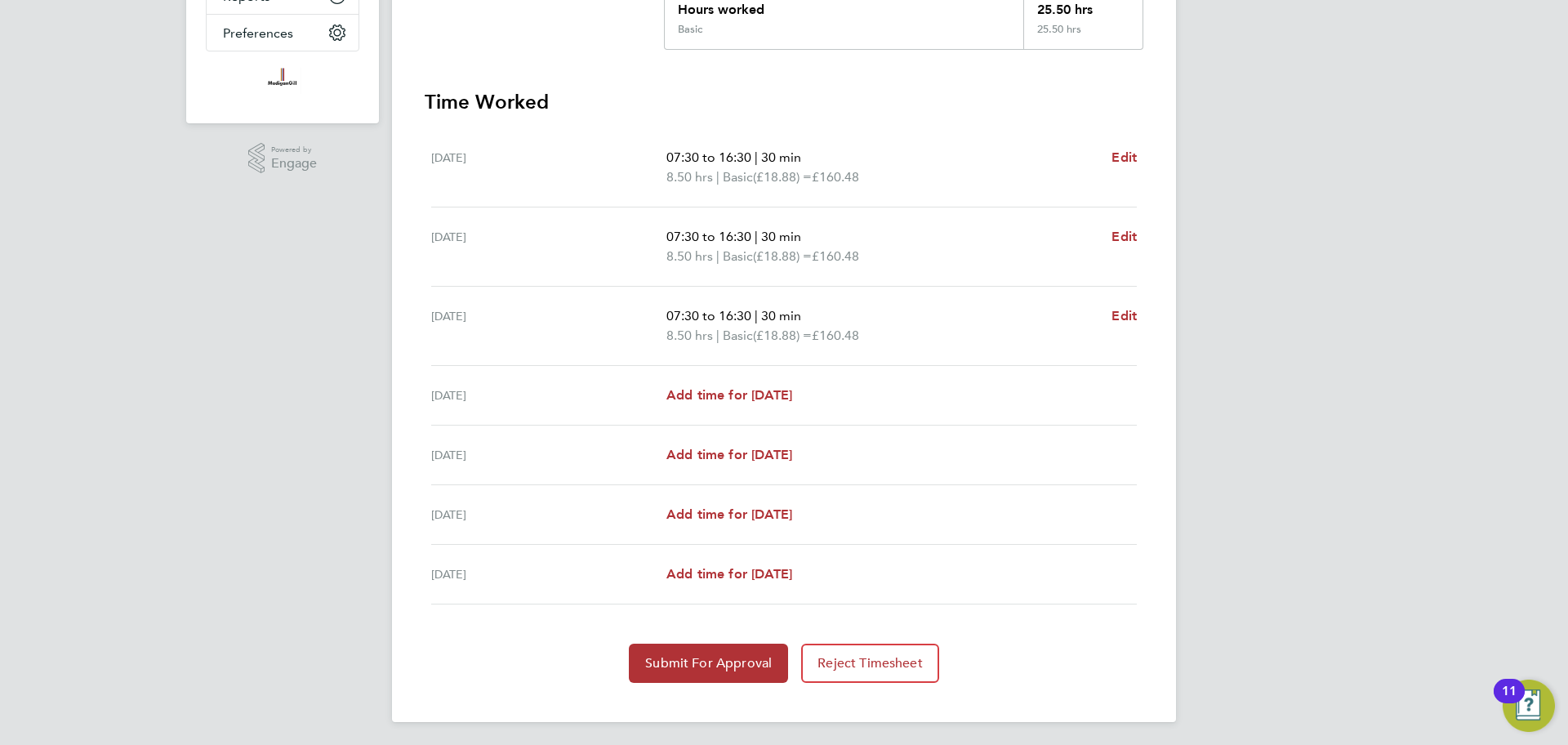
scroll to position [396, 0]
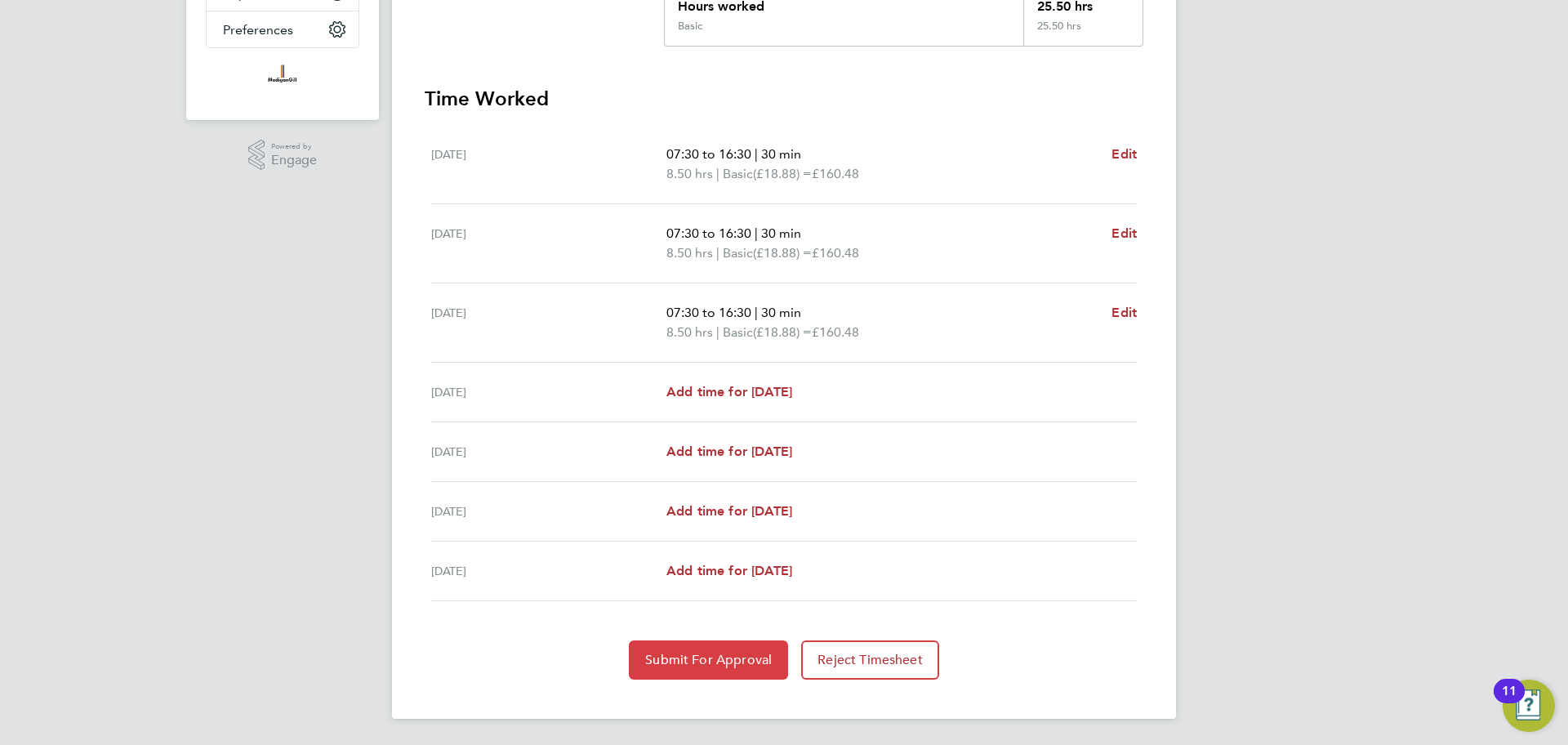
click at [741, 657] on span "Submit For Approval" at bounding box center [708, 660] width 127 height 16
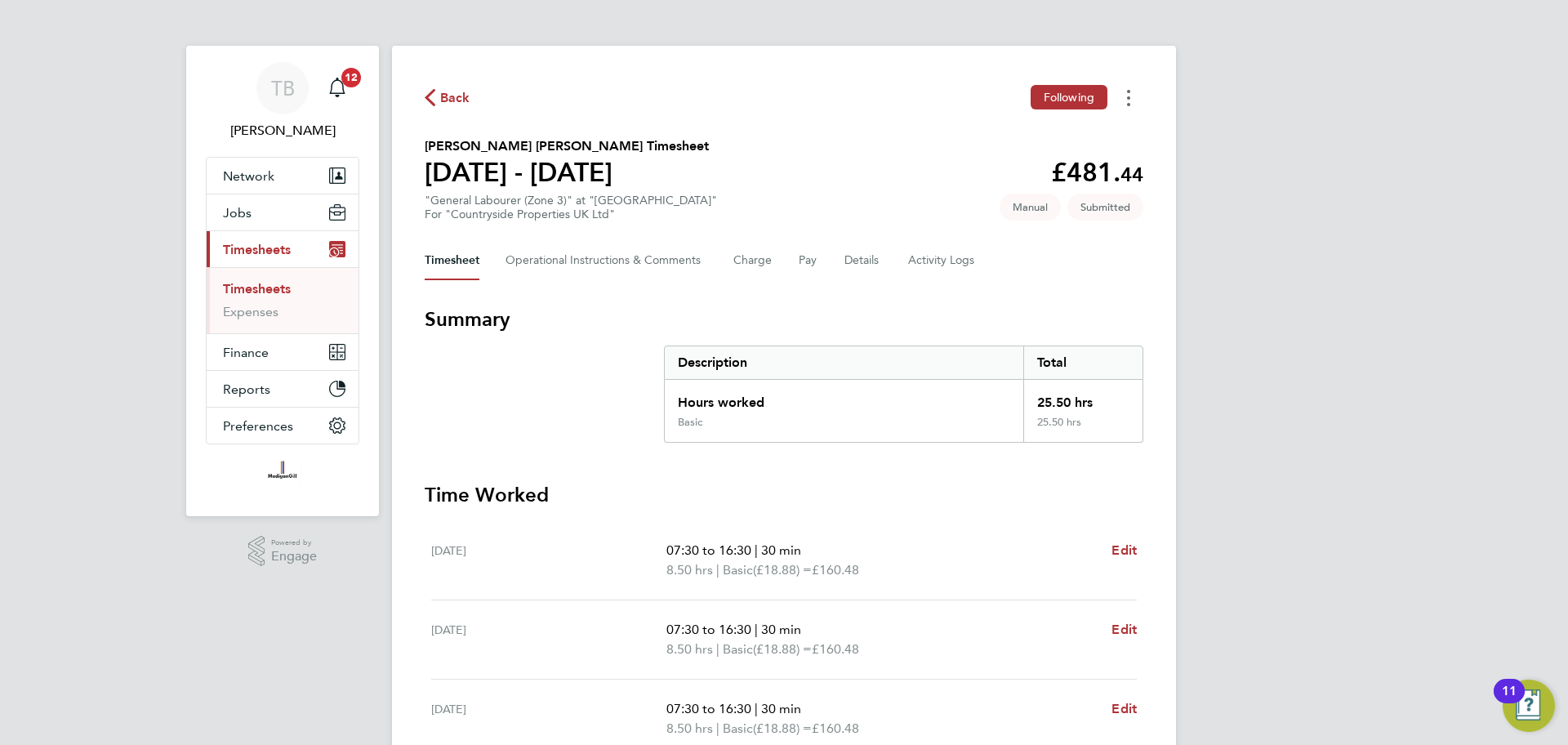
click at [1129, 98] on circle "Timesheets Menu" at bounding box center [1129, 98] width 3 height 3
click at [1084, 263] on div "Timesheet Operational Instructions & Comments Charge Pay Details Activity Logs" at bounding box center [784, 261] width 719 height 40
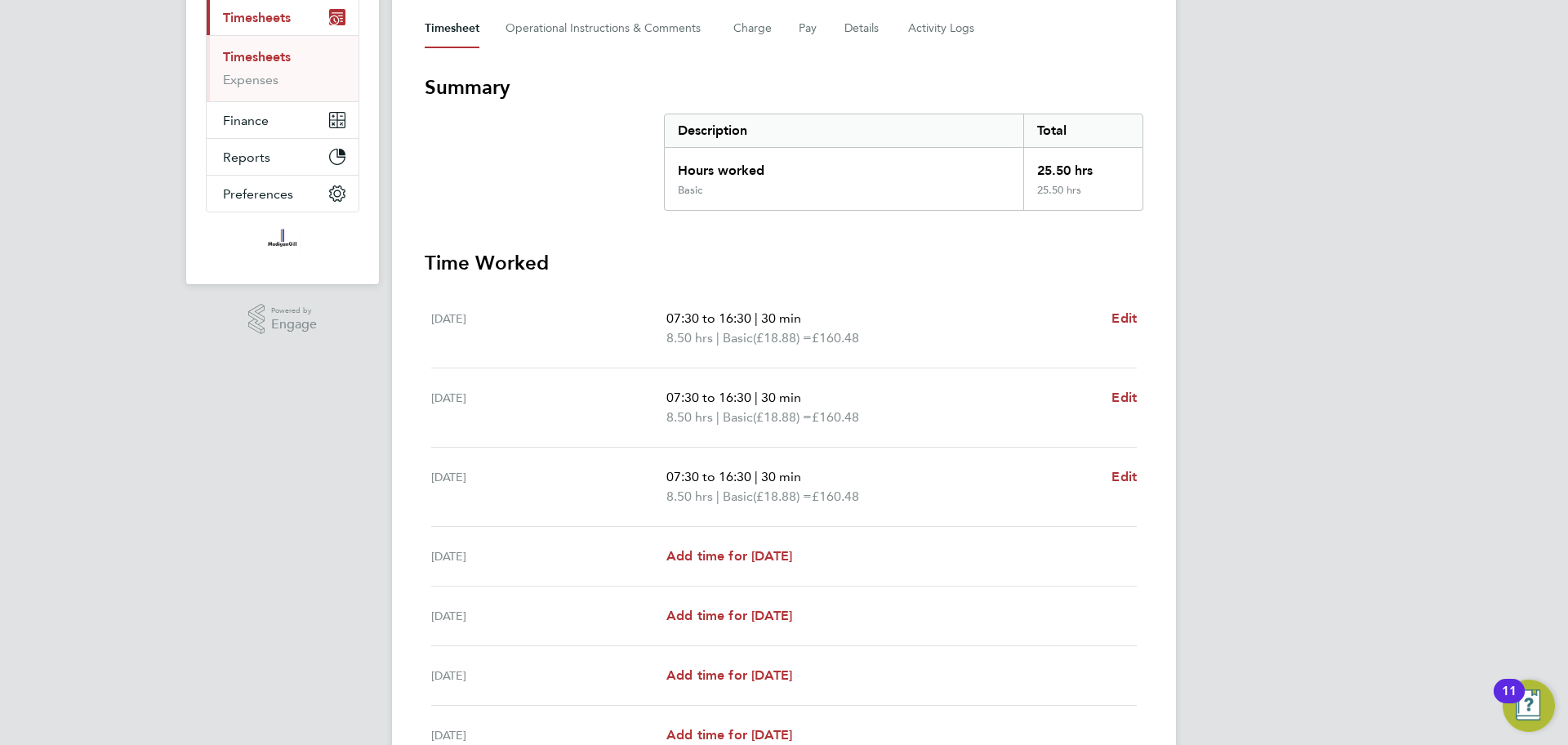
scroll to position [311, 0]
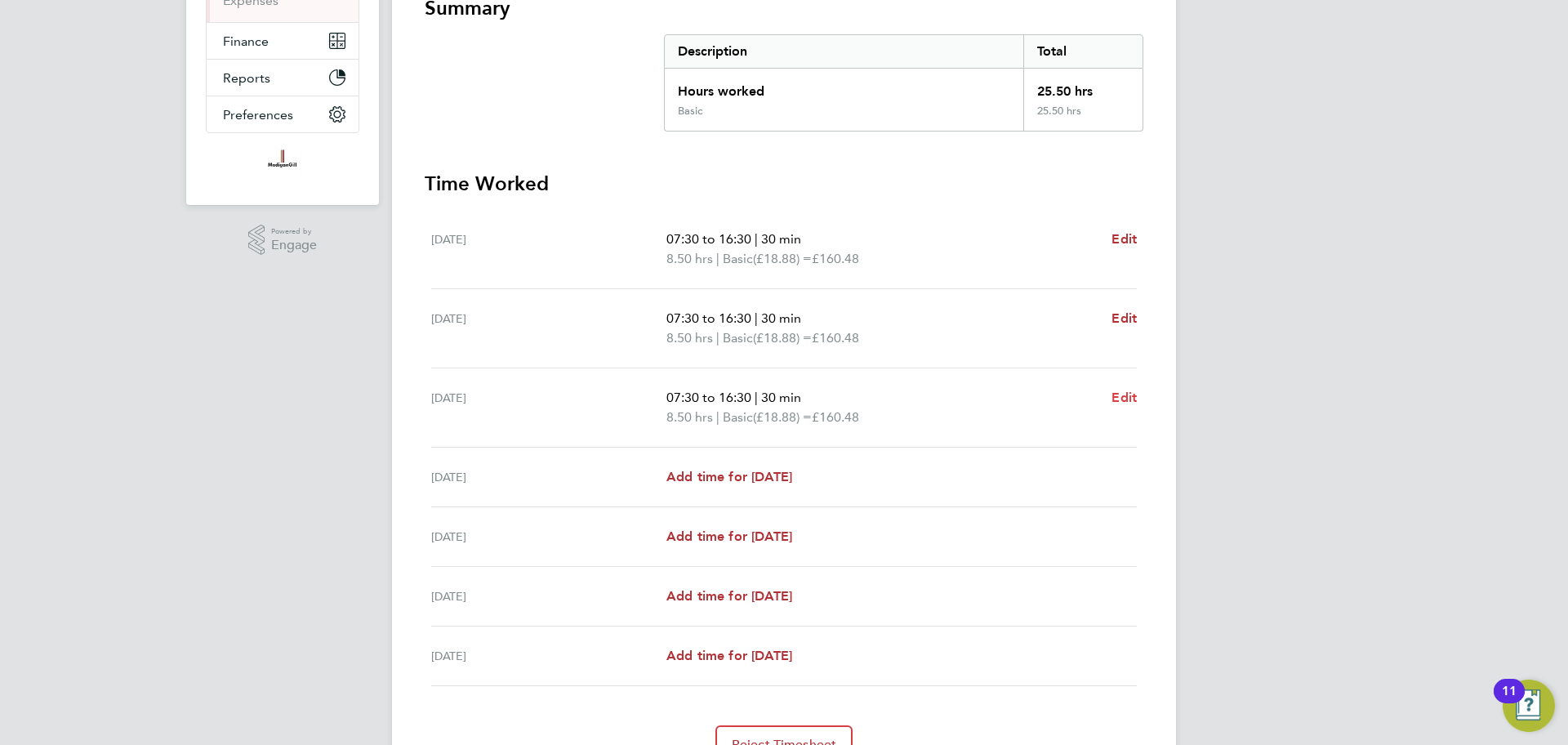
click at [1129, 398] on span "Edit" at bounding box center [1124, 397] width 25 height 16
select select "30"
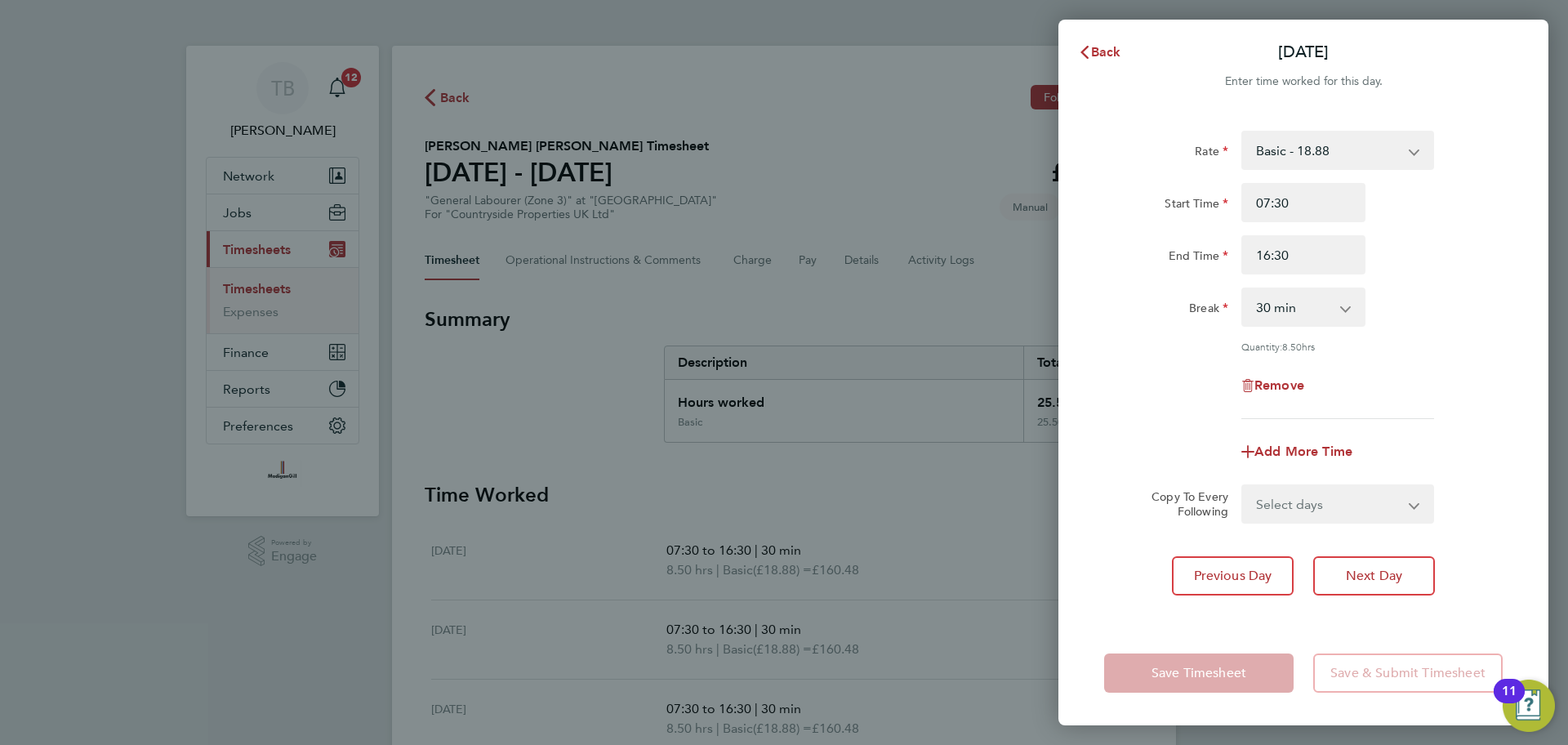
click at [1391, 409] on div "Rate Basic - 18.88 Start Time 07:30 End Time 16:30 Break 0 min 15 min 30 min 45…" at bounding box center [1303, 275] width 399 height 289
click at [1303, 258] on input "16:30" at bounding box center [1304, 255] width 124 height 40
type input "16:30"
click at [1448, 300] on div "Break 0 min 15 min 30 min 45 min 60 min 75 min 90 min" at bounding box center [1304, 307] width 412 height 40
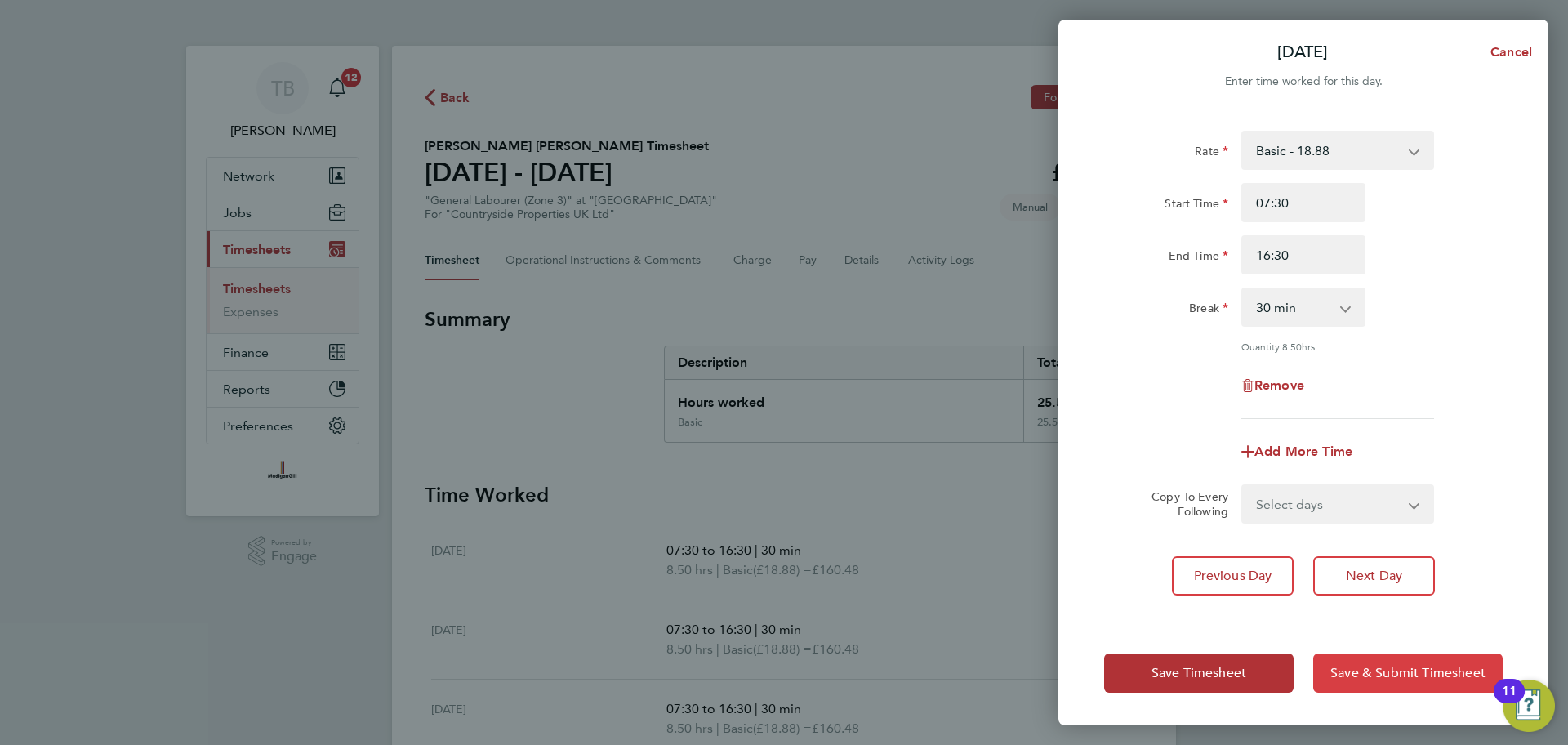
click at [1388, 680] on span "Save & Submit Timesheet" at bounding box center [1408, 673] width 155 height 16
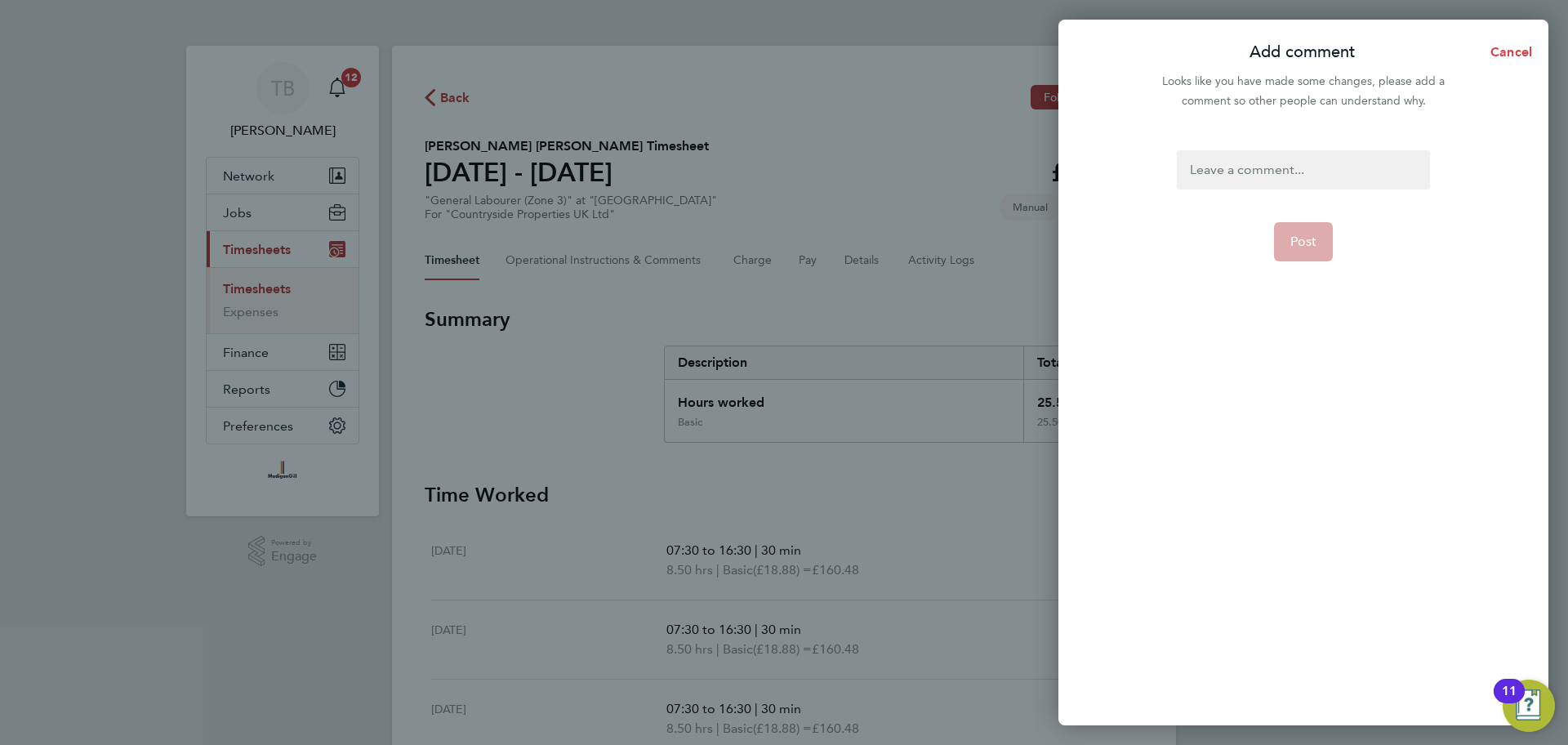
click at [1520, 57] on span "Cancel" at bounding box center [1509, 52] width 46 height 16
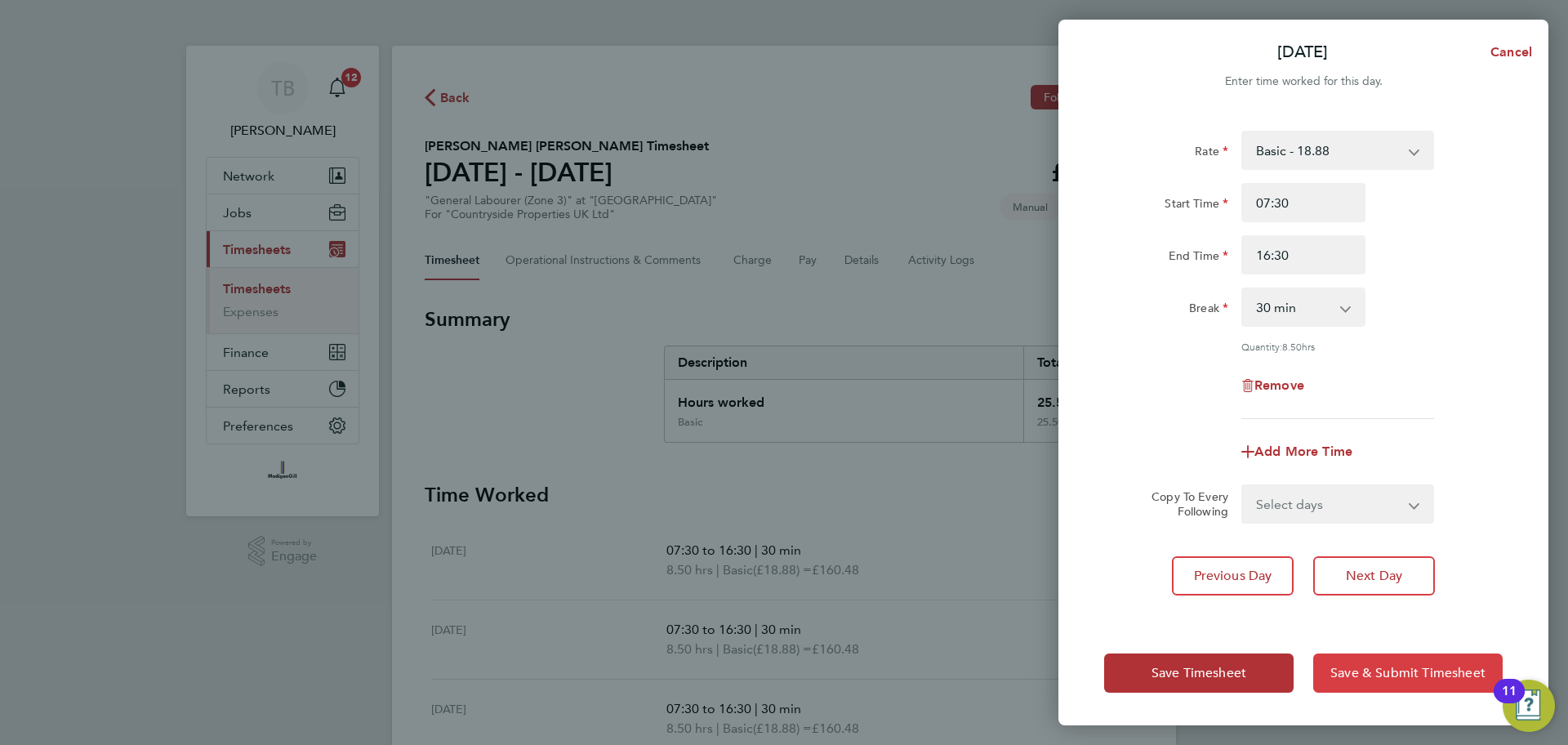
click at [1374, 675] on span "Save & Submit Timesheet" at bounding box center [1408, 673] width 155 height 16
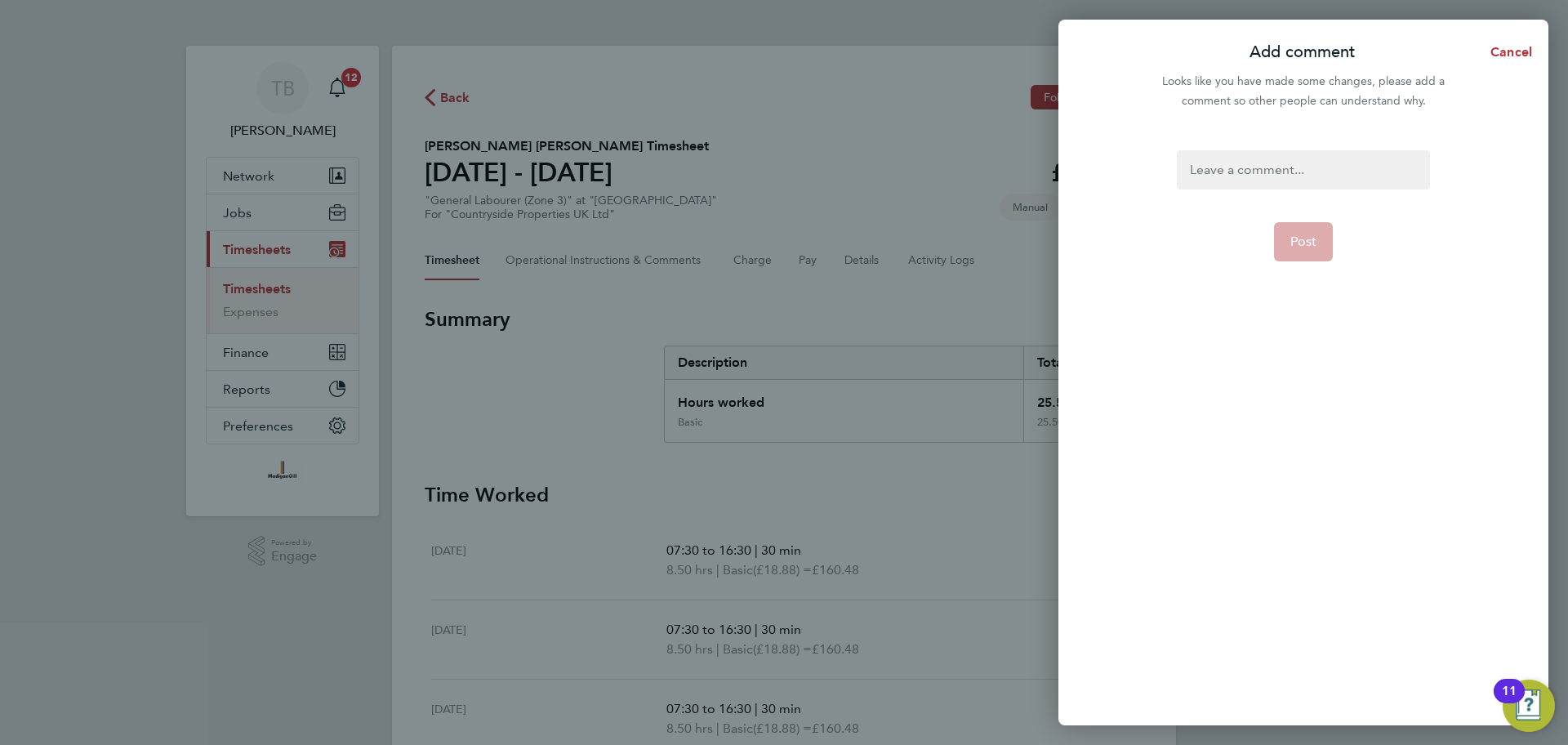
click at [1279, 165] on div at bounding box center [1303, 171] width 252 height 40
click at [1310, 245] on span "Post" at bounding box center [1304, 241] width 27 height 16
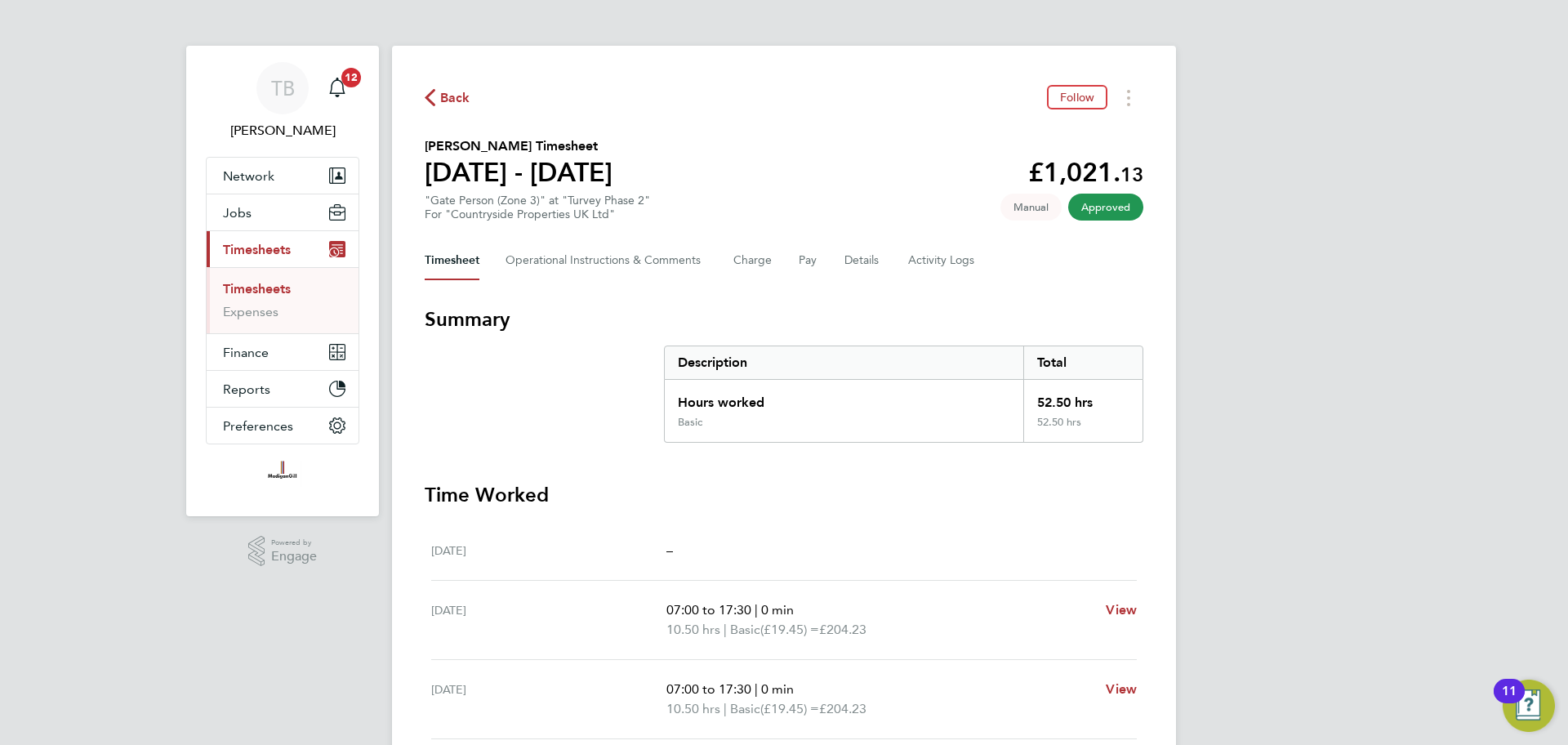
click at [667, 152] on section "Anthimos Tooley's Timesheet 25 - 31 Aug 2025 £1,021. 13 "Gate Person (Zone 3)" …" at bounding box center [784, 178] width 719 height 85
click at [276, 289] on link "Timesheets" at bounding box center [257, 289] width 68 height 16
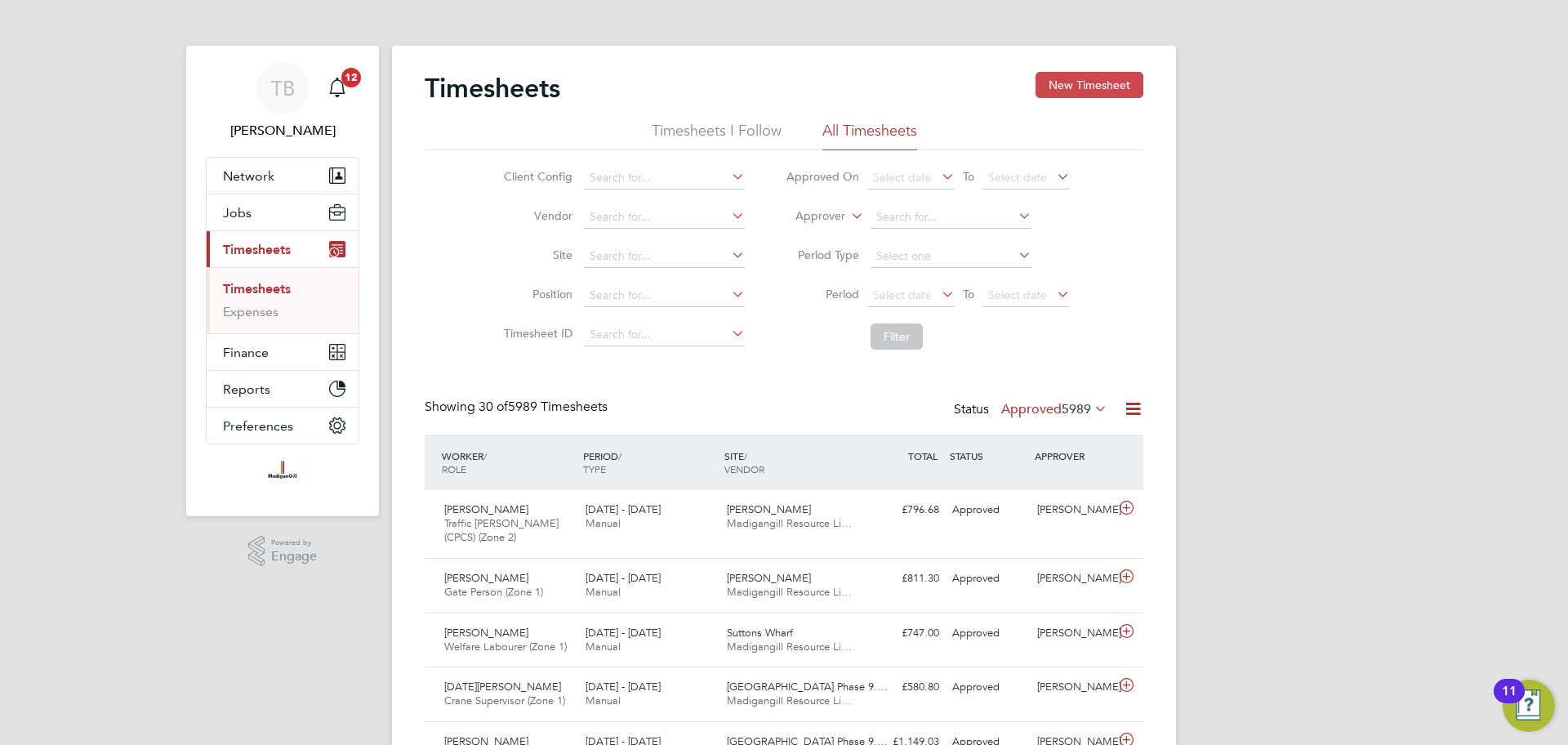
click at [1112, 95] on button "New Timesheet" at bounding box center [1089, 84] width 108 height 26
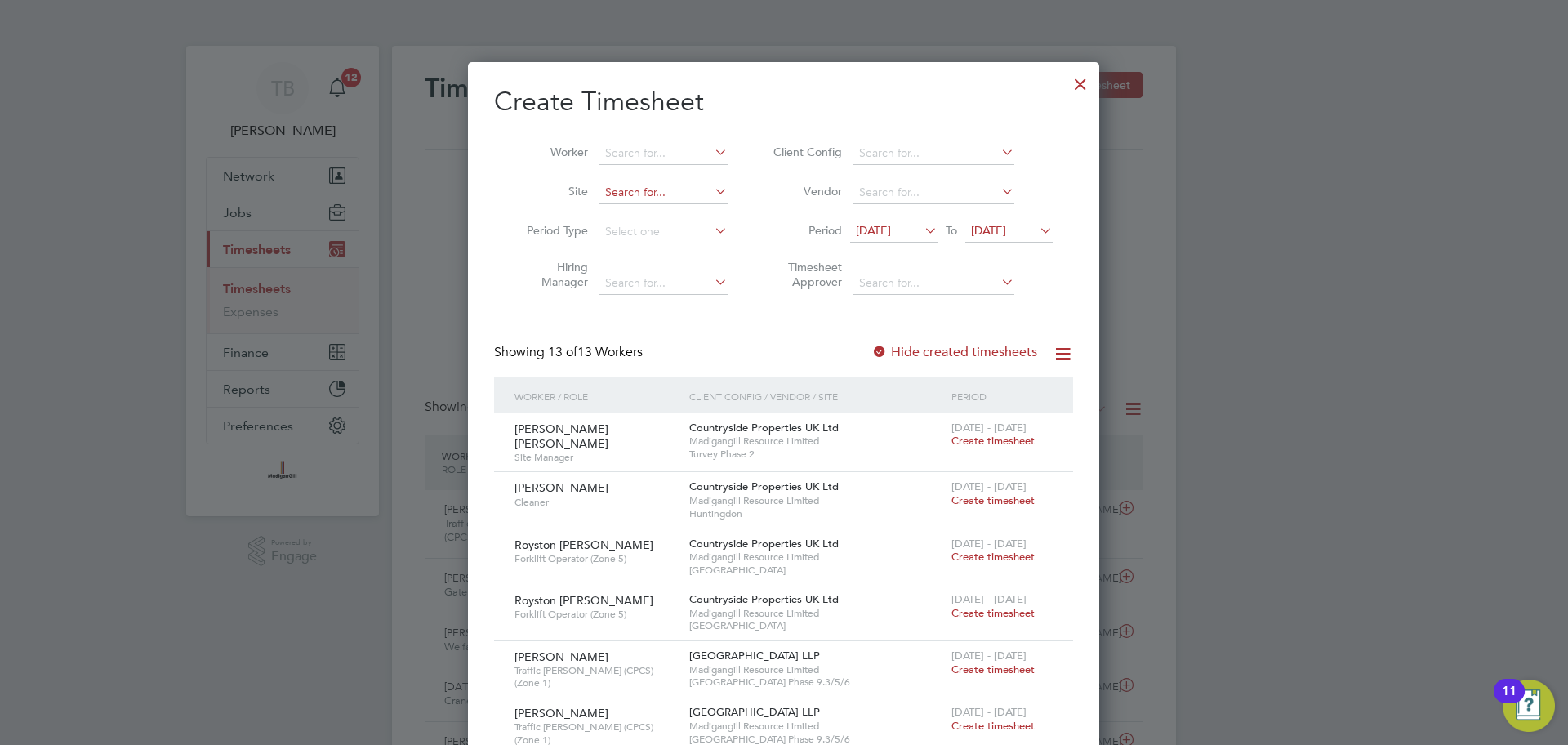
click at [695, 184] on input at bounding box center [663, 193] width 128 height 23
click at [657, 213] on li "Turvey Phase 2" at bounding box center [663, 214] width 130 height 22
type input "Turvey Phase 2"
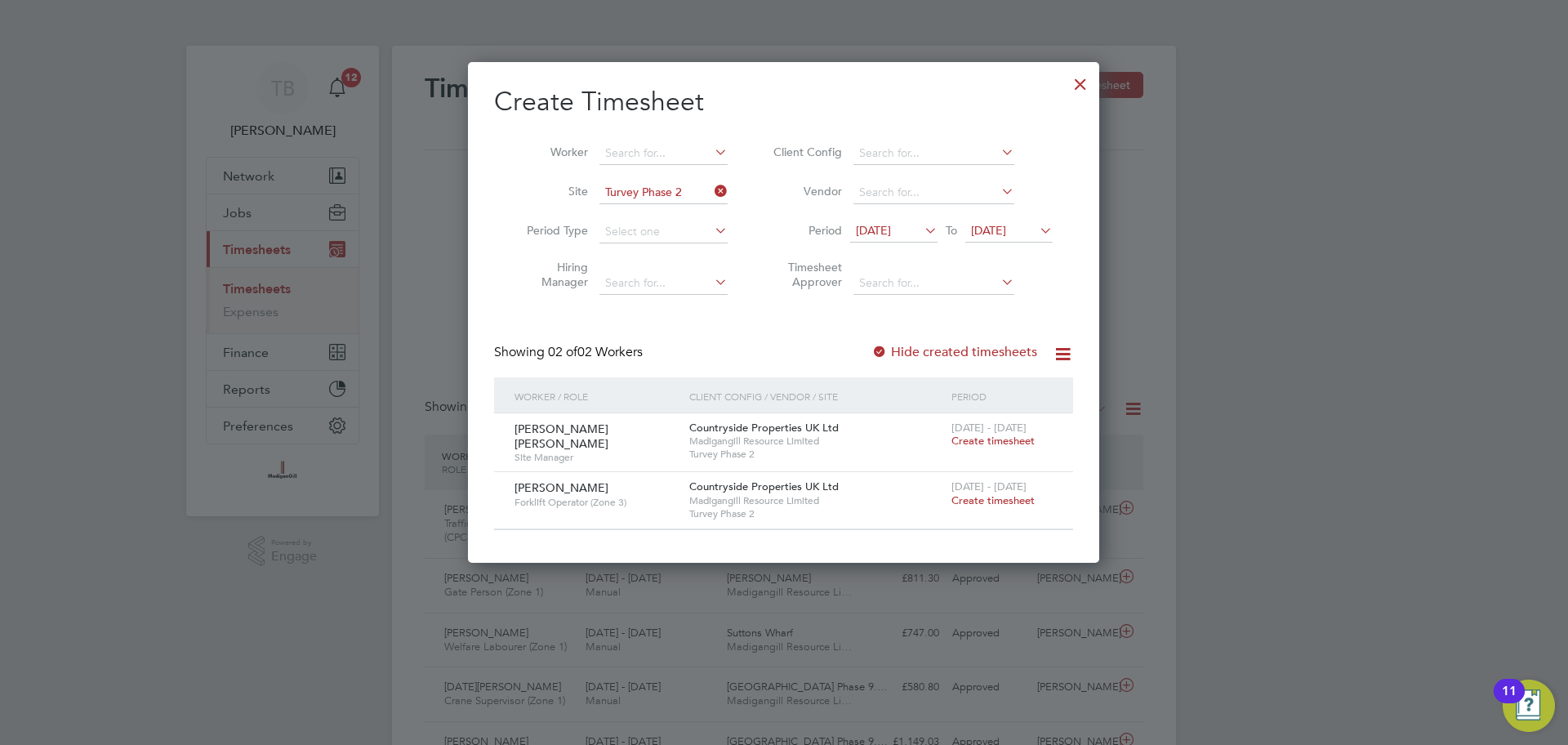
click at [1013, 495] on span "Create timesheet" at bounding box center [993, 500] width 84 height 14
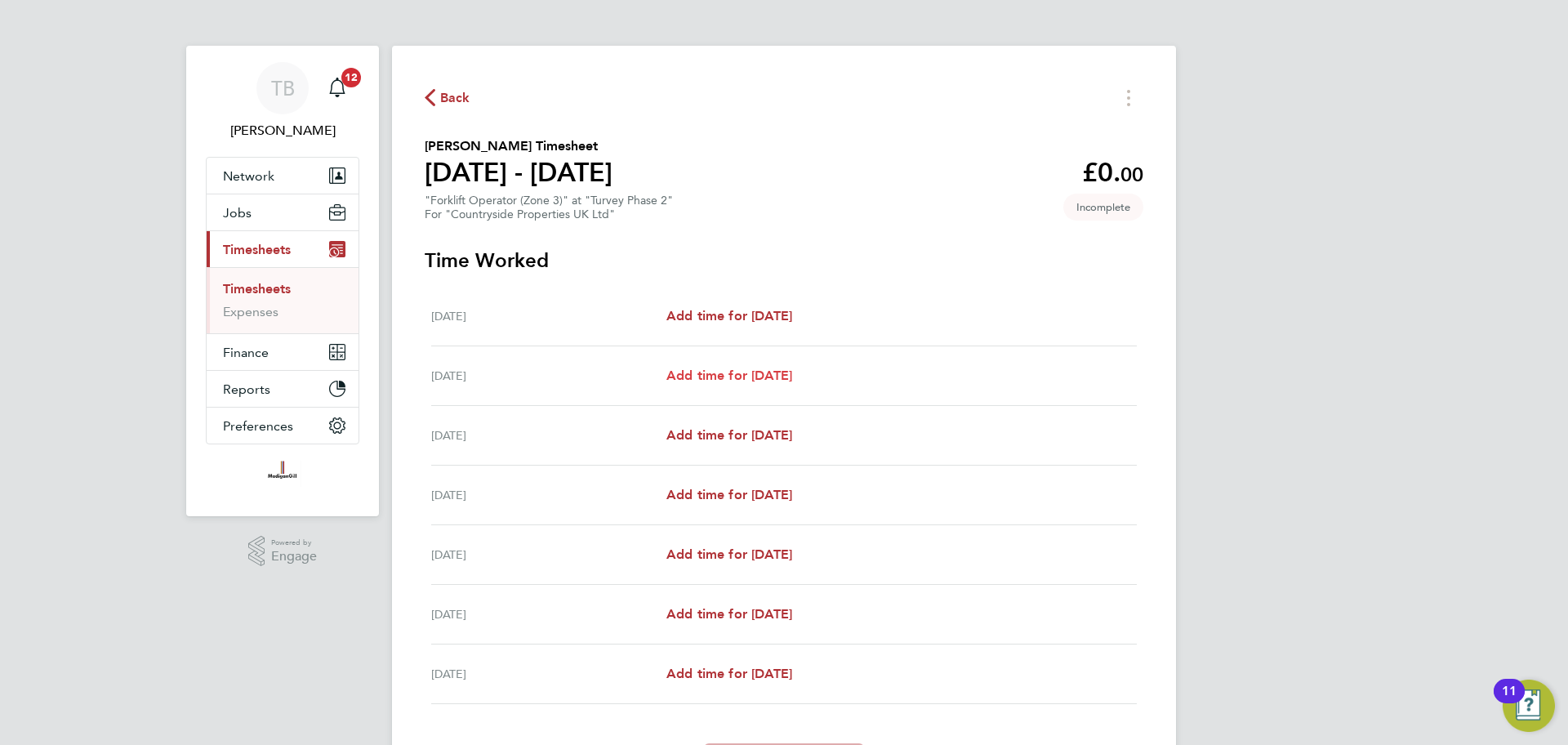
click at [757, 373] on span "Add time for [DATE]" at bounding box center [729, 376] width 126 height 16
select select "30"
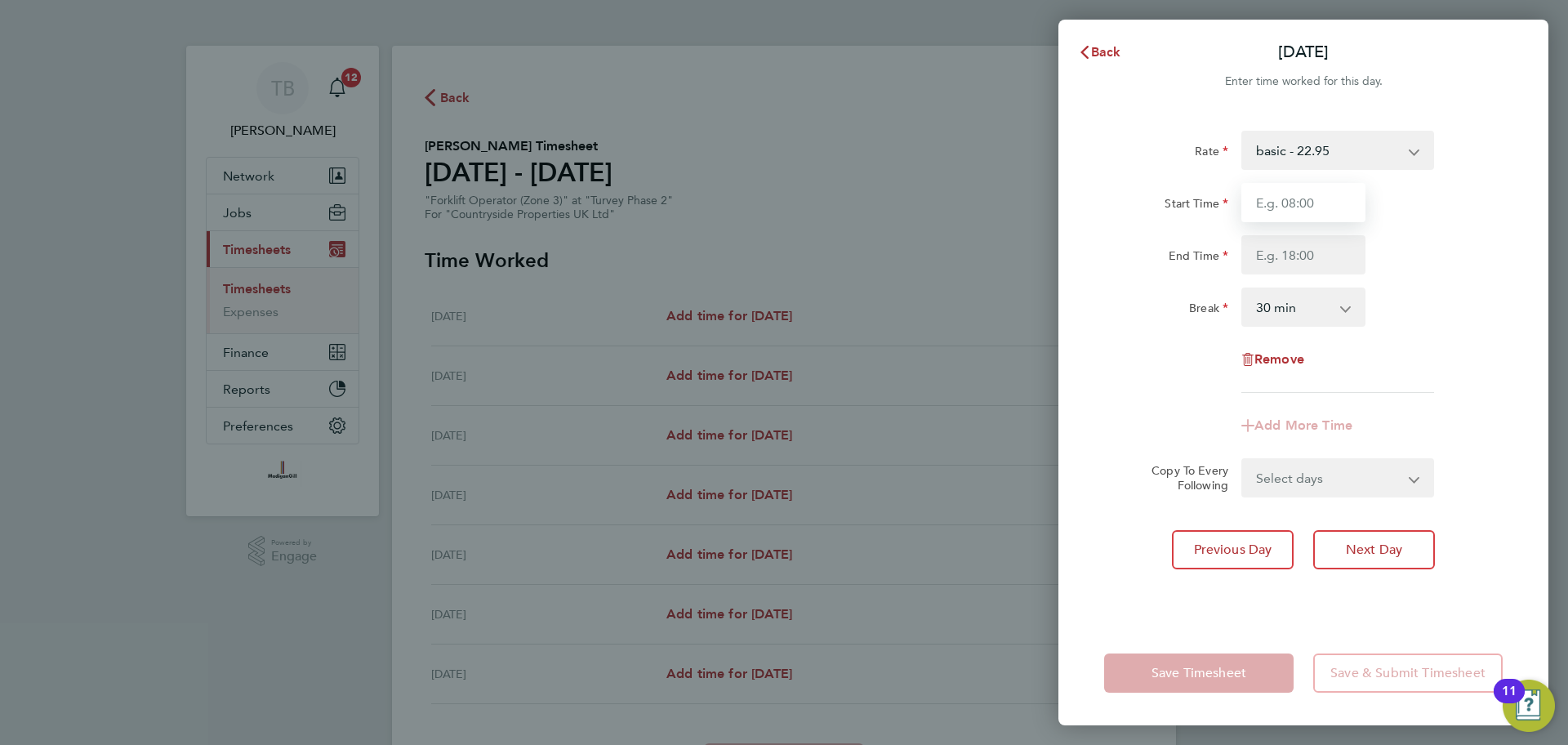
click at [1291, 197] on input "Start Time" at bounding box center [1304, 202] width 124 height 40
click at [645, 188] on div "Back Tue 26 Aug Enter time worked for this day. Rate basic - 22.95 Start Time E…" at bounding box center [784, 372] width 1568 height 745
click at [1111, 34] on div "Back Tue 26 Aug" at bounding box center [1303, 53] width 490 height 40
click at [1107, 53] on span "Back" at bounding box center [1106, 52] width 30 height 16
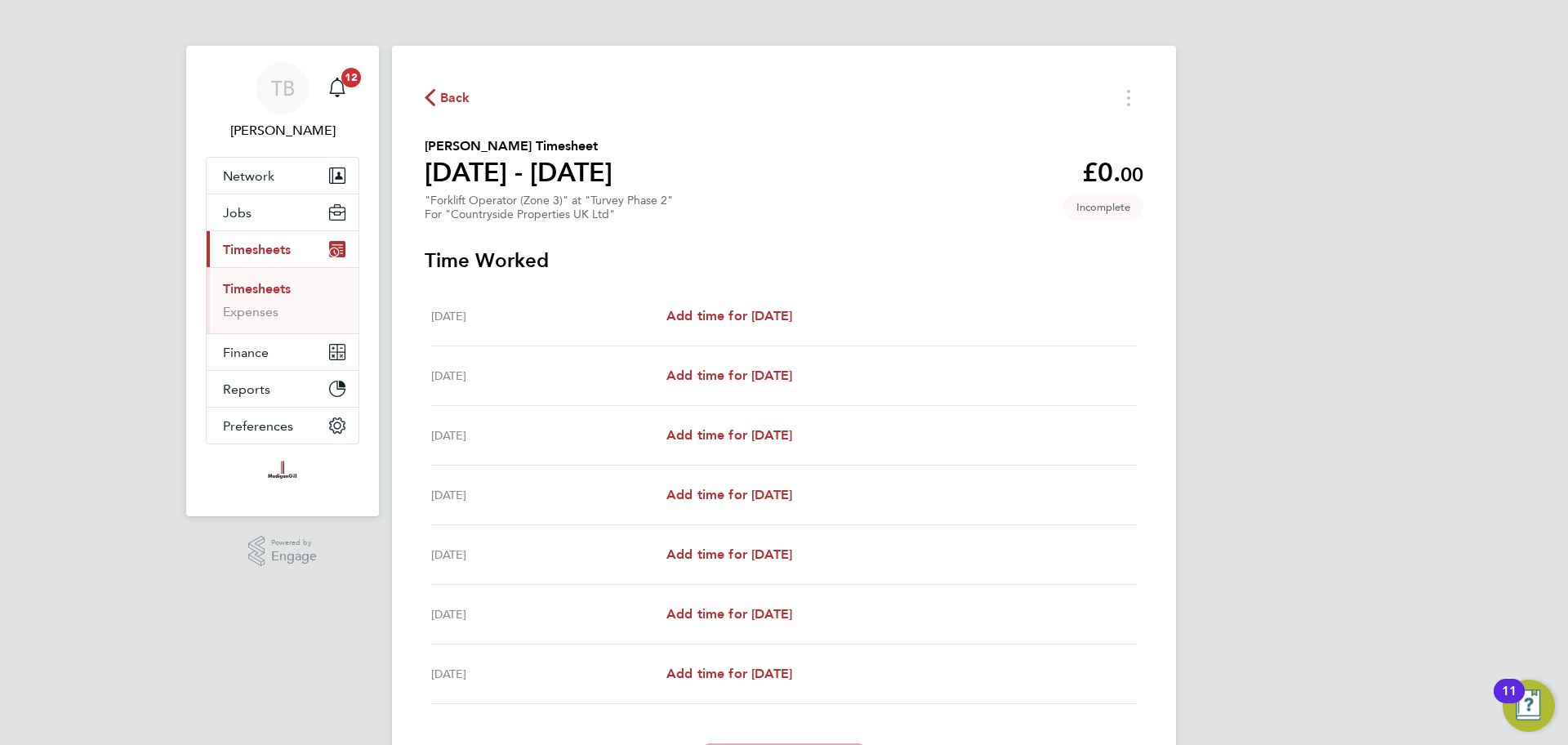
click at [462, 117] on div "Back Piotr Grzegorczyk's Timesheet 25 - 31 Aug 2025 £0. 00 "Forklift Operator (…" at bounding box center [784, 433] width 784 height 776
click at [456, 98] on span "Back" at bounding box center [455, 97] width 30 height 20
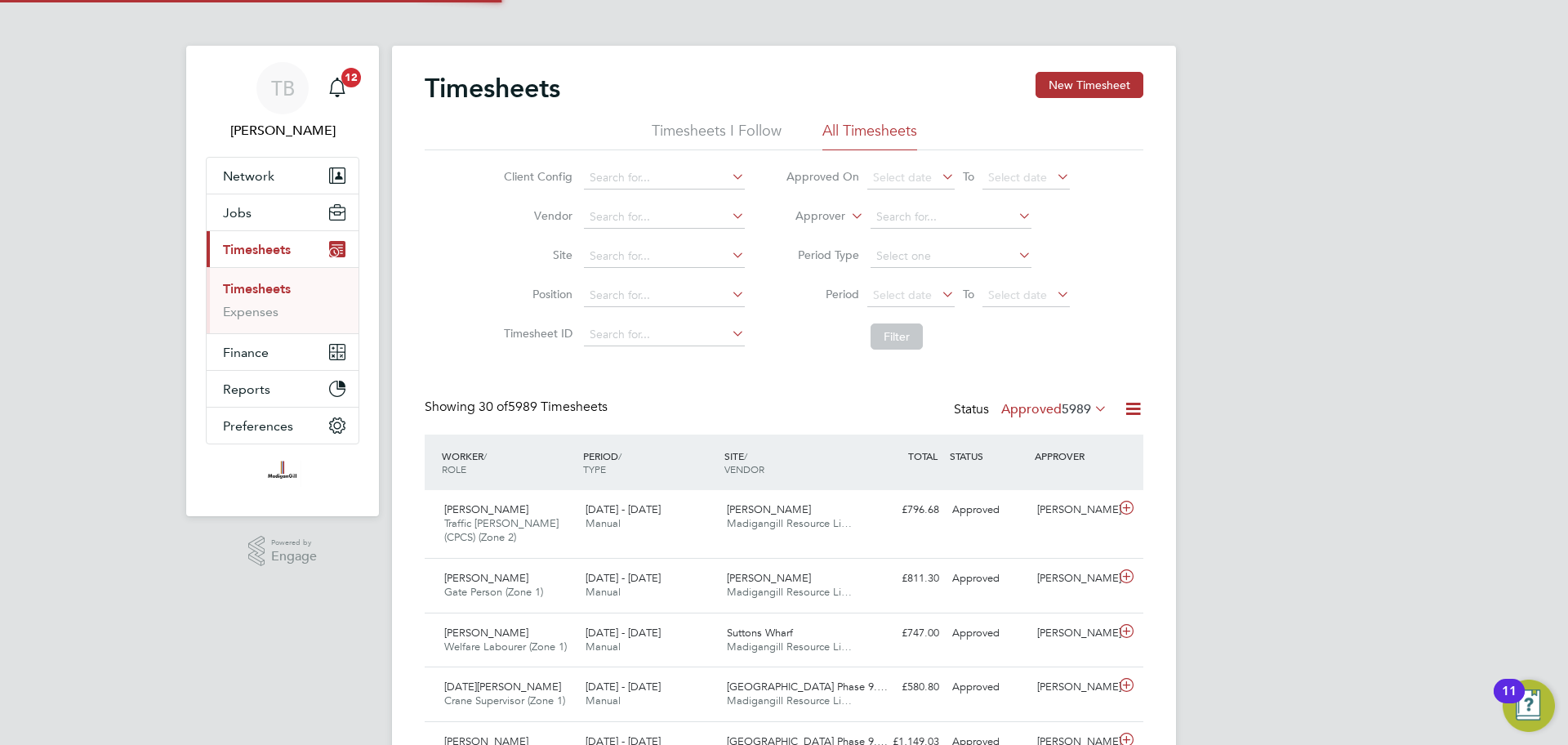
scroll to position [41, 142]
click at [663, 262] on input at bounding box center [664, 257] width 161 height 23
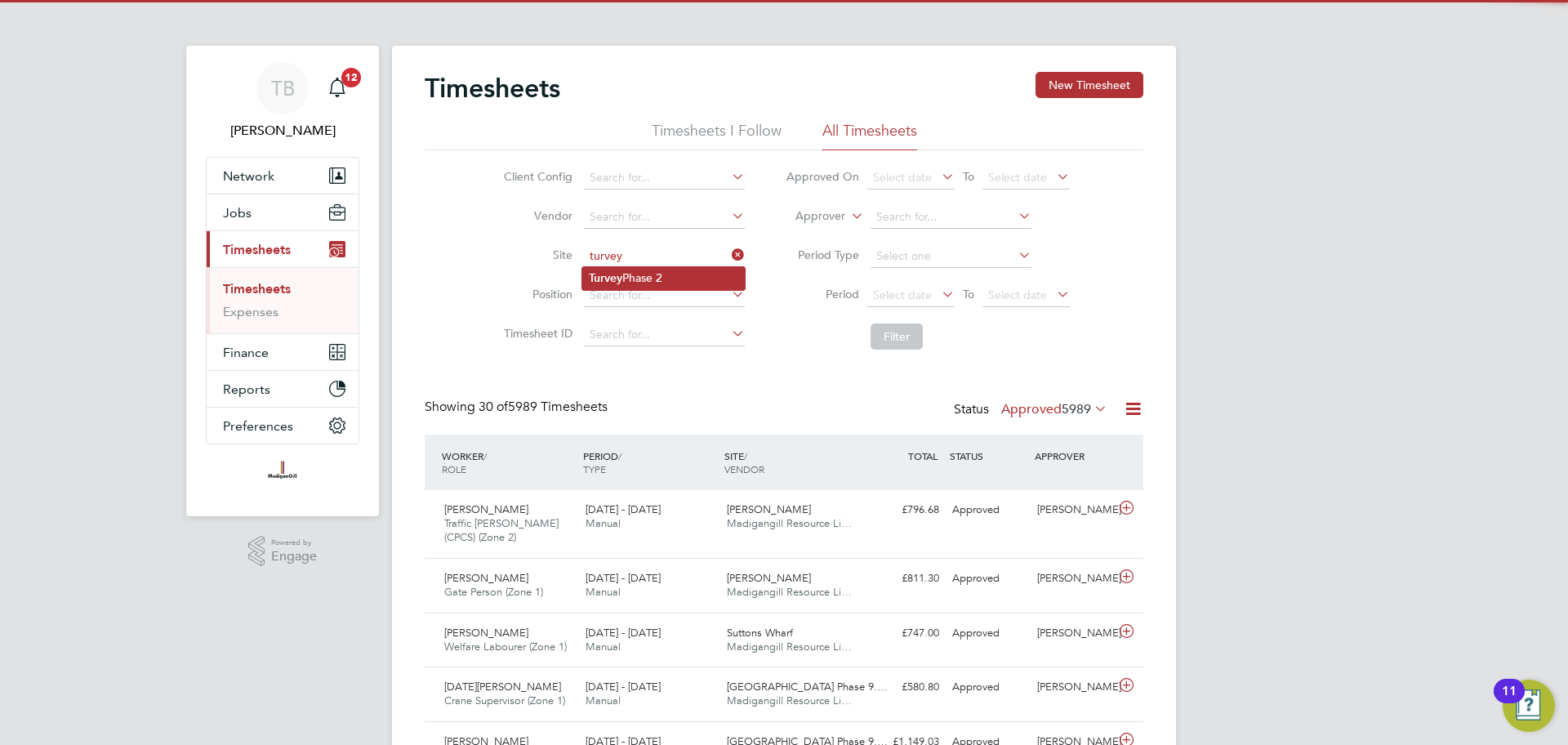
click at [649, 274] on li "Turvey Phase 2" at bounding box center [663, 278] width 163 height 22
type input "Turvey Phase 2"
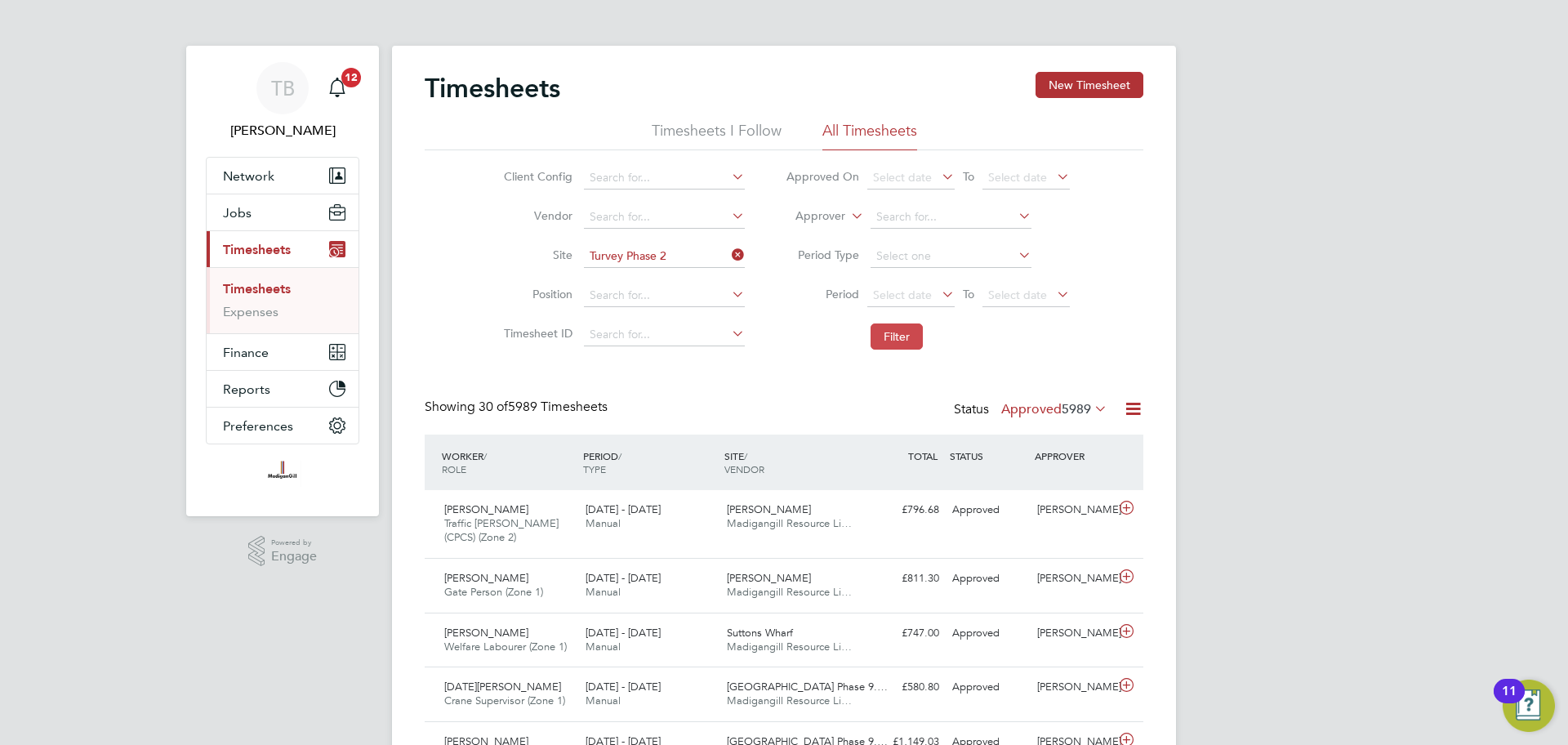
click at [896, 343] on button "Filter" at bounding box center [896, 337] width 53 height 26
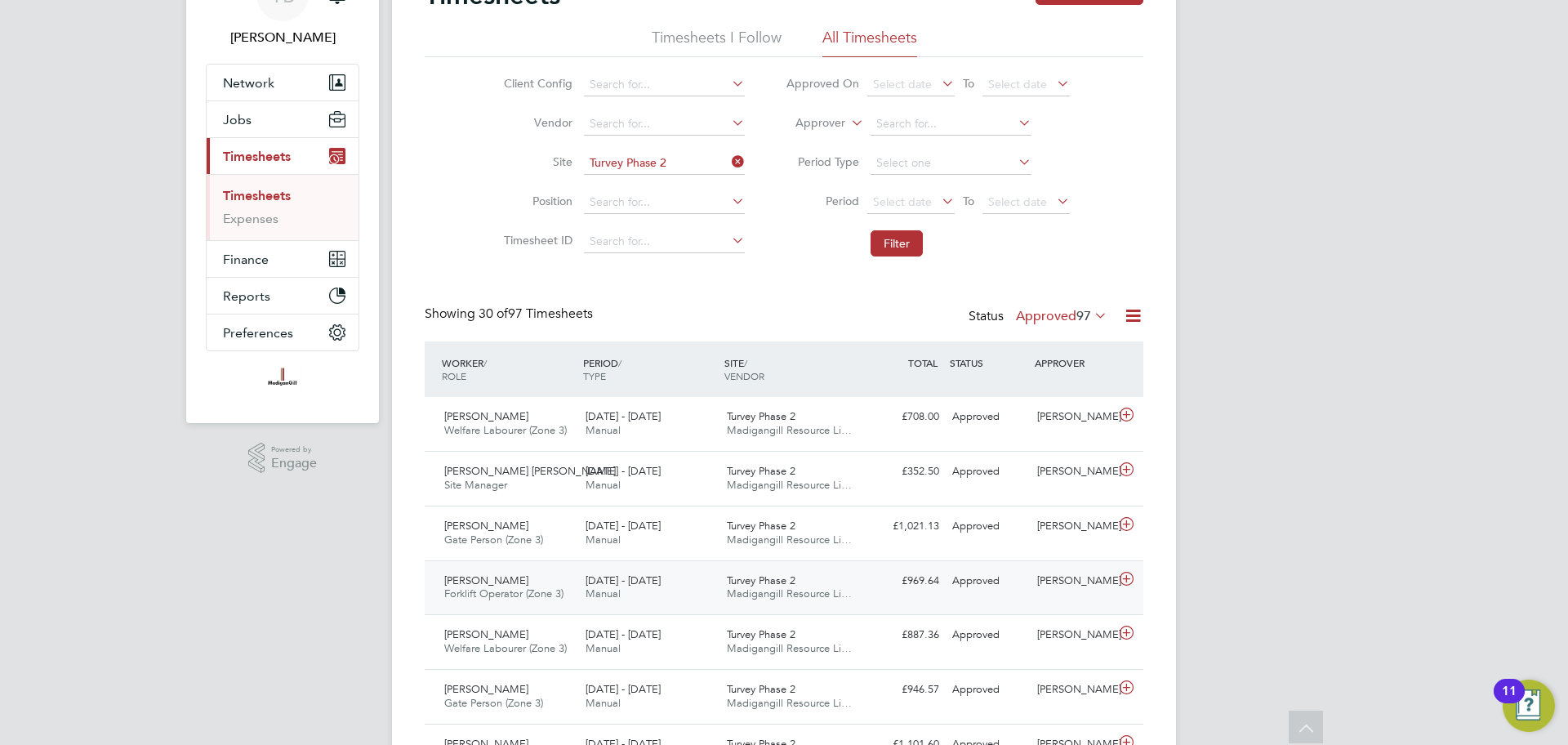
click at [1097, 595] on div "Piotr Grzegorczyk Forklift Operator (Zone 3) 18 - 24 Aug 2025 18 - 24 Aug 2025 …" at bounding box center [784, 588] width 719 height 55
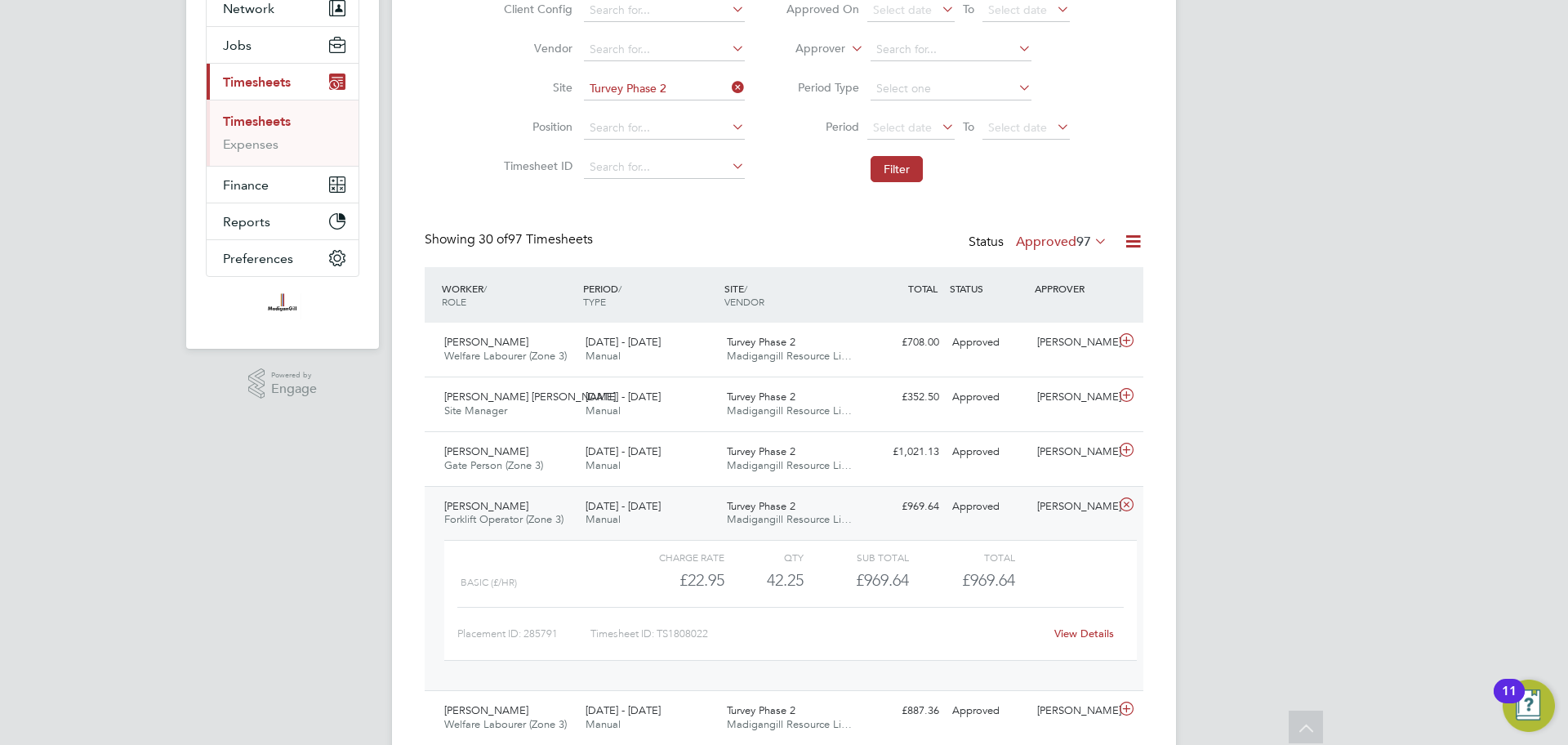
click at [1091, 634] on link "View Details" at bounding box center [1084, 634] width 59 height 14
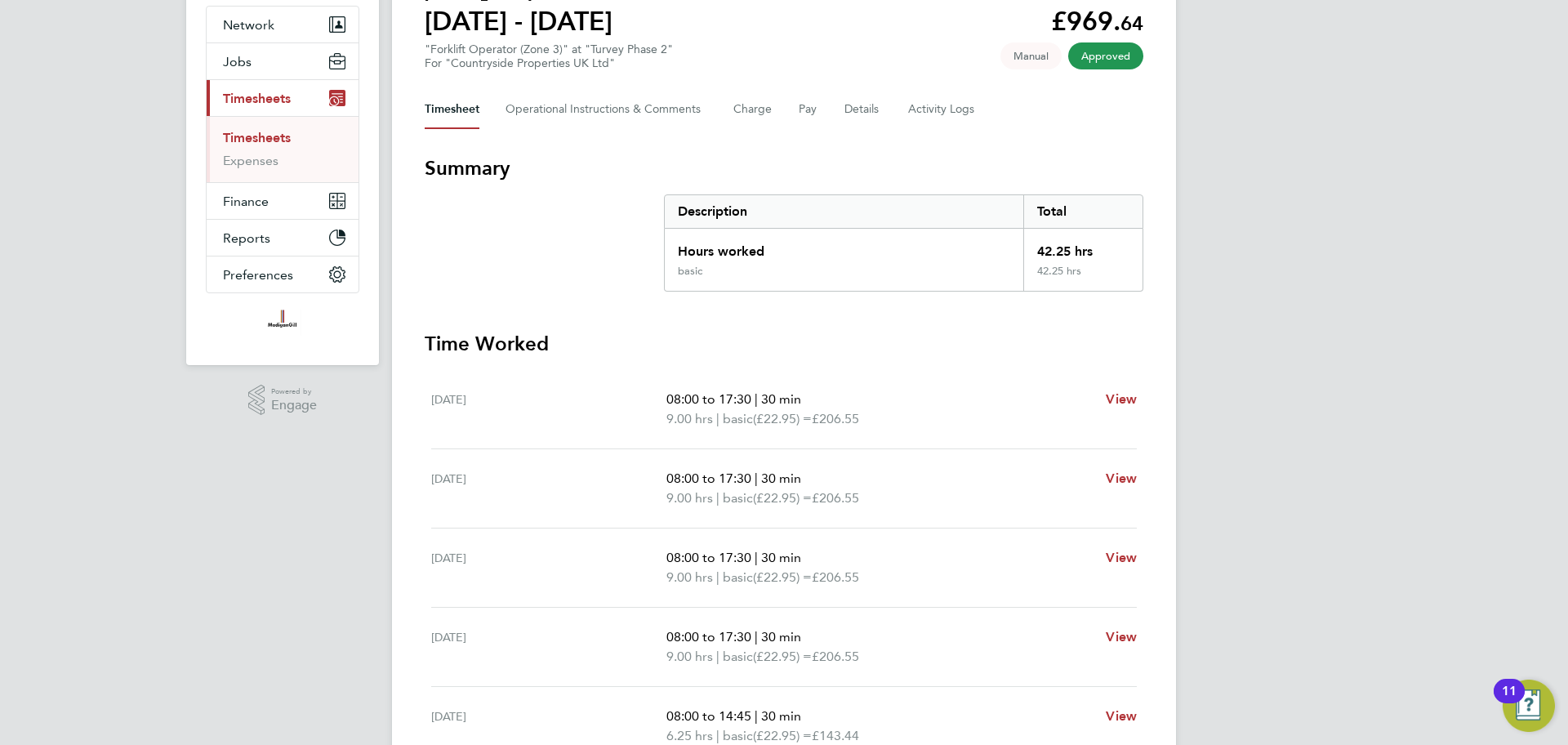
scroll to position [167, 0]
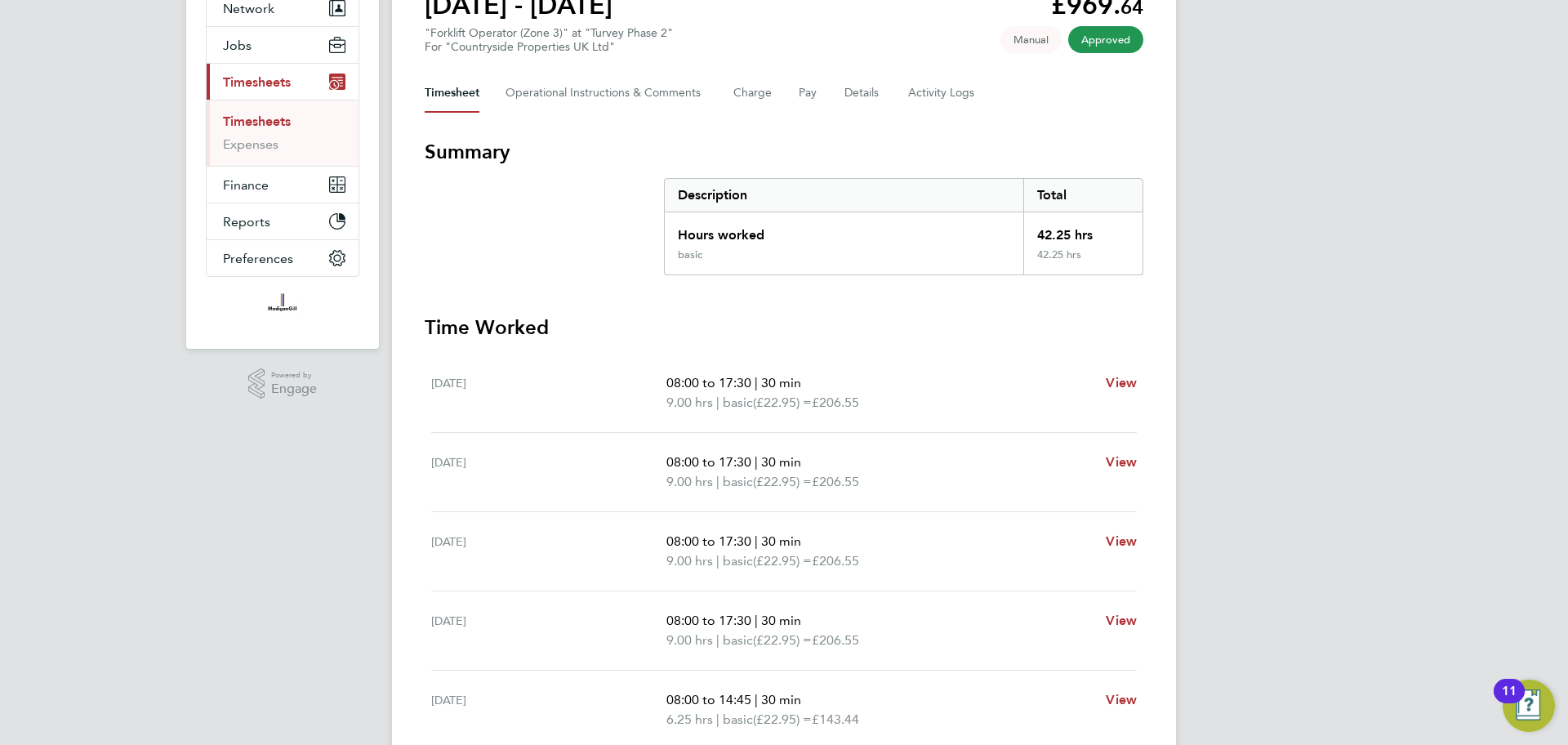
click at [272, 124] on link "Timesheets" at bounding box center [257, 121] width 68 height 16
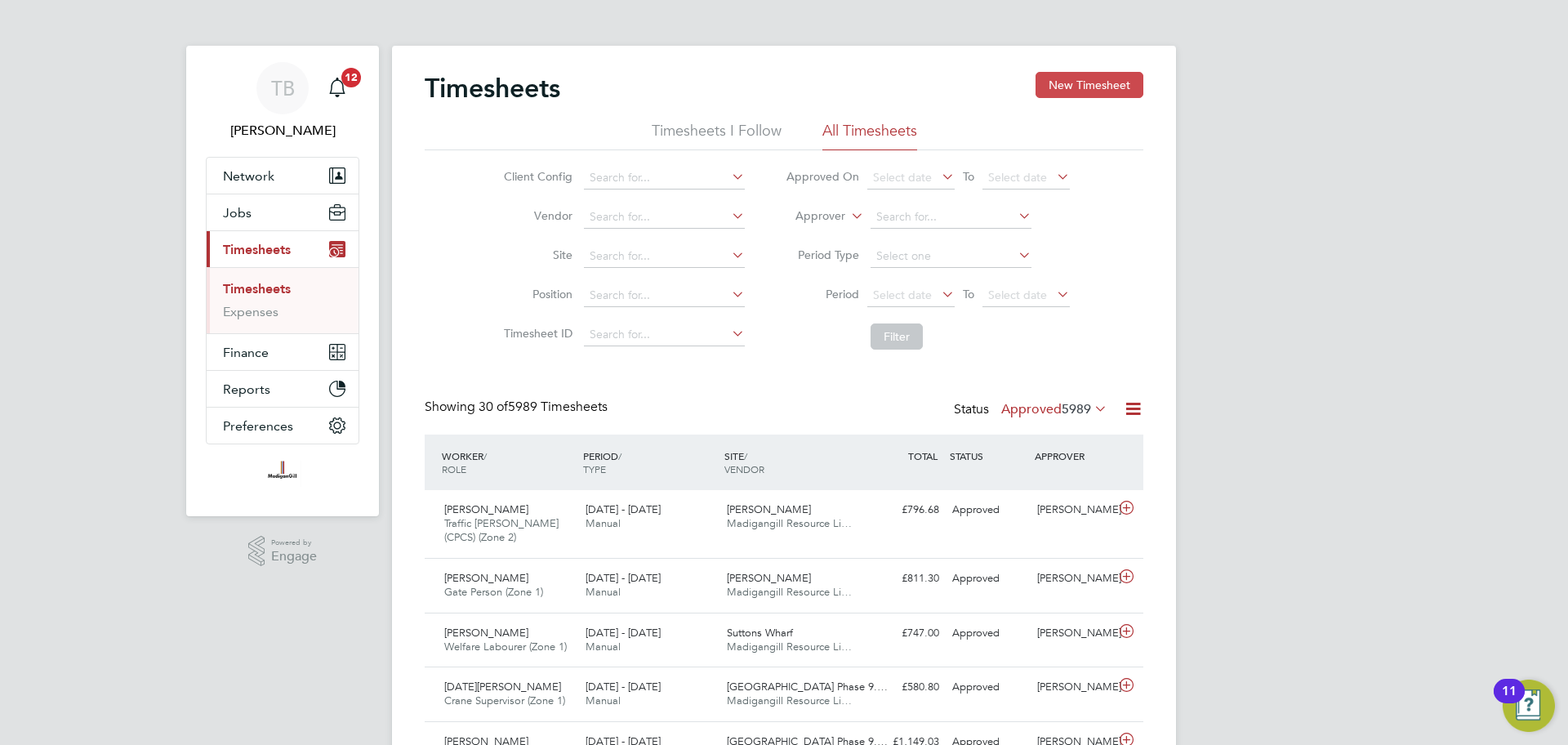
click at [1076, 89] on button "New Timesheet" at bounding box center [1089, 84] width 108 height 26
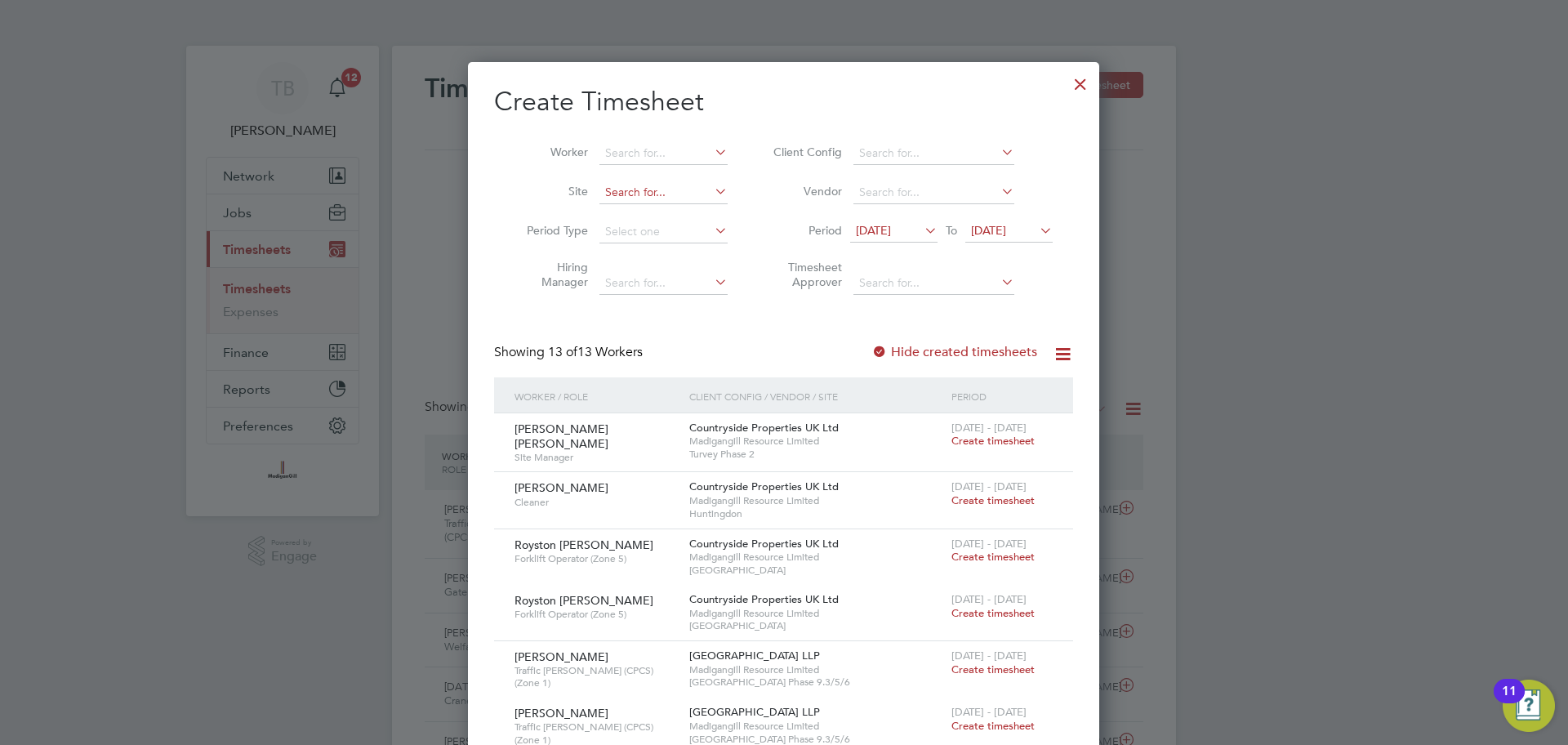
click at [660, 195] on input at bounding box center [663, 193] width 128 height 23
click at [657, 215] on li "Turvey Phase 2" at bounding box center [663, 214] width 130 height 22
type input "Turvey Phase 2"
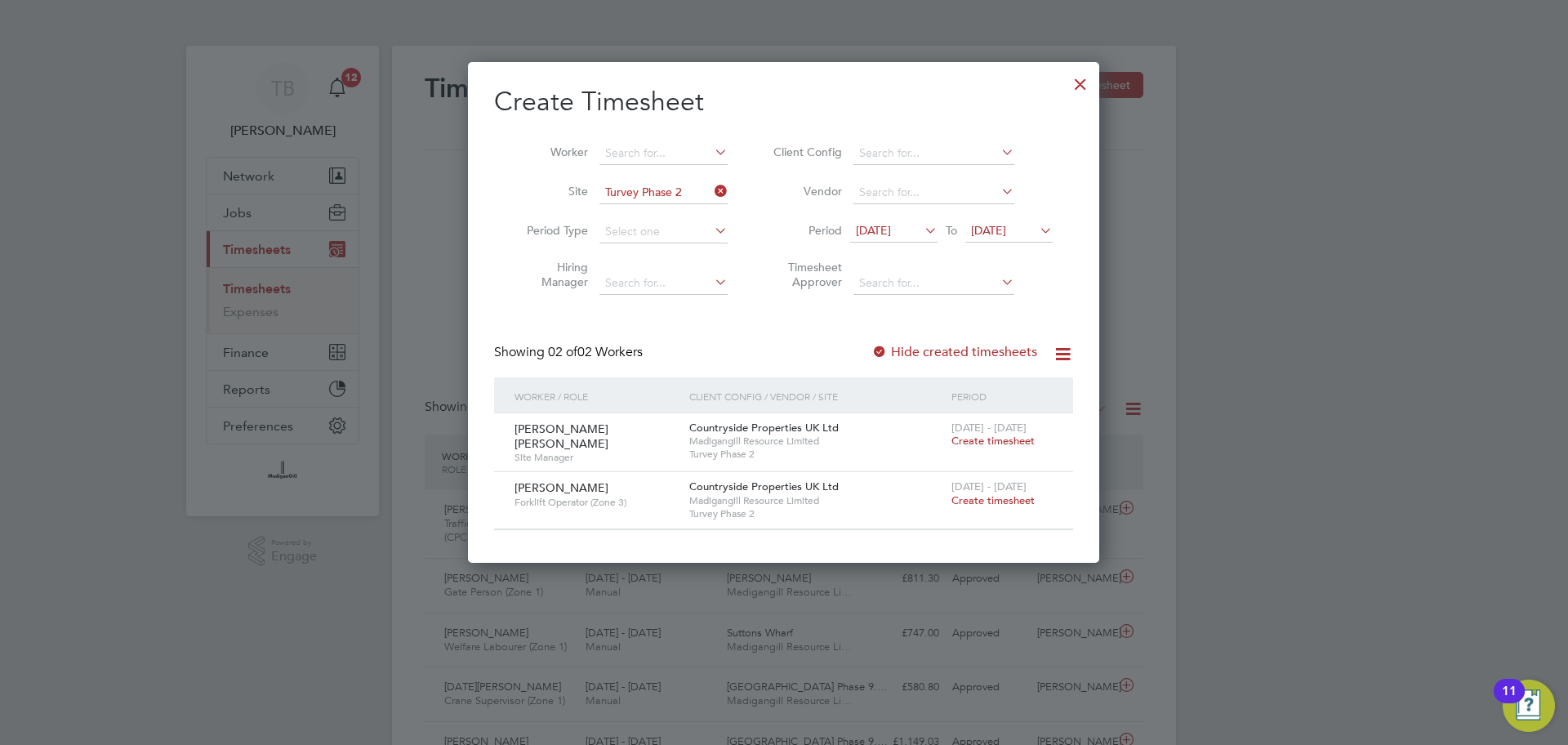
click at [987, 498] on span "Create timesheet" at bounding box center [993, 500] width 84 height 14
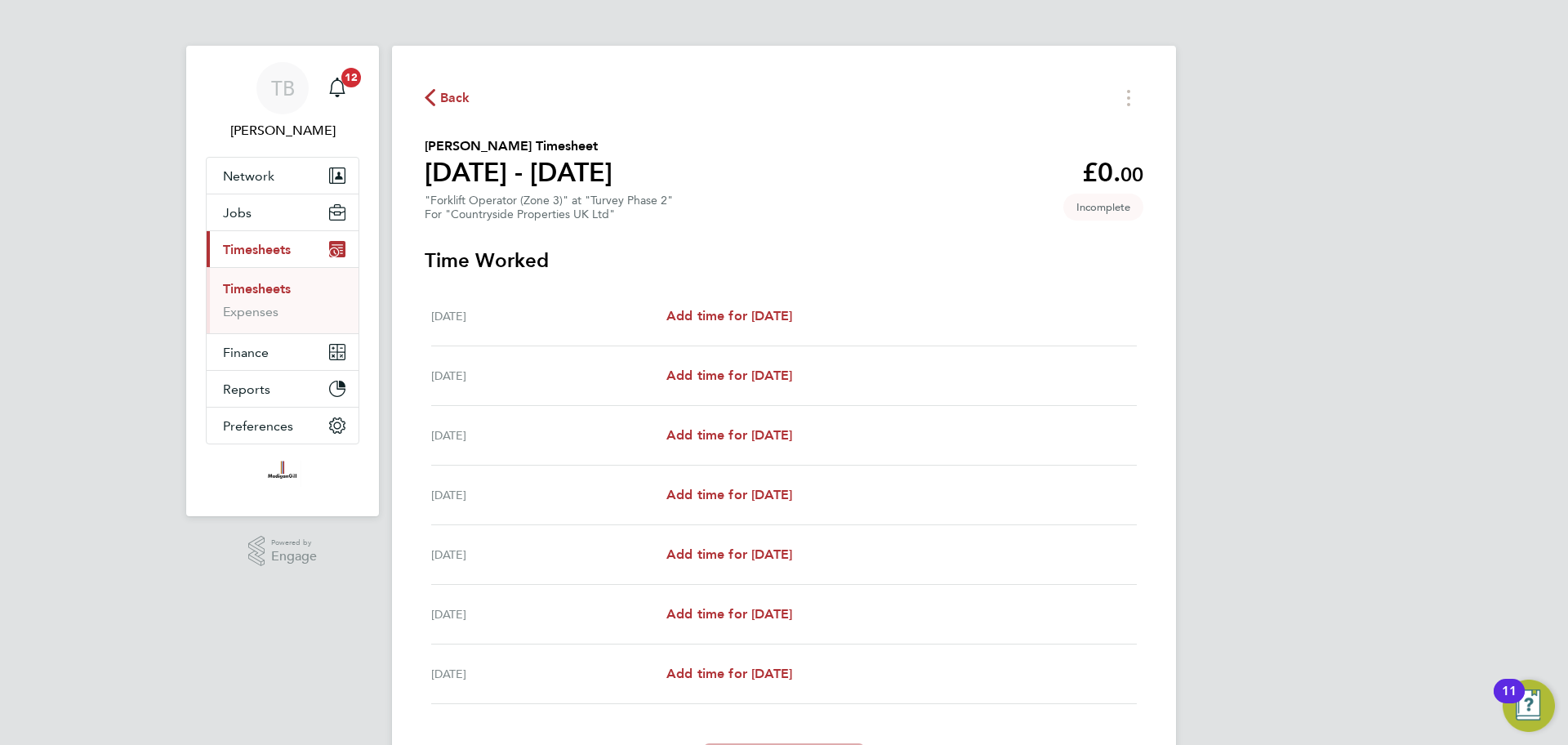
click at [717, 355] on div "[DATE] Add time for [DATE] Add time for [DATE]" at bounding box center [784, 376] width 706 height 59
click at [685, 378] on span "Add time for [DATE]" at bounding box center [729, 376] width 126 height 16
select select "30"
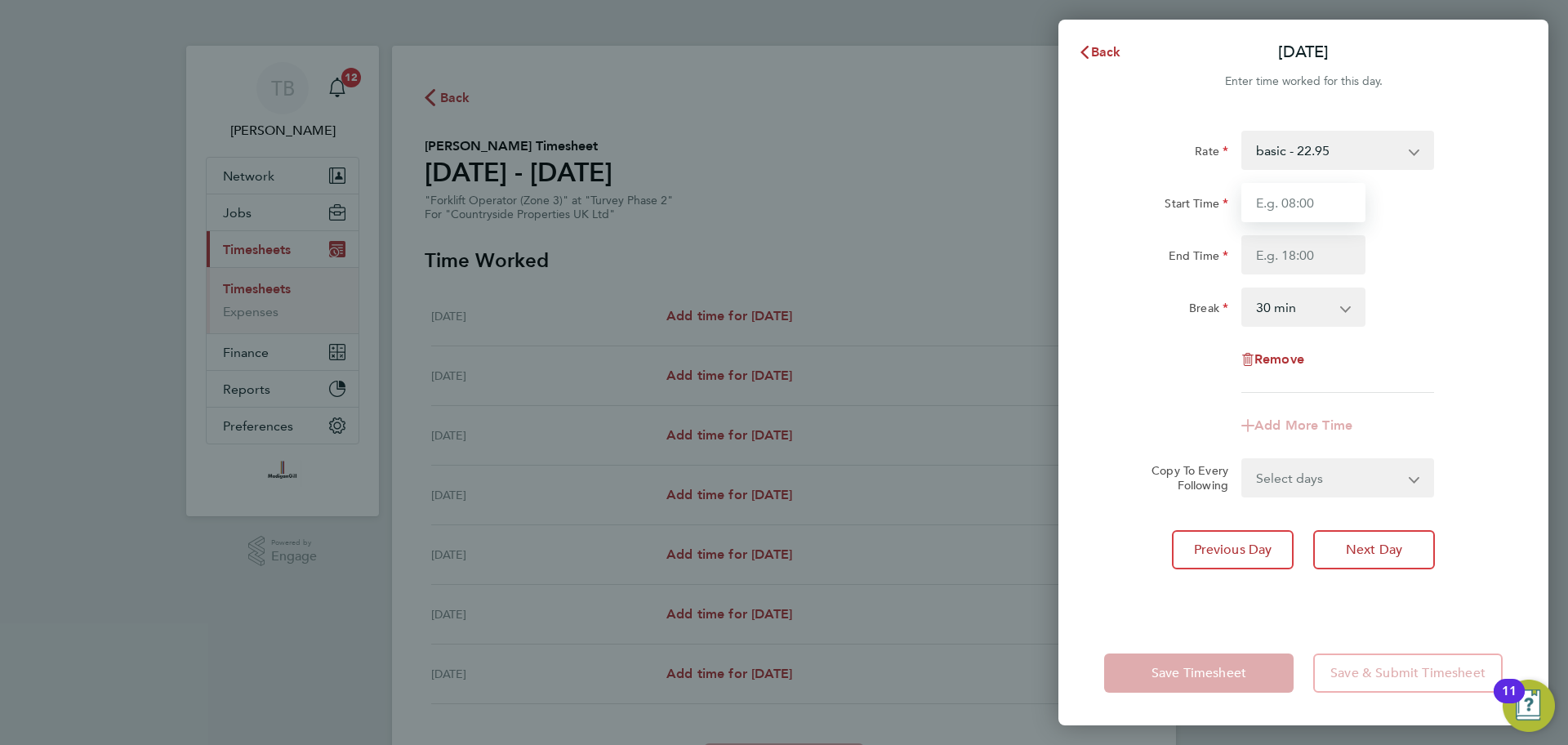
click at [1295, 207] on input "Start Time" at bounding box center [1304, 202] width 124 height 40
type input "08:00"
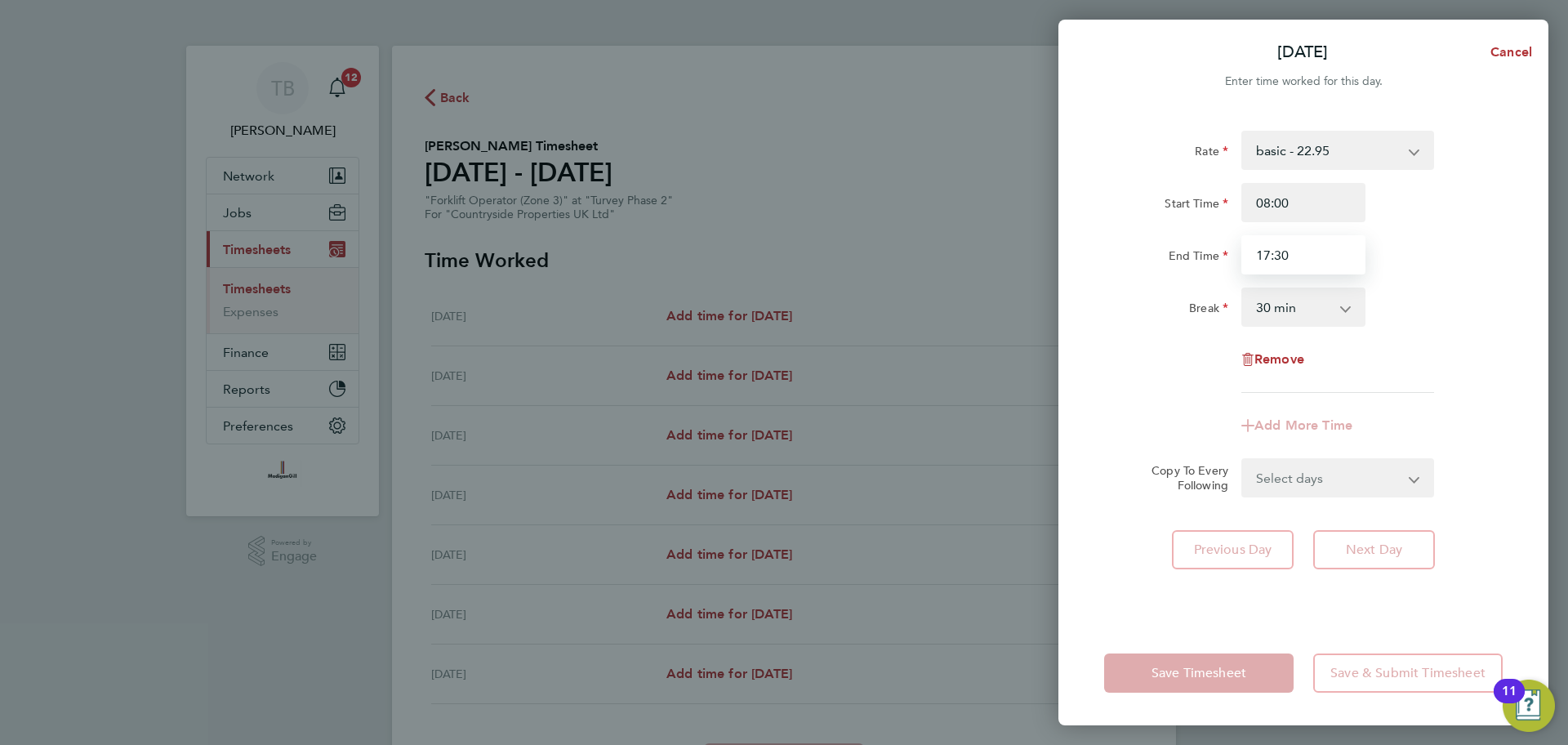
type input "17:30"
click at [1174, 370] on div "Remove" at bounding box center [1304, 360] width 412 height 40
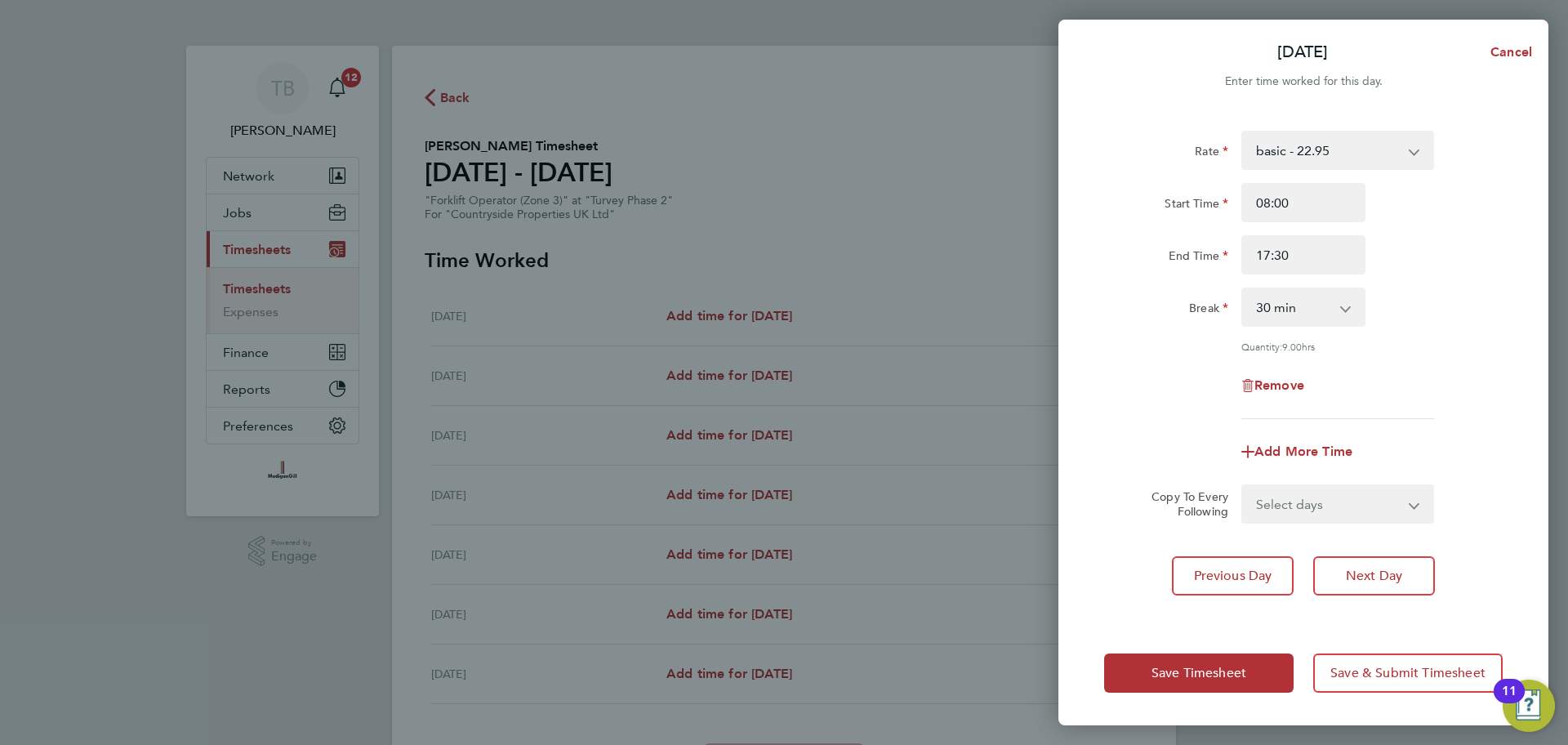
drag, startPoint x: 1365, startPoint y: 573, endPoint x: 1562, endPoint y: 376, distance: 278.6
click at [1562, 376] on div "[DATE] Cancel Enter time worked for this day. Rate basic - 22.95 Start Time 08:…" at bounding box center [784, 372] width 1568 height 745
click at [1392, 574] on span "Next Day" at bounding box center [1373, 575] width 56 height 16
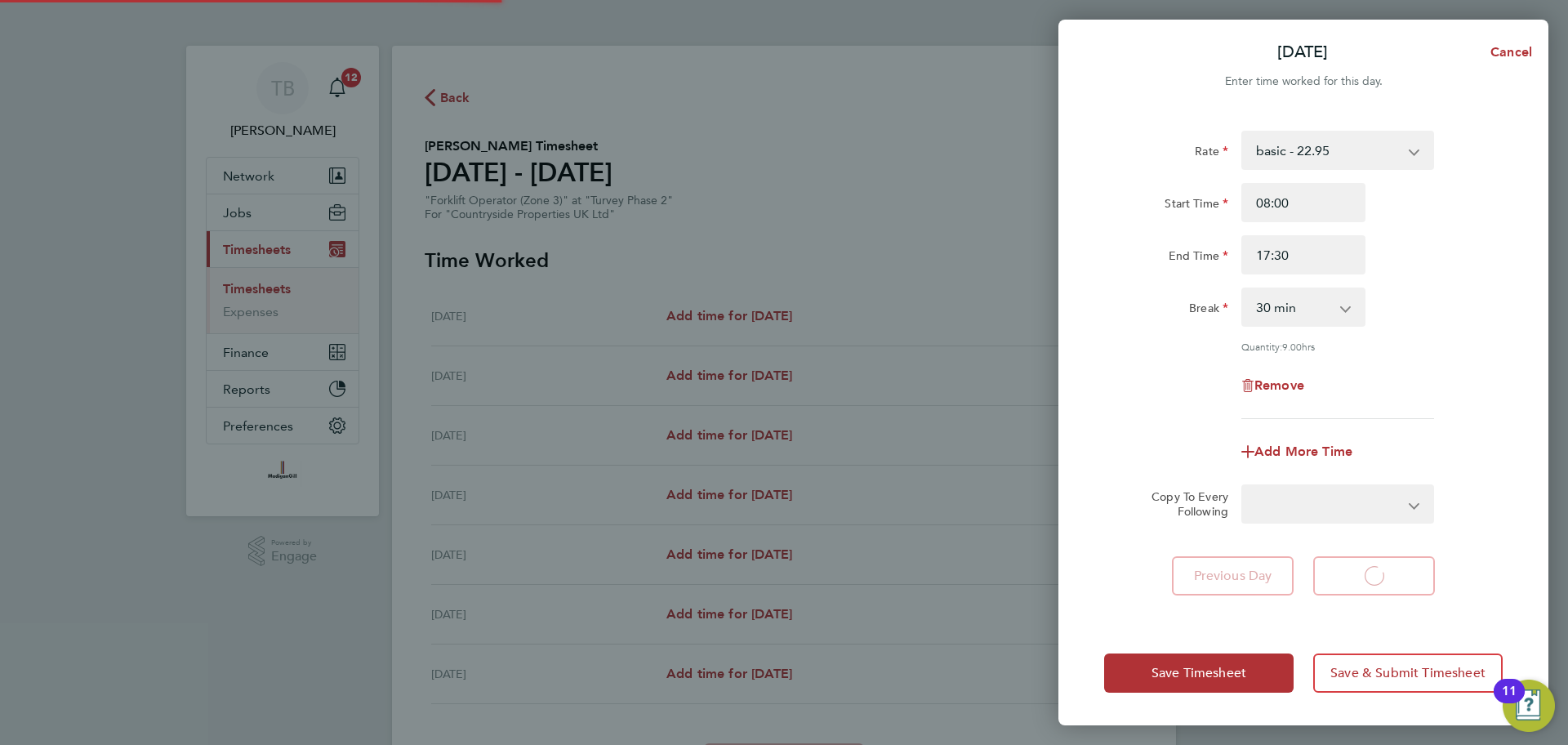
select select "30"
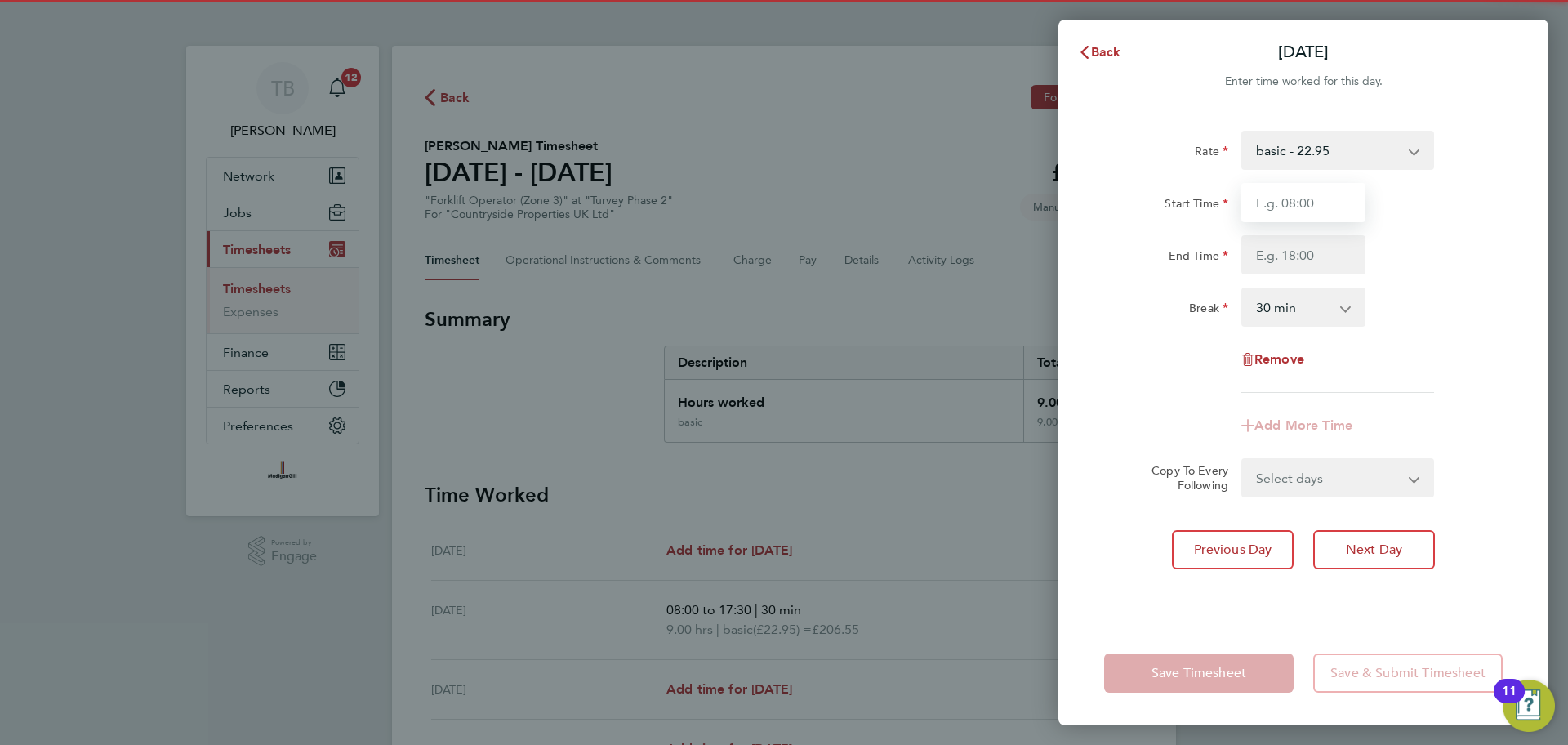
click at [1294, 211] on input "Start Time" at bounding box center [1304, 202] width 124 height 40
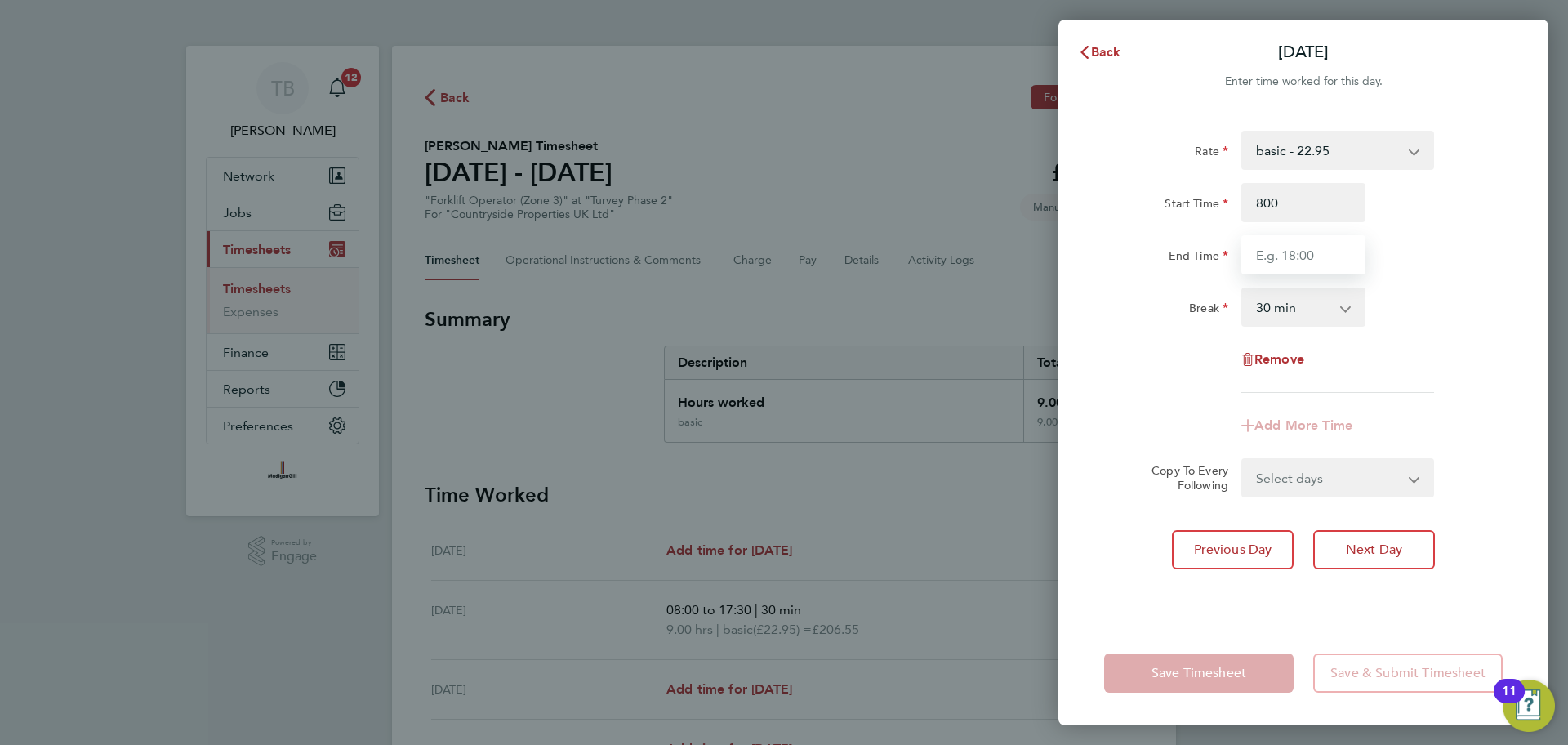
type input "08:00"
type input "17:30"
click at [1450, 363] on div "Remove" at bounding box center [1304, 360] width 412 height 40
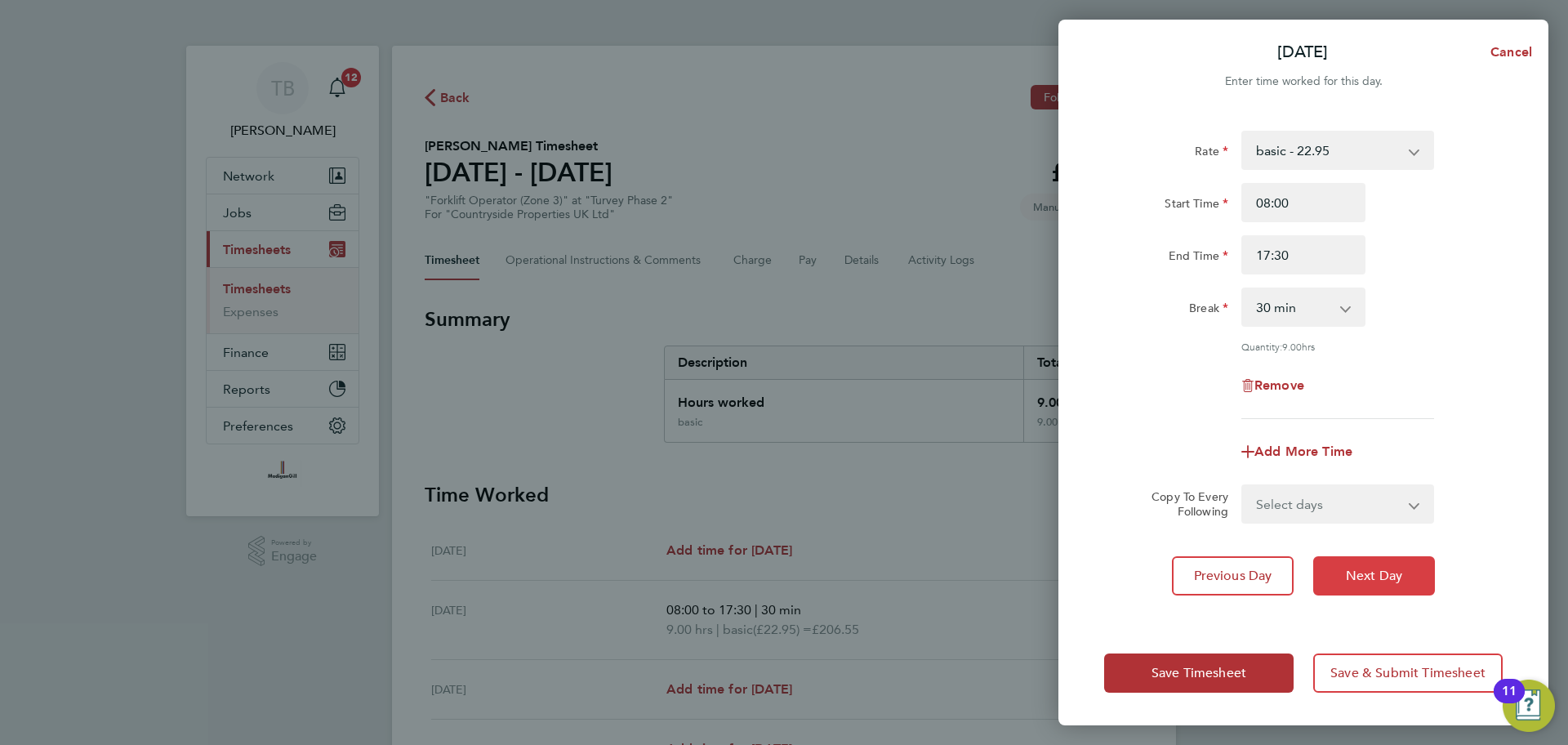
click at [1396, 587] on button "Next Day" at bounding box center [1373, 576] width 121 height 40
select select "30"
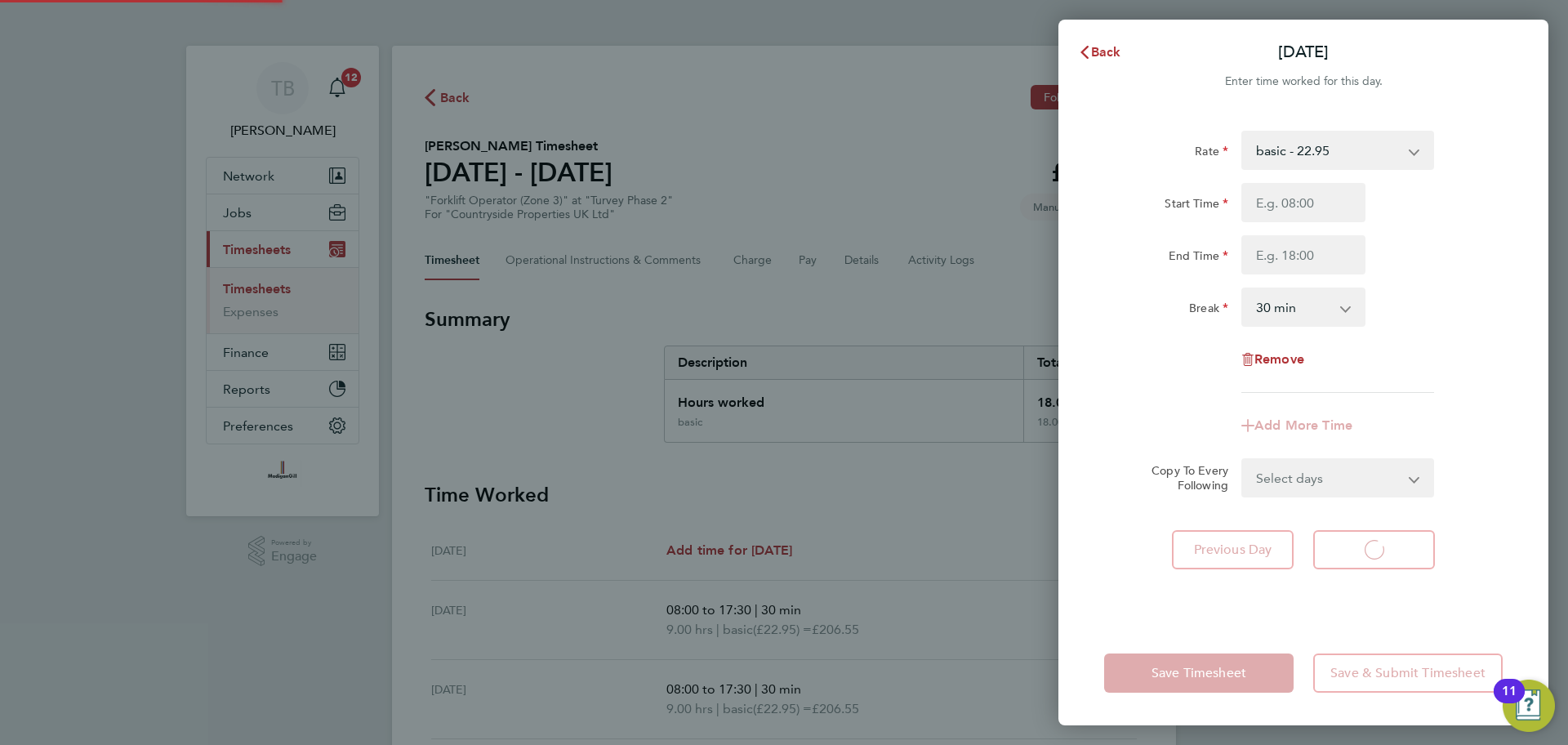
select select "30"
click at [1298, 210] on input "Start Time" at bounding box center [1304, 202] width 124 height 40
type input "08:00"
type input "17:30"
click at [1489, 469] on form "Rate basic - 22.95 Start Time 08:00 End Time 17:30 Break 0 min 15 min 30 min 45…" at bounding box center [1303, 314] width 399 height 367
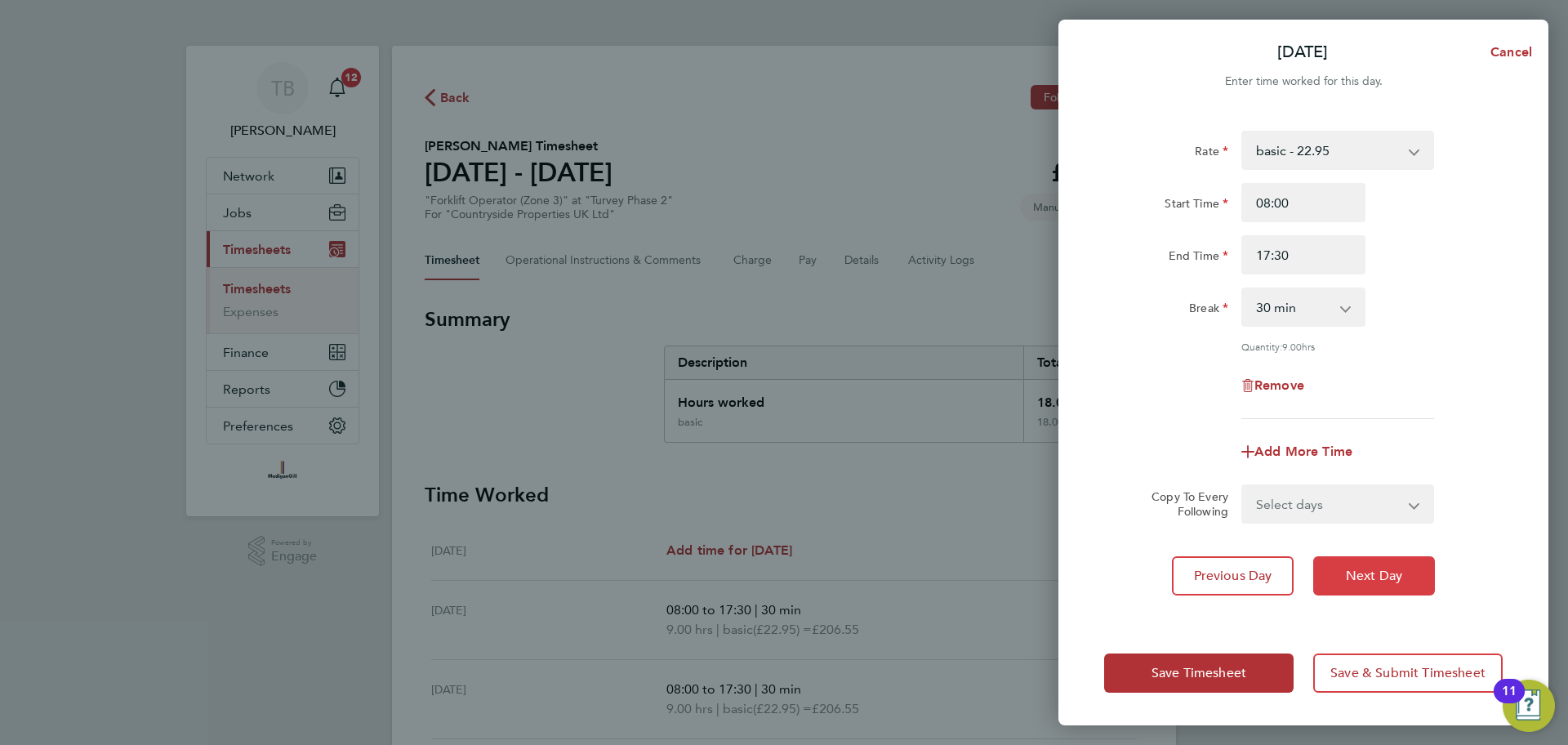
click at [1381, 586] on button "Next Day" at bounding box center [1373, 576] width 121 height 40
select select "30"
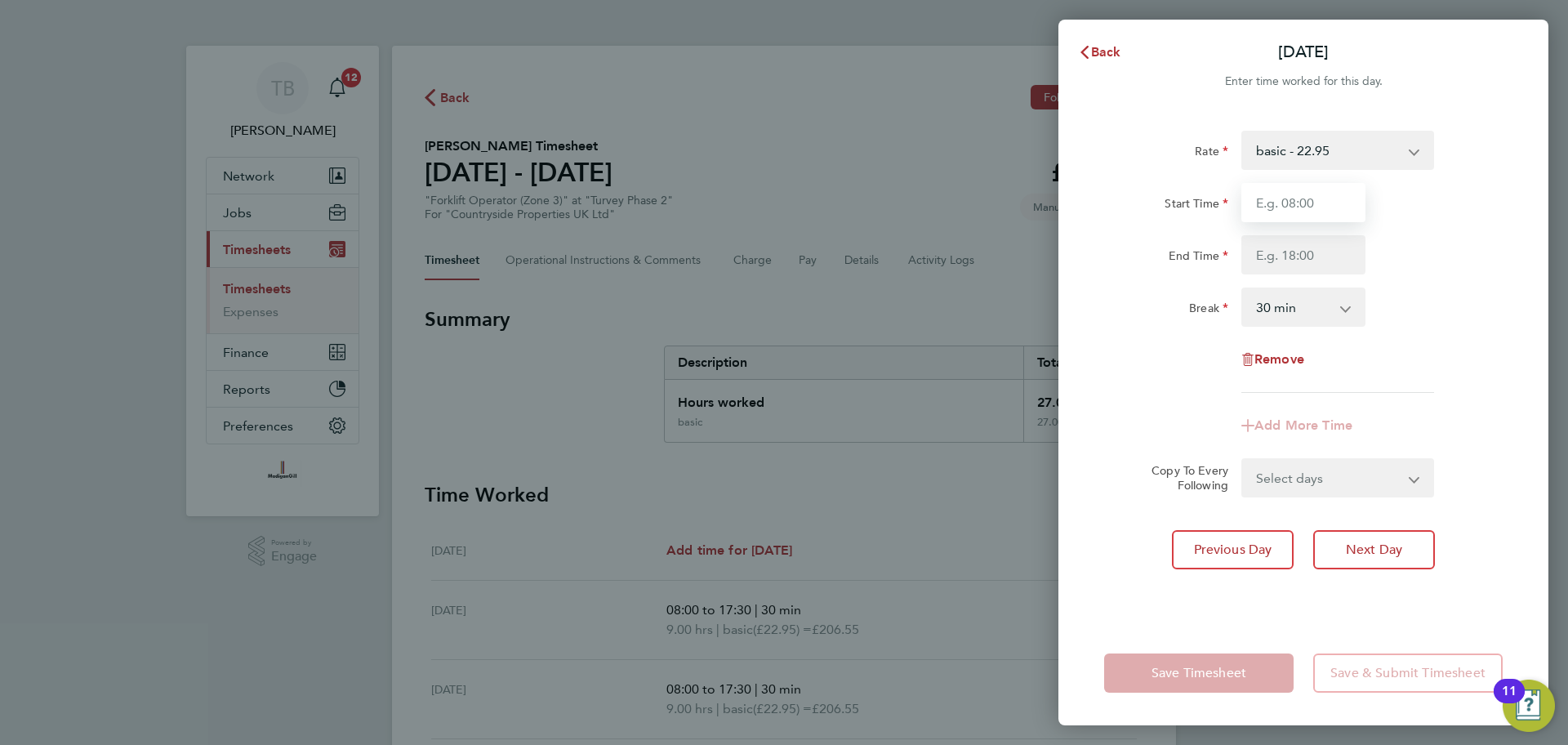
click at [1280, 214] on input "Start Time" at bounding box center [1304, 202] width 124 height 40
type input "08:00"
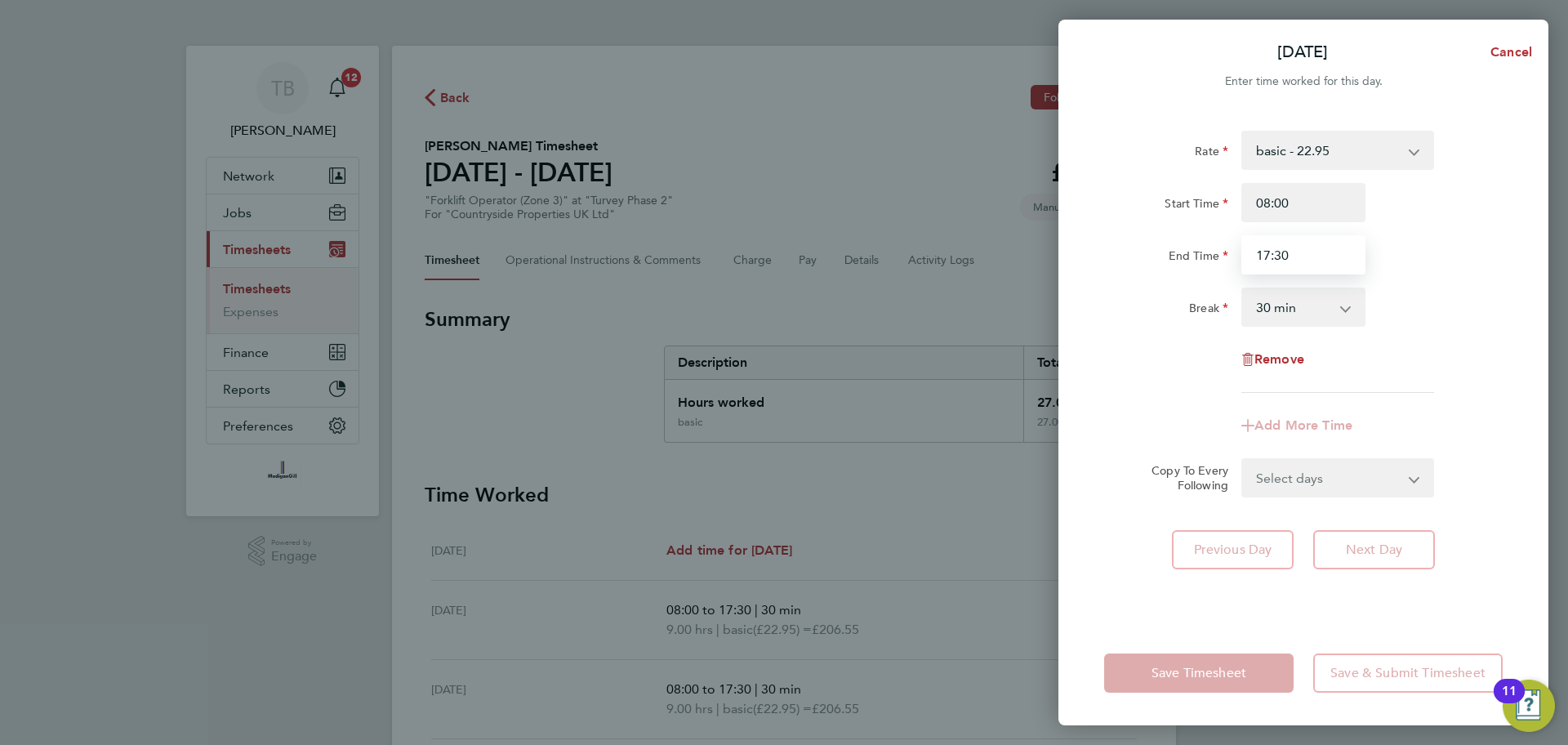
type input "17:30"
click at [1392, 549] on div "Rate basic - 22.95 Start Time 08:00 End Time 17:30 Break 0 min 15 min 30 min 45…" at bounding box center [1303, 366] width 490 height 510
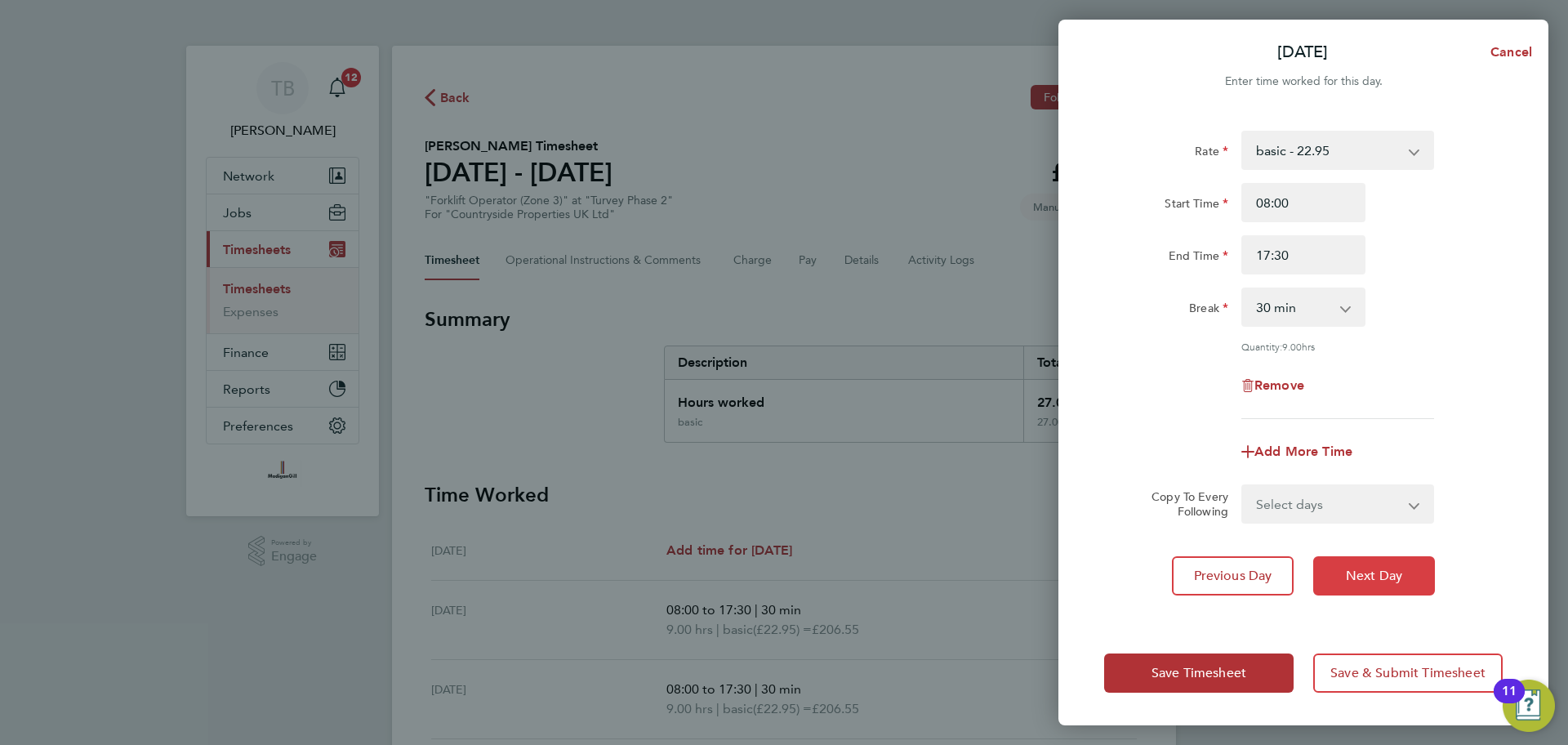
click at [1379, 568] on span "Next Day" at bounding box center [1373, 575] width 56 height 16
select select "30"
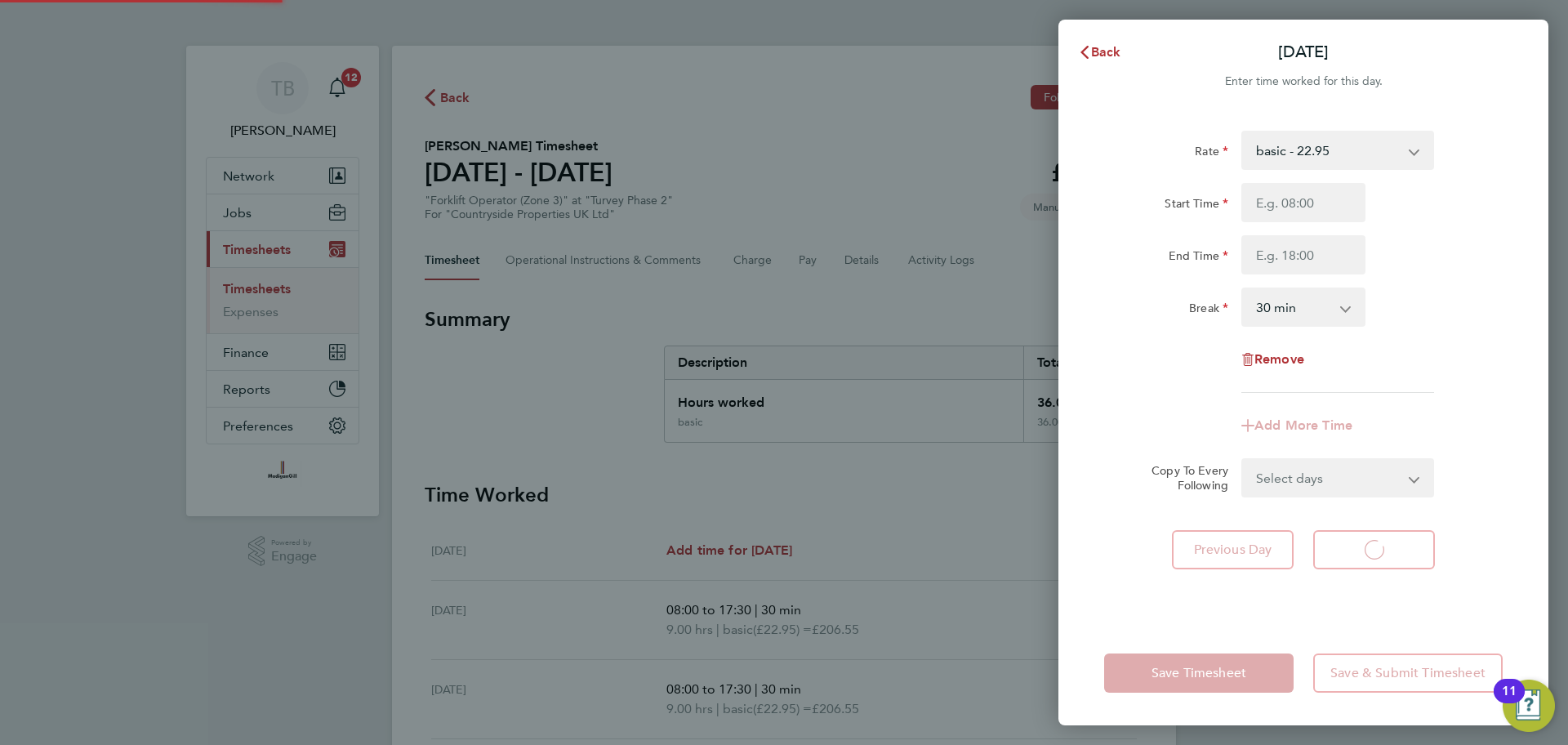
select select "30"
click at [1298, 205] on input "Start Time" at bounding box center [1304, 202] width 124 height 40
type input "08:00"
click at [1298, 245] on input "End Time" at bounding box center [1304, 255] width 124 height 40
type input "12:30"
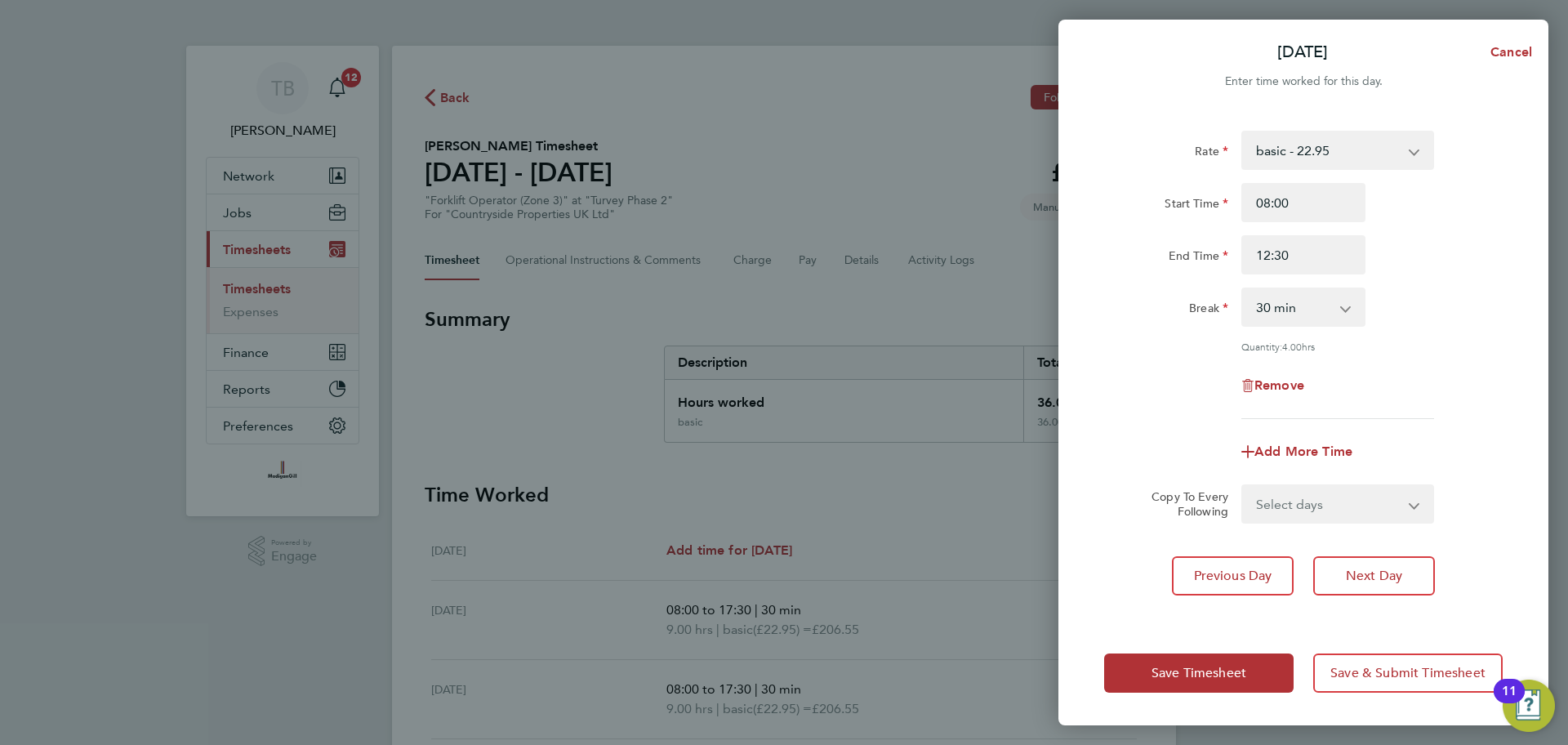
click at [1348, 302] on app-icon-cross-button at bounding box center [1354, 307] width 20 height 36
click at [1351, 309] on app-icon-cross-button at bounding box center [1354, 307] width 20 height 36
click at [1345, 303] on app-icon-cross-button at bounding box center [1354, 307] width 20 height 36
click at [1345, 312] on app-icon-cross-button at bounding box center [1354, 307] width 20 height 36
click at [1283, 317] on select "0 min 15 min 30 min 45 min 60 min 75 min 90 min" at bounding box center [1294, 307] width 102 height 36
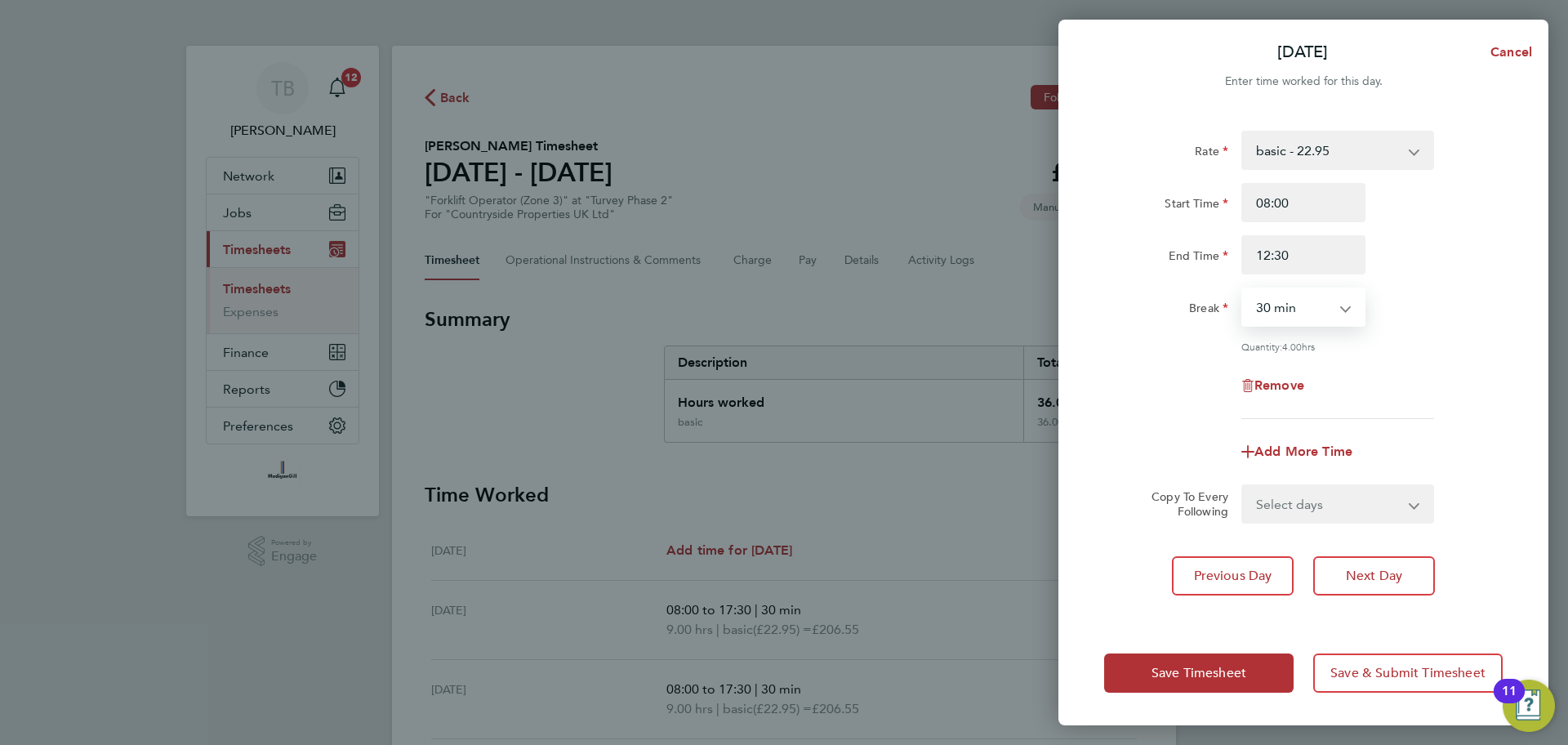
select select "0"
click at [1243, 289] on select "0 min 15 min 30 min 45 min 60 min 75 min 90 min" at bounding box center [1294, 307] width 102 height 36
click at [1437, 316] on div "Break 0 min 15 min 30 min 45 min 60 min 75 min 90 min" at bounding box center [1304, 307] width 412 height 40
click at [1269, 577] on span "Previous Day" at bounding box center [1233, 575] width 78 height 16
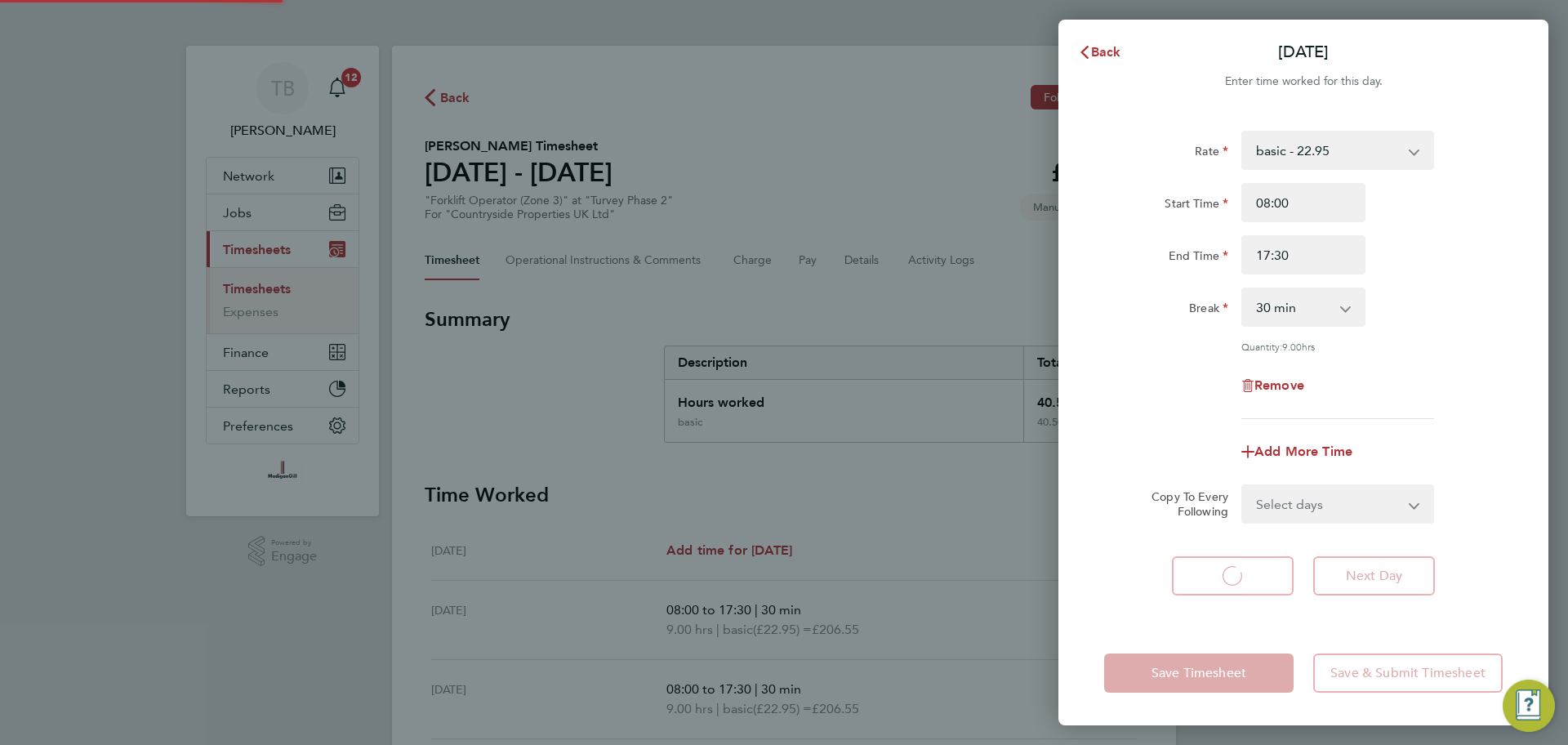
select select "30"
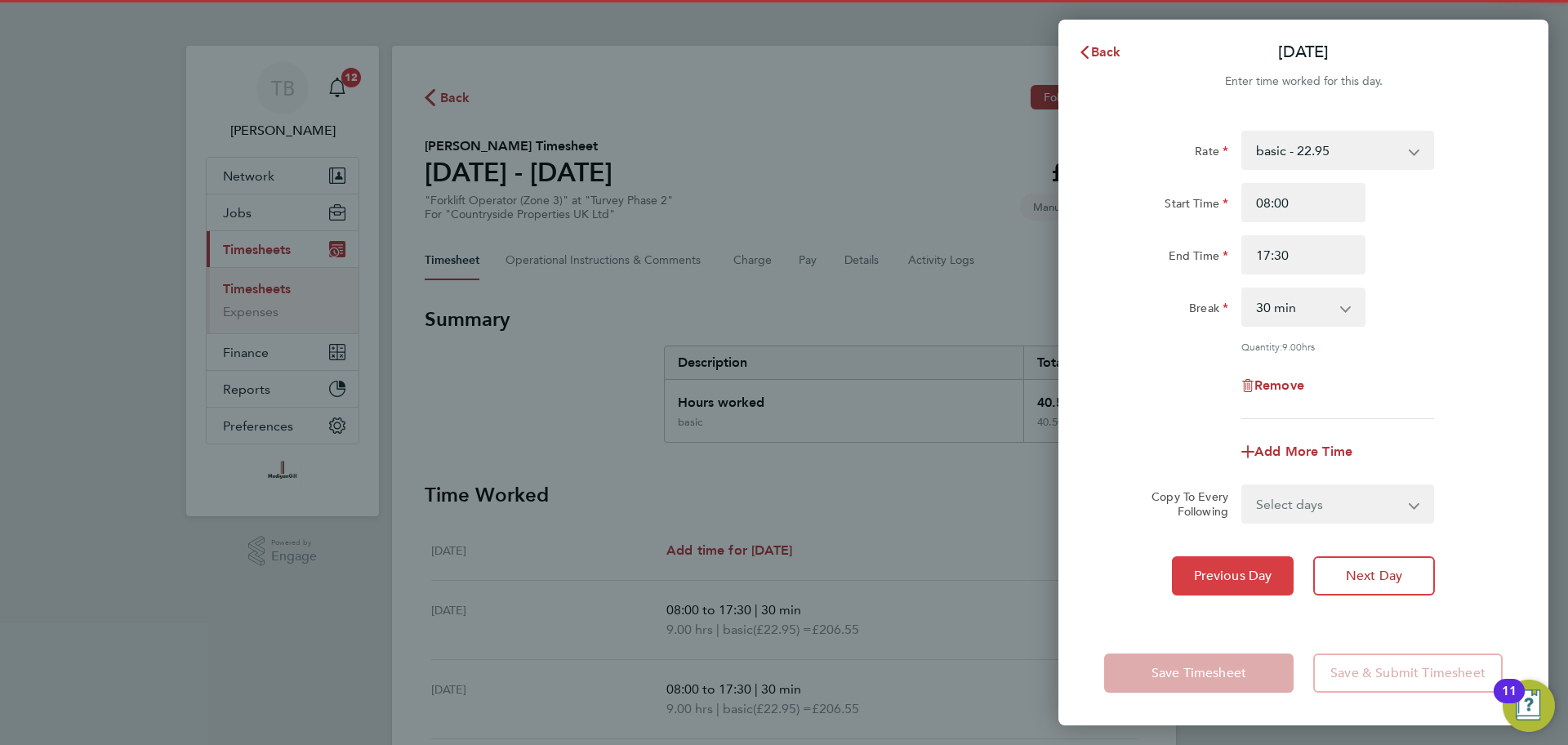
click at [1269, 577] on span "Previous Day" at bounding box center [1233, 575] width 78 height 16
select select "30"
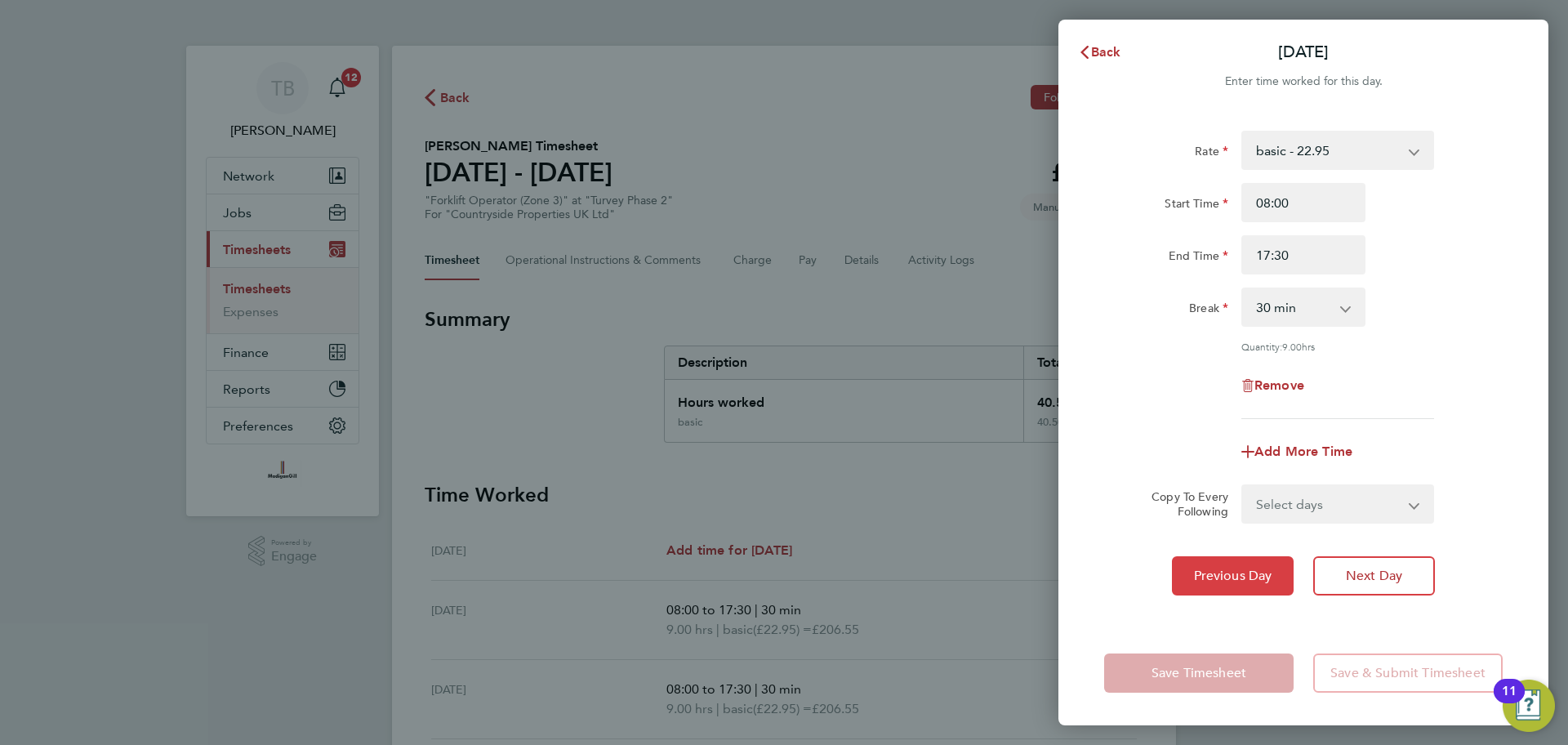
click at [1269, 577] on span "Previous Day" at bounding box center [1233, 575] width 78 height 16
select select "30"
click at [1269, 577] on span "Previous Day" at bounding box center [1233, 575] width 78 height 16
select select "30"
click at [1269, 577] on span "Previous Day" at bounding box center [1233, 575] width 78 height 16
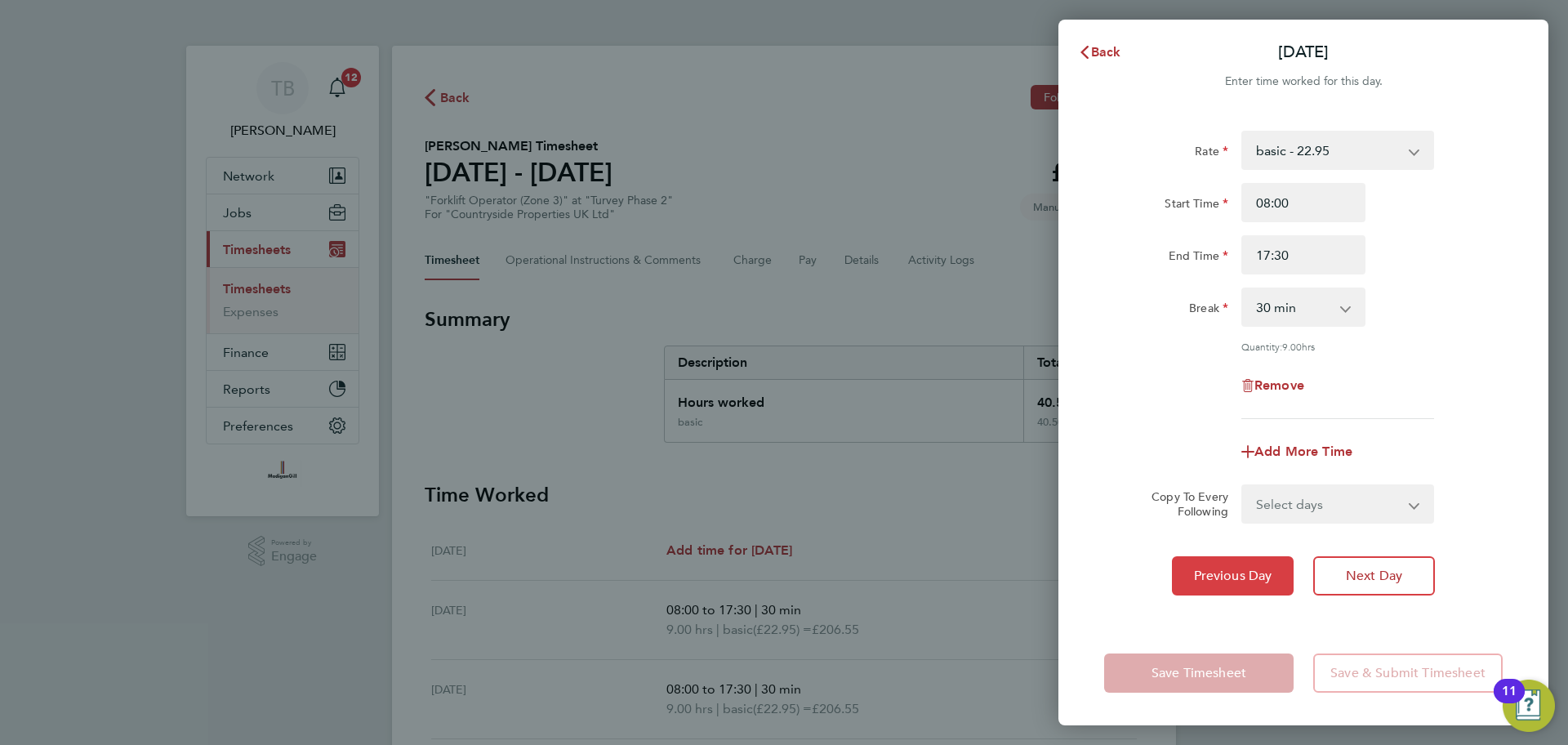
select select "30"
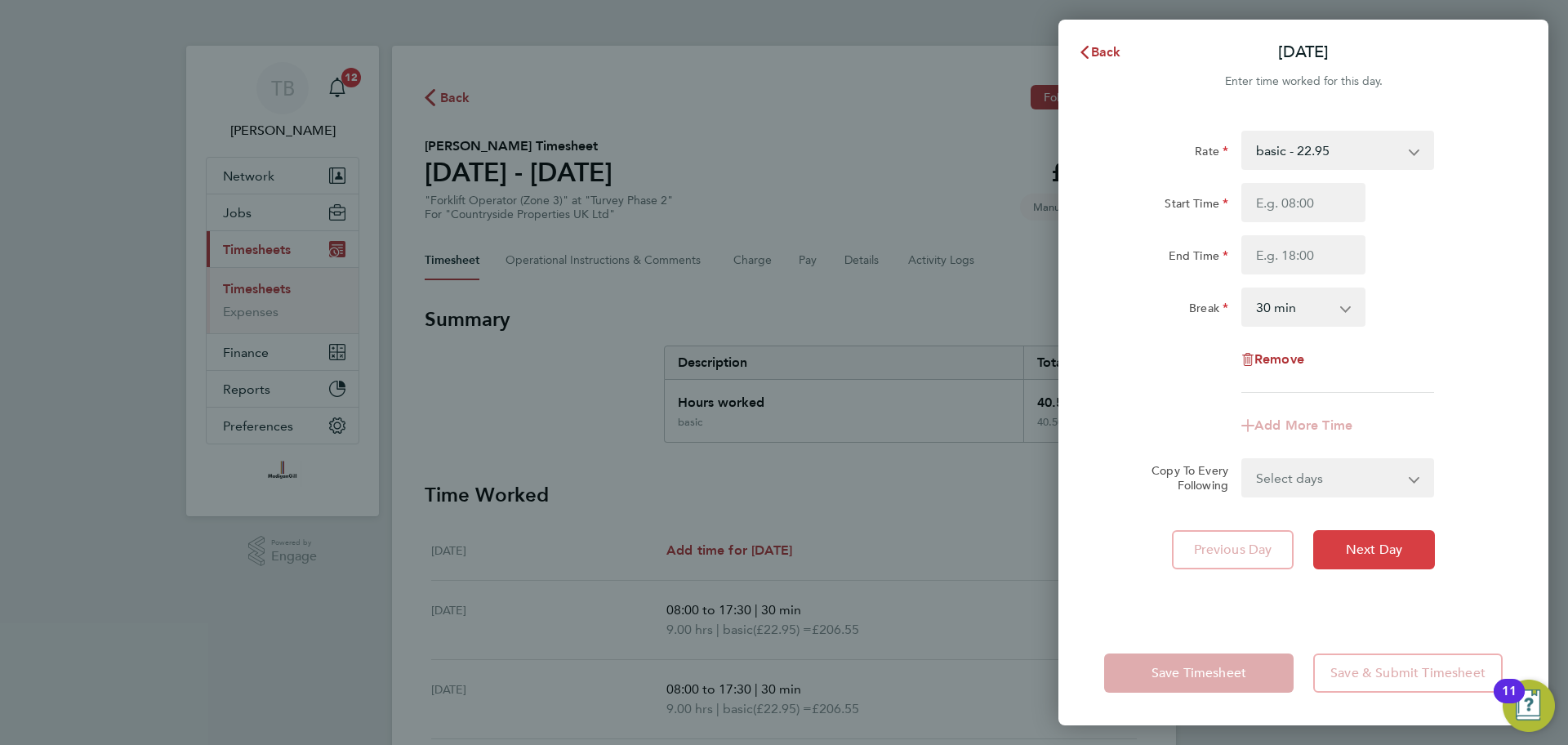
click at [1382, 559] on button "Next Day" at bounding box center [1373, 550] width 121 height 40
select select "30"
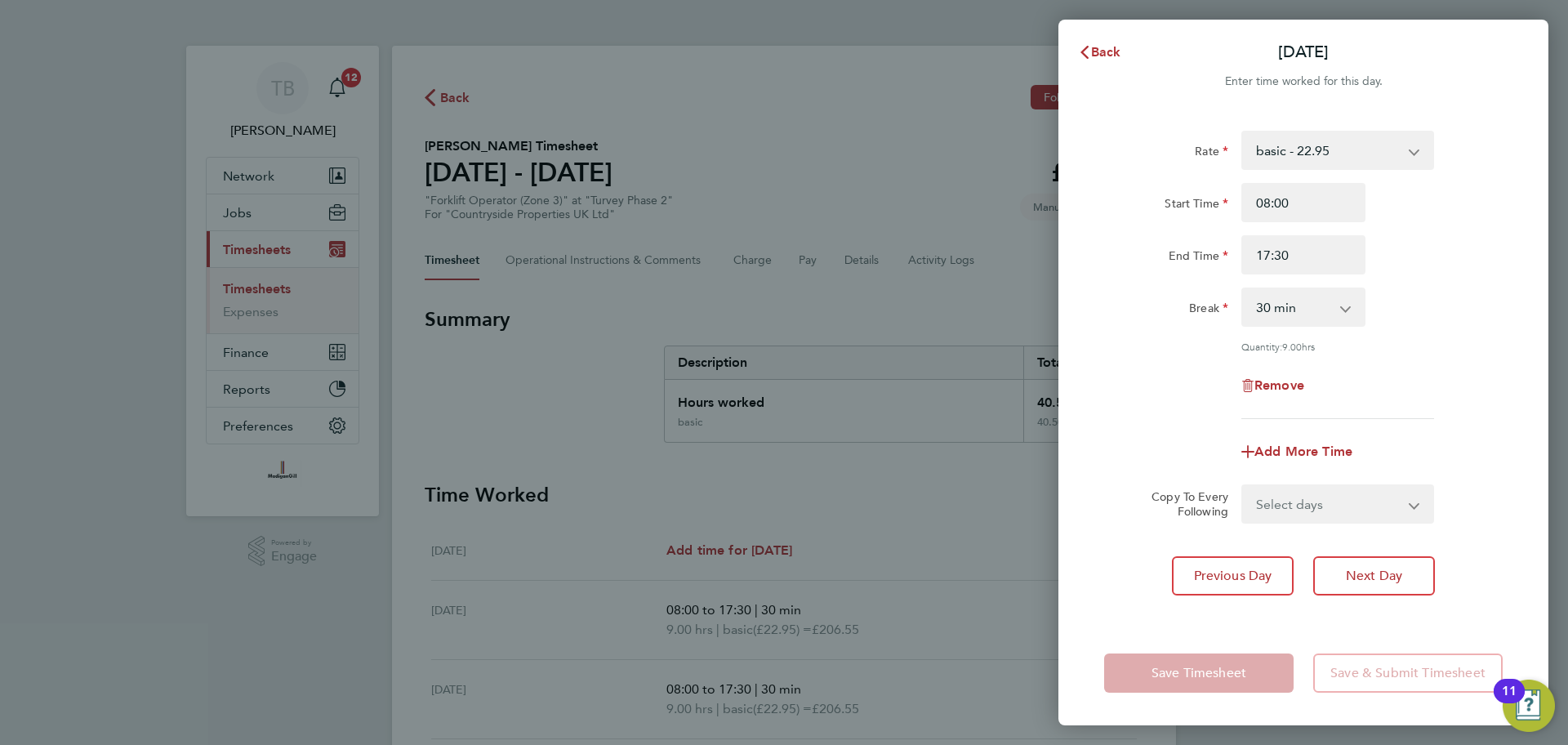
click at [1411, 617] on div "Rate basic - 22.95 Start Time 08:00 End Time 17:30 Break 0 min 15 min 30 min 45…" at bounding box center [1303, 366] width 490 height 510
click at [1385, 583] on button "Next Day" at bounding box center [1373, 576] width 121 height 40
select select "30"
click at [1385, 583] on button "Next Day" at bounding box center [1373, 576] width 121 height 40
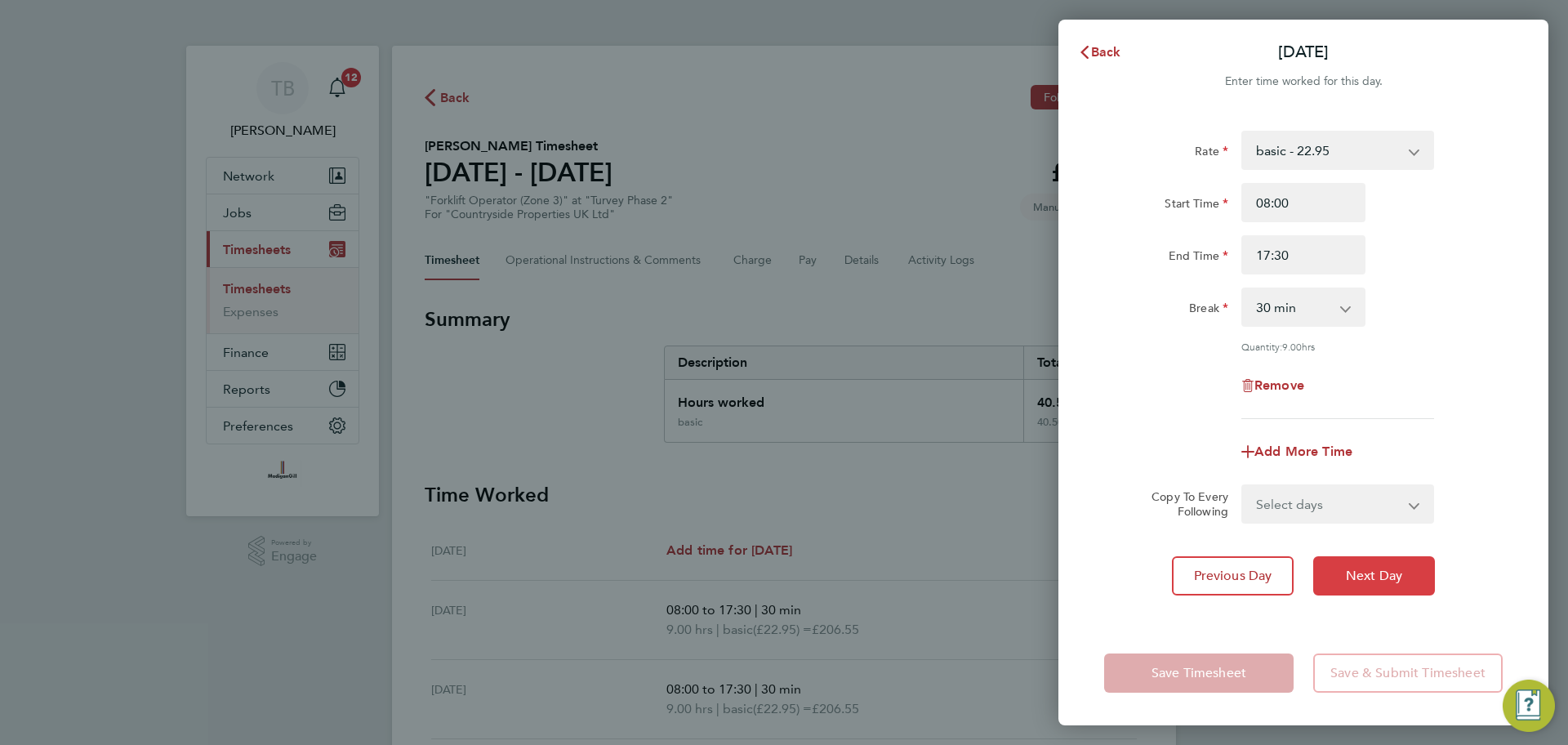
click at [1385, 583] on button "Next Day" at bounding box center [1373, 576] width 121 height 40
select select "30"
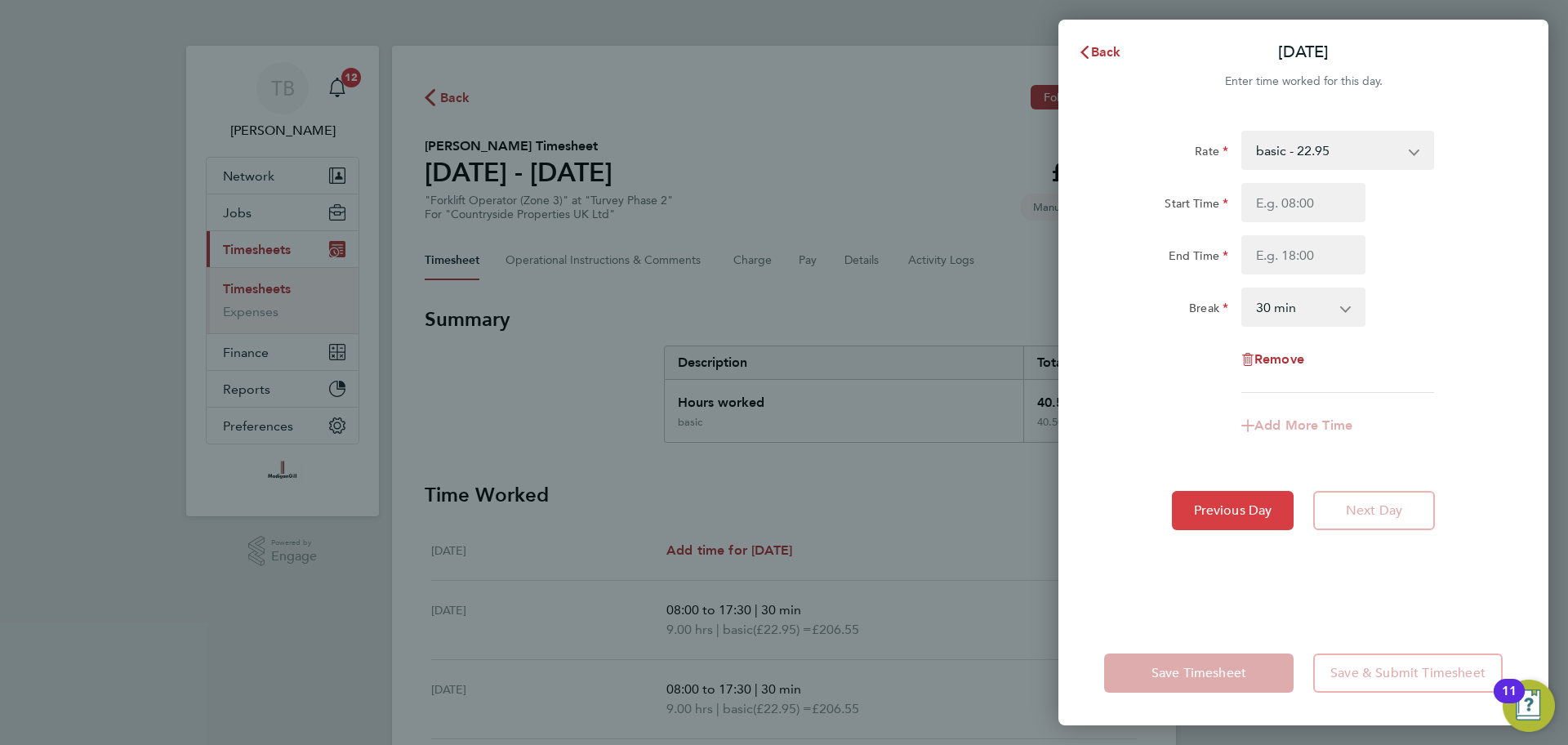
click at [1257, 528] on button "Previous Day" at bounding box center [1232, 511] width 121 height 40
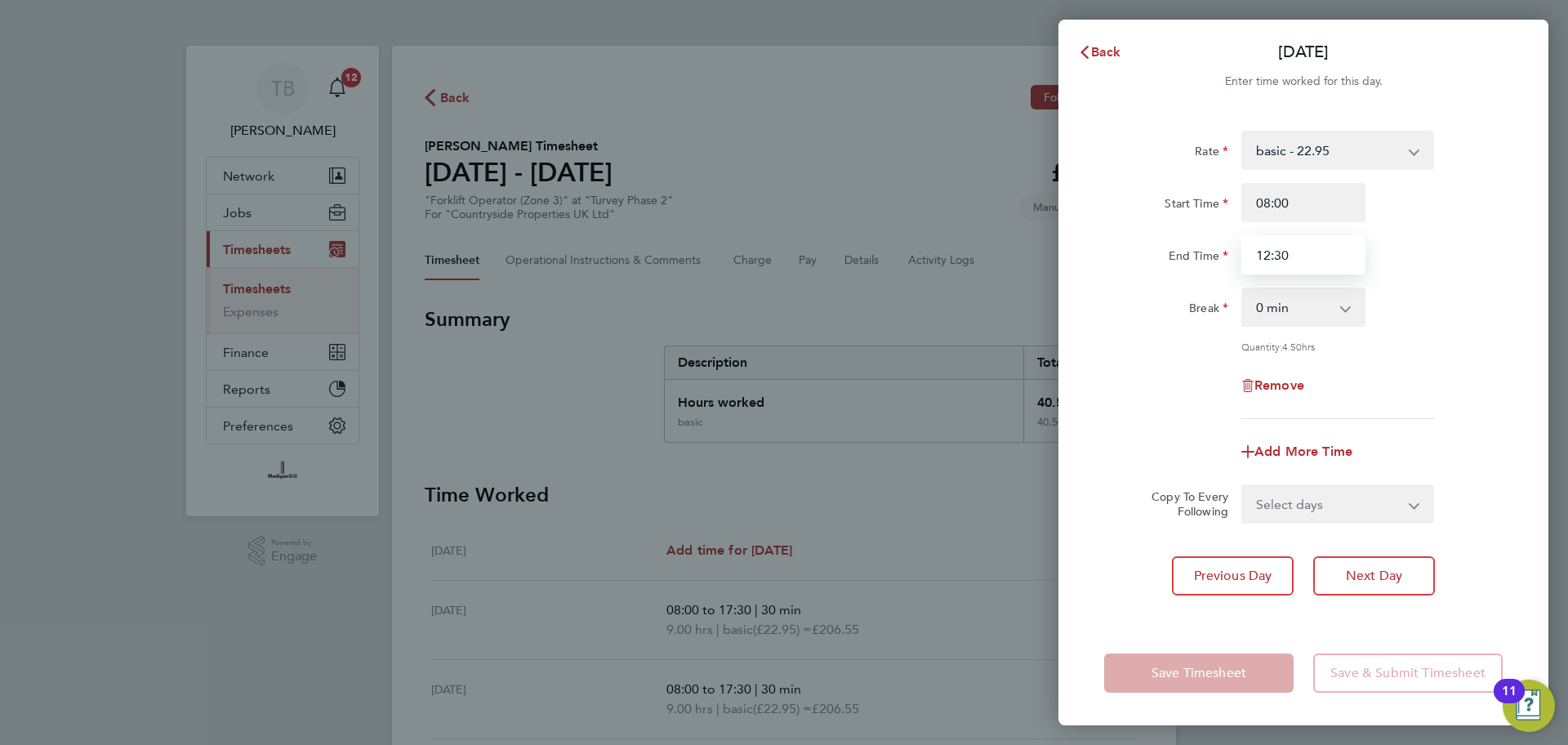
click at [1305, 248] on input "12:30" at bounding box center [1304, 255] width 124 height 40
type input "12:30"
click at [1449, 278] on div "Rate basic - 22.95 Start Time 08:00 End Time 12:30 Break 0 min 15 min 30 min 45…" at bounding box center [1303, 275] width 399 height 289
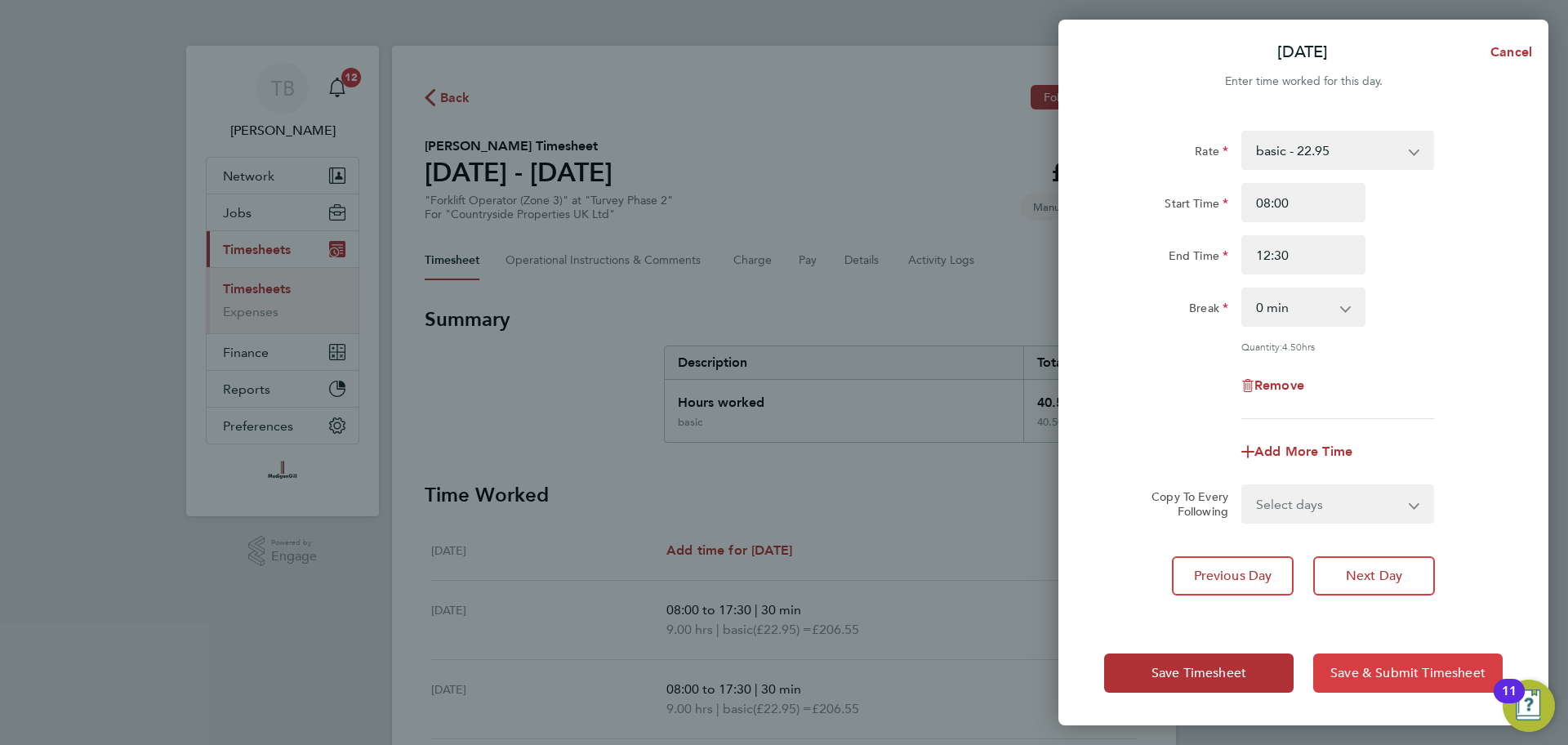
click at [1420, 680] on span "Save & Submit Timesheet" at bounding box center [1408, 673] width 155 height 16
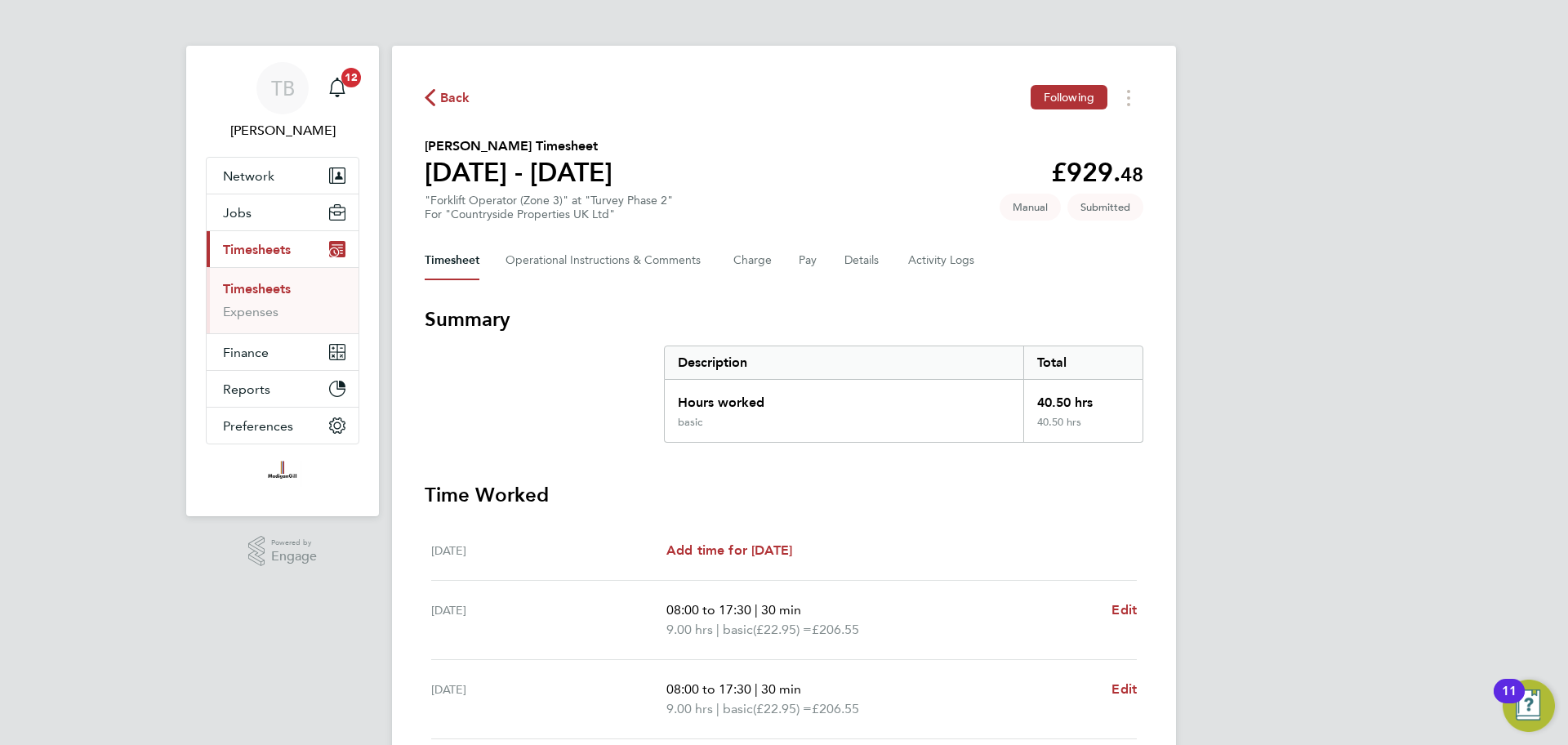
click at [449, 99] on span "Back" at bounding box center [455, 97] width 30 height 20
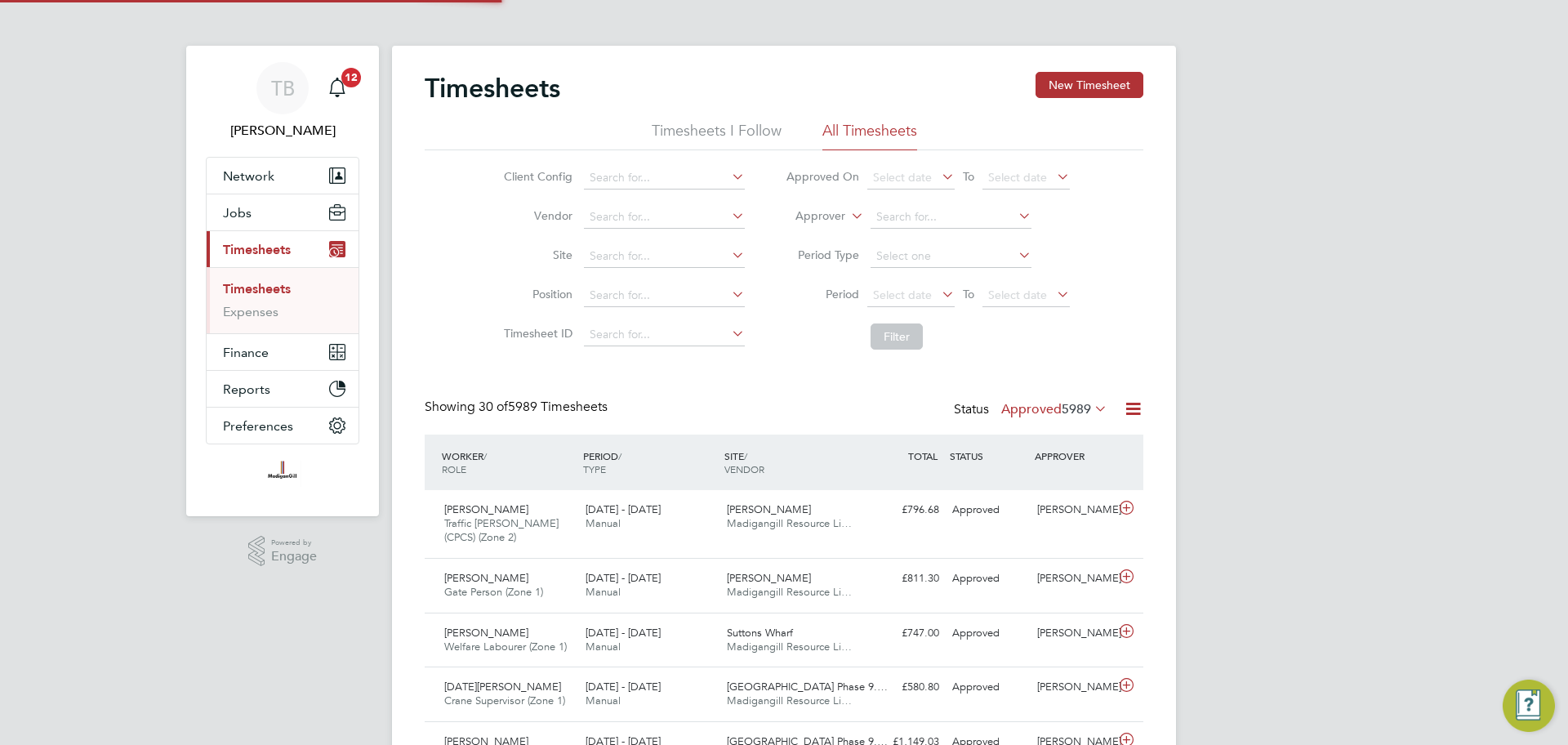
scroll to position [41, 142]
click at [277, 290] on link "Timesheets" at bounding box center [257, 289] width 68 height 16
click at [256, 289] on link "Timesheets" at bounding box center [257, 289] width 68 height 16
